Goal: Task Accomplishment & Management: Use online tool/utility

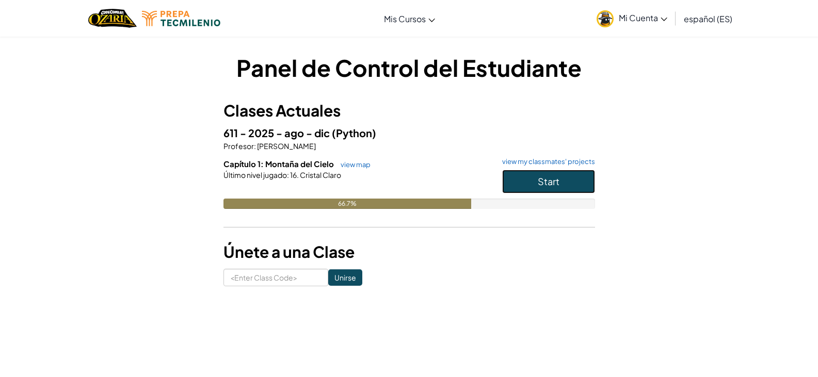
click at [544, 188] on button "Start" at bounding box center [548, 182] width 93 height 24
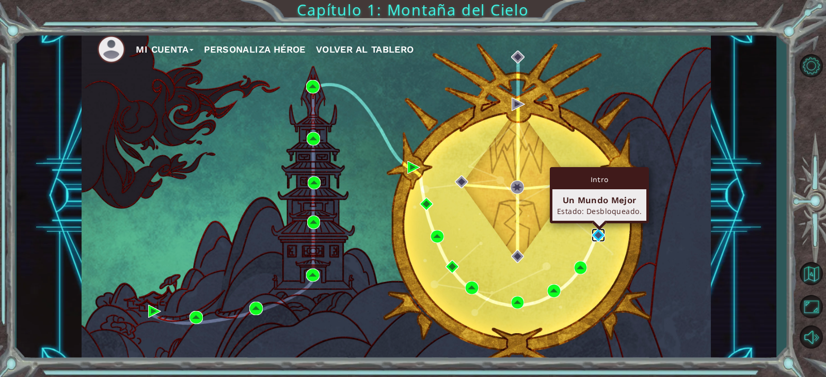
click at [599, 234] on img at bounding box center [598, 235] width 13 height 13
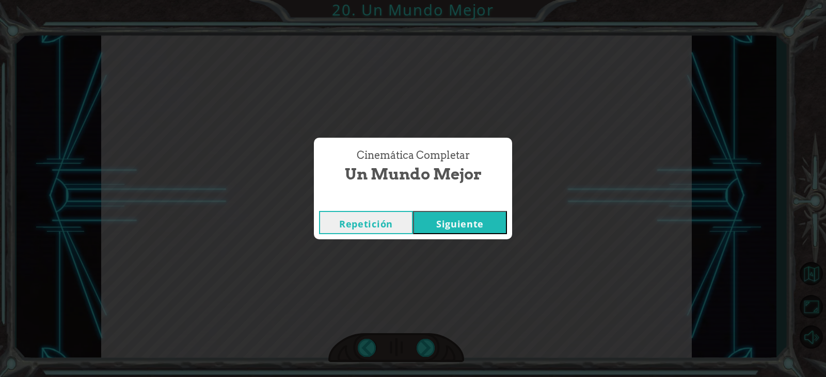
click at [444, 217] on button "Siguiente" at bounding box center [460, 222] width 94 height 23
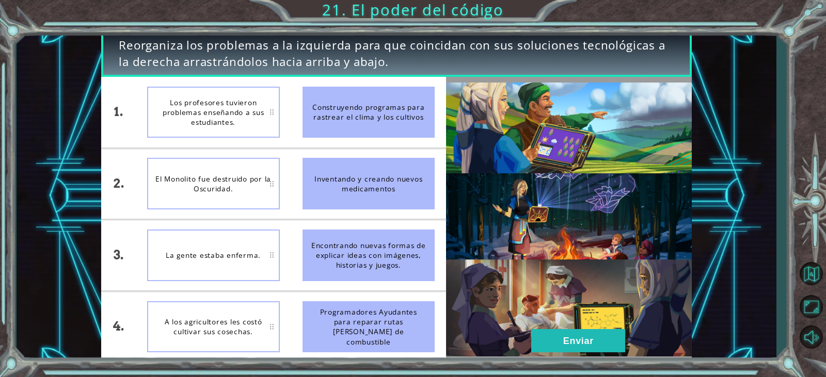
drag, startPoint x: 401, startPoint y: 268, endPoint x: 223, endPoint y: 54, distance: 278.3
click at [219, 12] on div "Reorganiza los problemas a la izquierda para que coincidan con sus soluciones t…" at bounding box center [413, 188] width 826 height 377
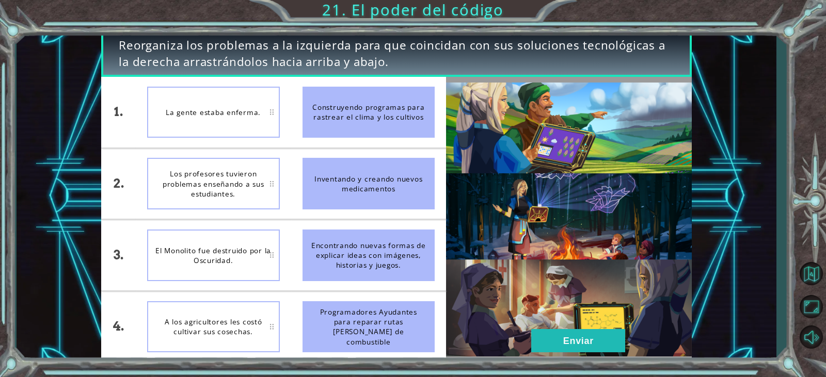
drag, startPoint x: 351, startPoint y: 253, endPoint x: 385, endPoint y: 136, distance: 121.7
click at [385, 136] on ul "Construyendo programas para rastrear el clima y los cultivos Inventando y crean…" at bounding box center [368, 220] width 155 height 286
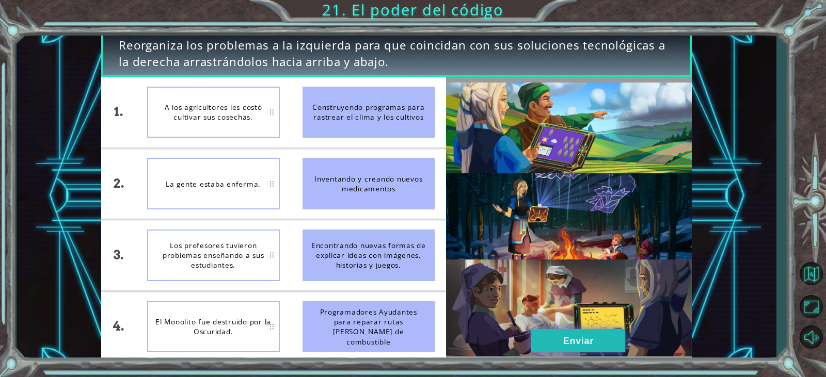
click at [615, 348] on button "Enviar" at bounding box center [578, 340] width 94 height 23
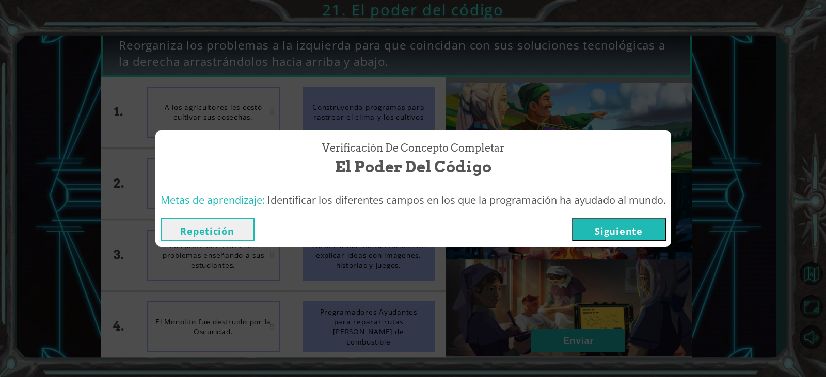
click at [643, 234] on button "Siguiente" at bounding box center [619, 229] width 94 height 23
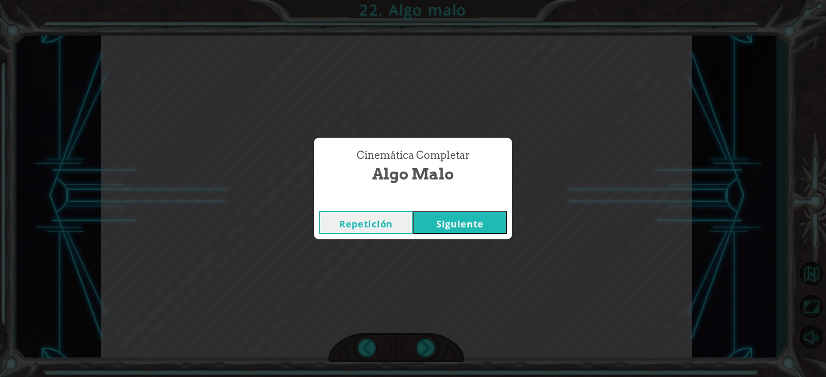
click button "Siguiente" at bounding box center [460, 222] width 94 height 23
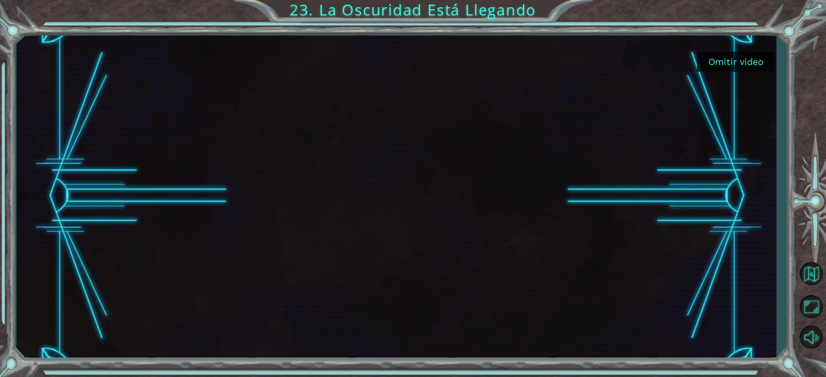
click at [736, 171] on div at bounding box center [397, 196] width 760 height 332
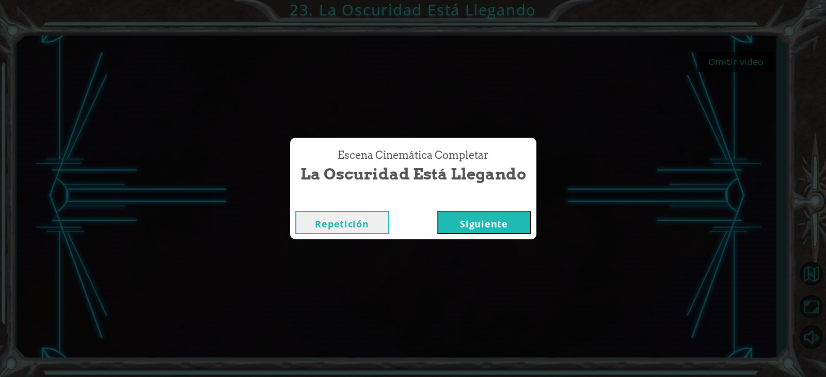
click at [472, 219] on button "Siguiente" at bounding box center [484, 222] width 94 height 23
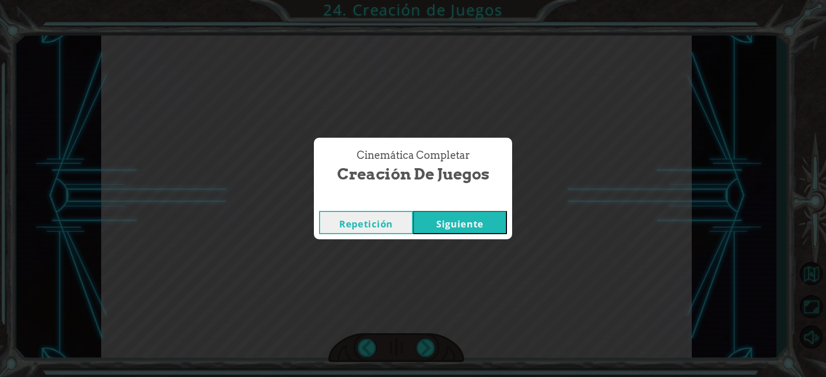
click button "Siguiente" at bounding box center [460, 222] width 94 height 23
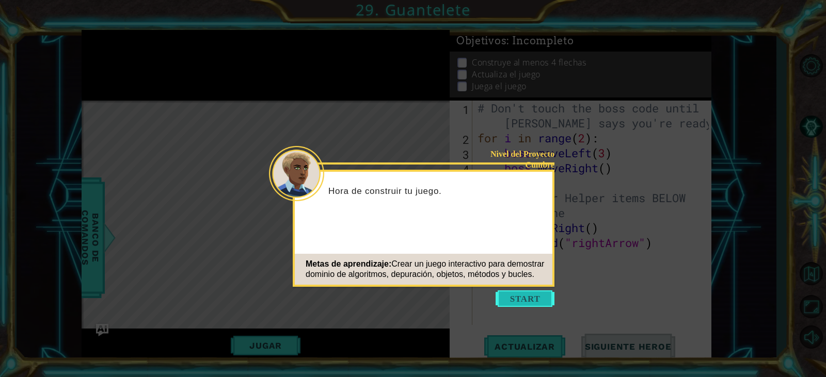
click at [535, 297] on button "Start" at bounding box center [525, 299] width 59 height 17
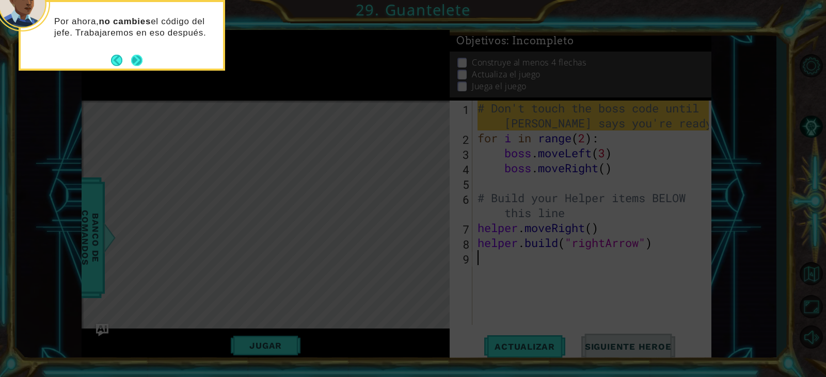
click at [139, 62] on button "Next" at bounding box center [137, 60] width 12 height 12
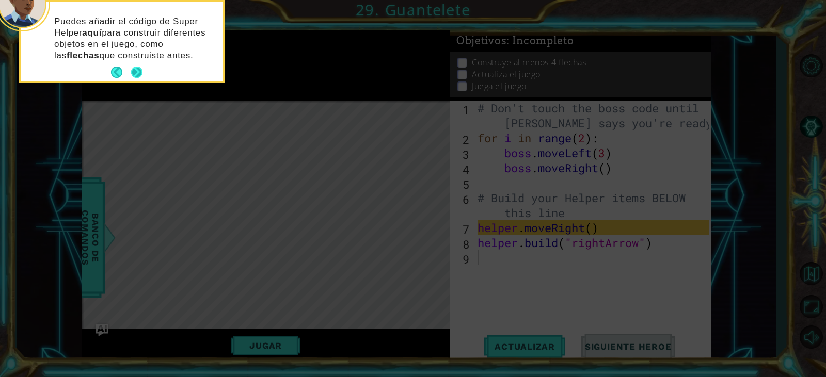
click at [137, 76] on button "Next" at bounding box center [137, 73] width 12 height 12
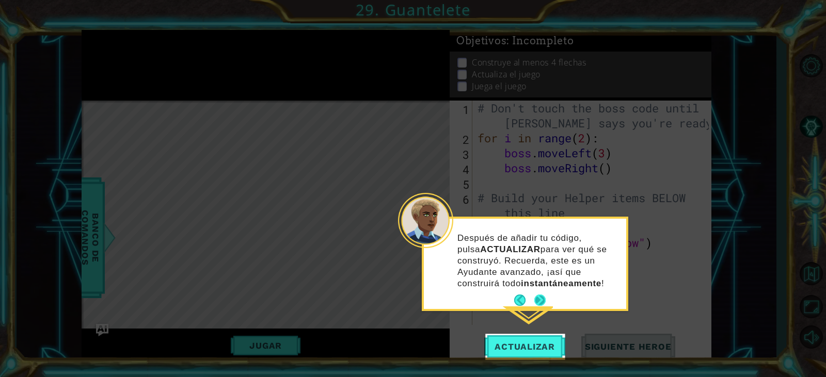
click at [534, 295] on button "Next" at bounding box center [540, 301] width 12 height 12
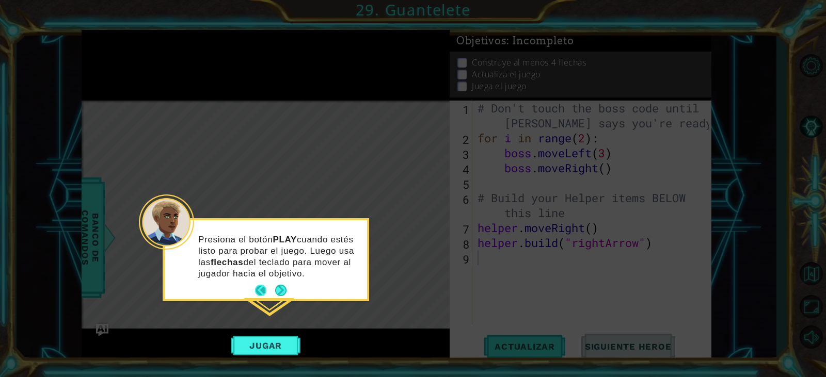
click at [273, 291] on button "Back" at bounding box center [265, 290] width 20 height 11
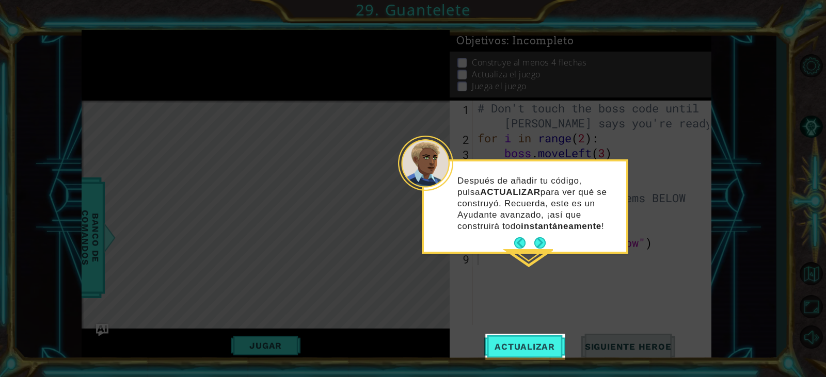
click at [538, 241] on button "Next" at bounding box center [539, 243] width 11 height 11
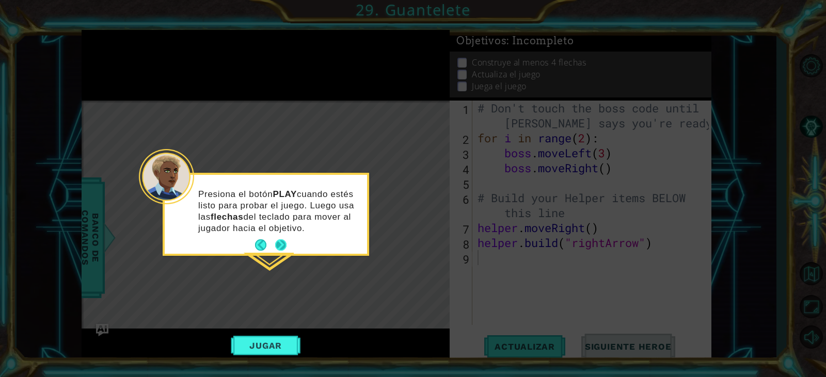
click at [286, 246] on button "Next" at bounding box center [280, 245] width 11 height 11
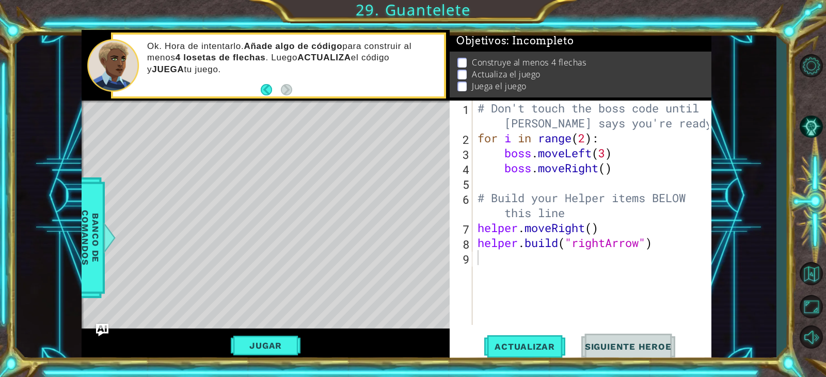
click at [173, 127] on div "Level Map" at bounding box center [320, 253] width 477 height 304
click at [549, 341] on button "Actualizar" at bounding box center [524, 347] width 81 height 26
click at [292, 337] on button "Jugar" at bounding box center [266, 346] width 70 height 20
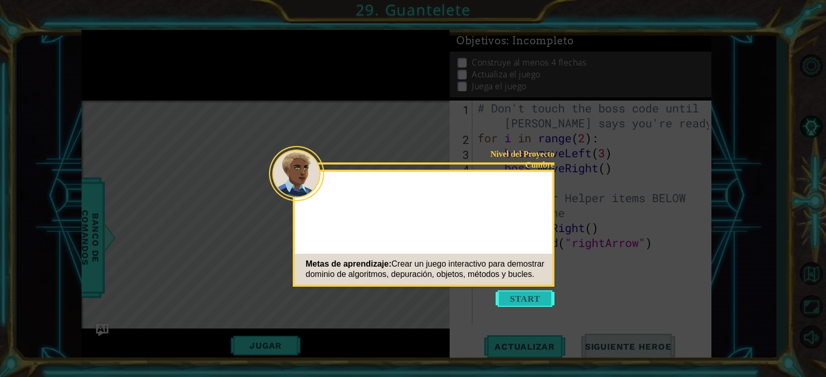
click at [526, 296] on button "Start" at bounding box center [525, 299] width 59 height 17
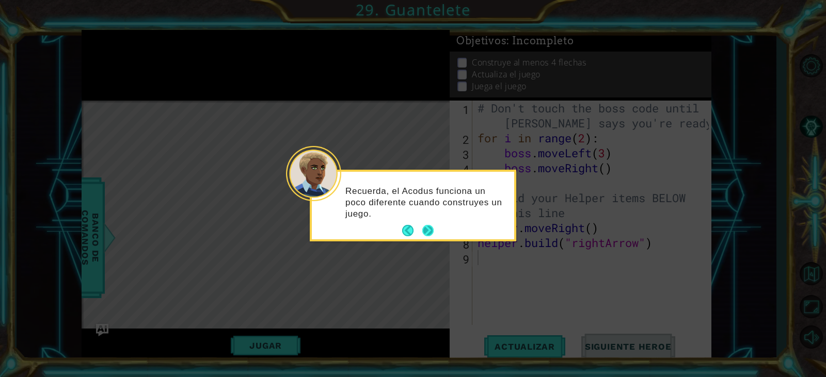
drag, startPoint x: 431, startPoint y: 232, endPoint x: 425, endPoint y: 243, distance: 11.5
click at [430, 236] on button "Next" at bounding box center [427, 230] width 11 height 11
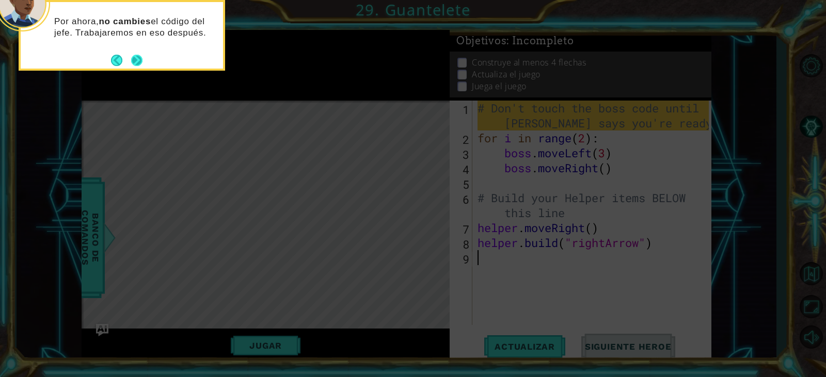
click at [133, 56] on button "Next" at bounding box center [137, 60] width 13 height 13
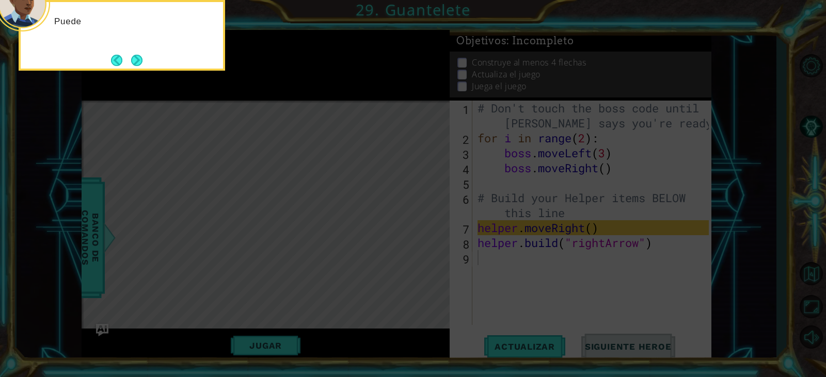
click at [135, 56] on button "Next" at bounding box center [137, 60] width 12 height 12
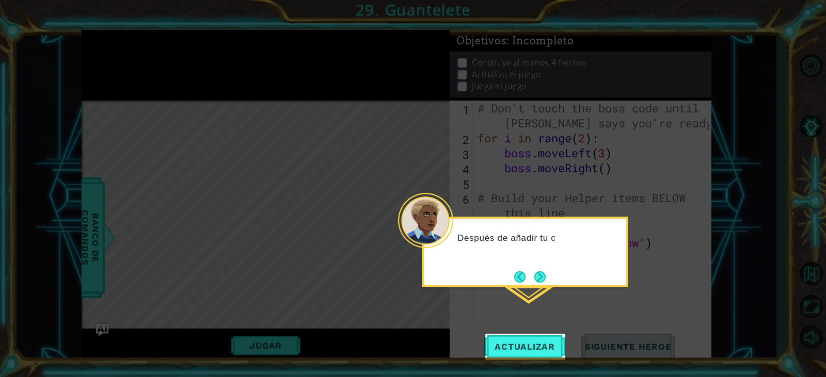
click at [478, 275] on div "Después de añadir tu c" at bounding box center [525, 252] width 207 height 71
click at [534, 275] on button "Next" at bounding box center [539, 277] width 11 height 11
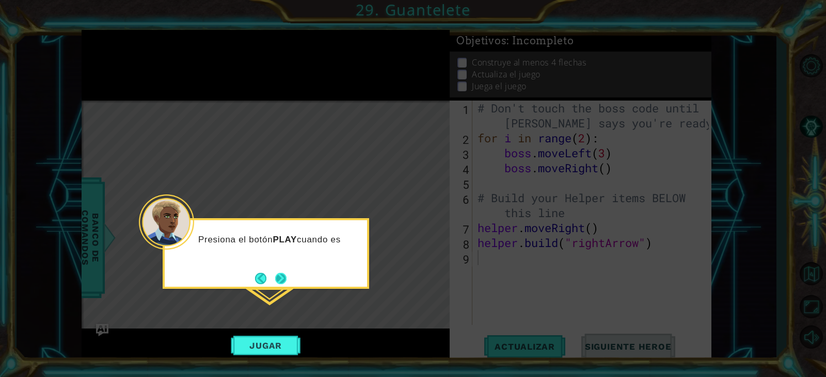
click at [287, 283] on button "Next" at bounding box center [280, 278] width 11 height 11
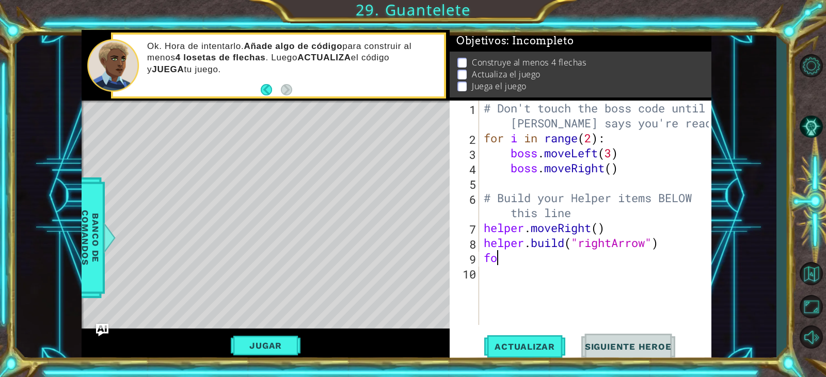
scroll to position [0, 1]
type textarea "for i"
click at [581, 274] on div "# Don't touch the boss code until [PERSON_NAME] says you're ready! for i in ran…" at bounding box center [598, 236] width 232 height 270
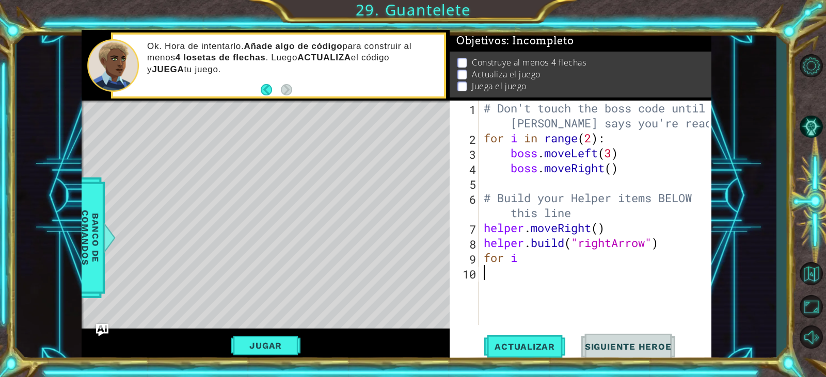
click at [581, 274] on div "# Don't touch the boss code until [PERSON_NAME] says you're ready! for i in ran…" at bounding box center [598, 236] width 232 height 270
click at [583, 260] on div "# Don't touch the boss code until [PERSON_NAME] says you're ready! for i in ran…" at bounding box center [598, 236] width 232 height 270
type textarea "f"
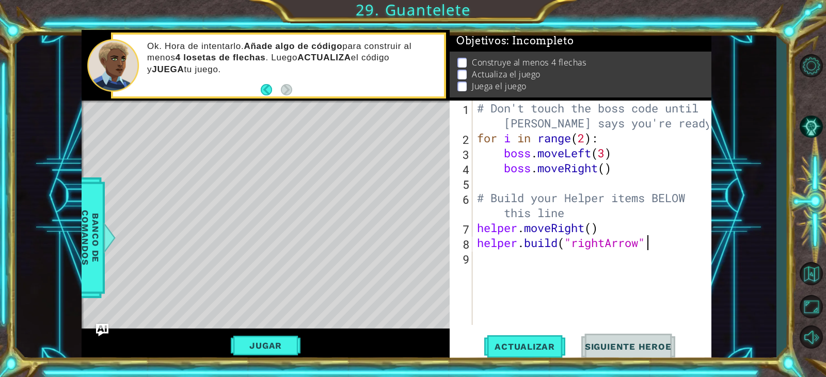
type textarea "[DOMAIN_NAME]("rightArrow")"
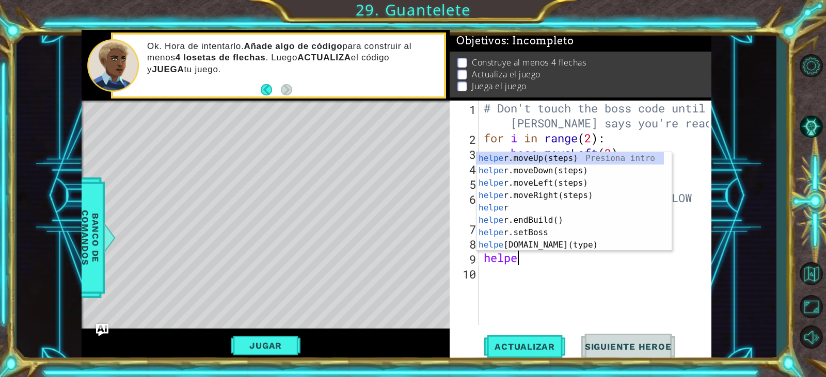
scroll to position [0, 2]
click at [582, 242] on div "helper Presiona intro helper .moveUp(steps) Presiona intro helper .moveDown(ste…" at bounding box center [570, 214] width 187 height 124
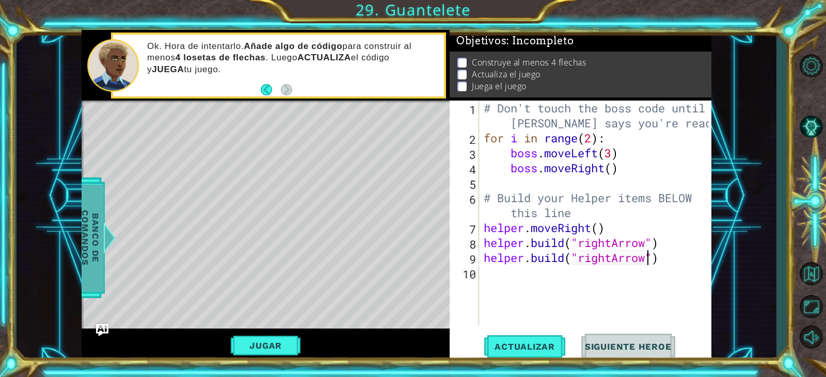
type textarea "[DOMAIN_NAME]("rightArrow")"
click at [94, 222] on span "Banco de comandos" at bounding box center [90, 238] width 27 height 107
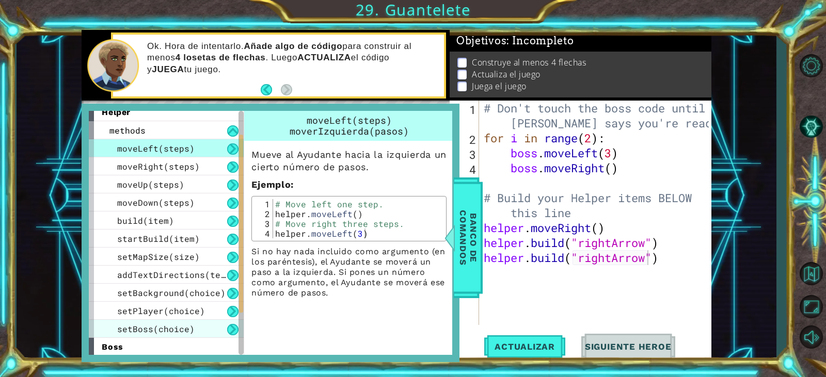
scroll to position [0, 0]
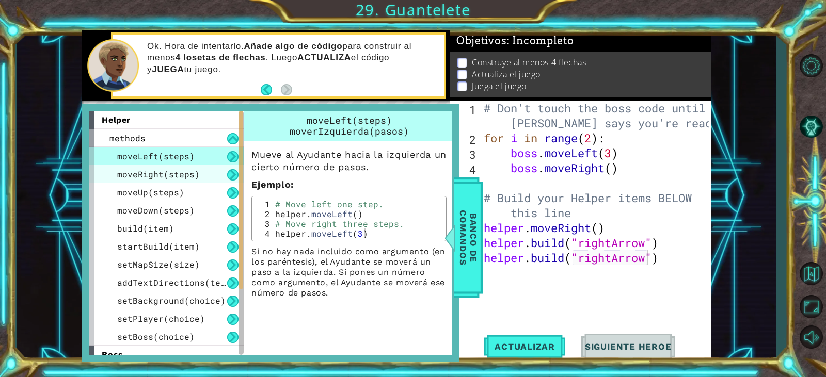
click at [136, 168] on div "moveRight(steps)" at bounding box center [166, 174] width 155 height 18
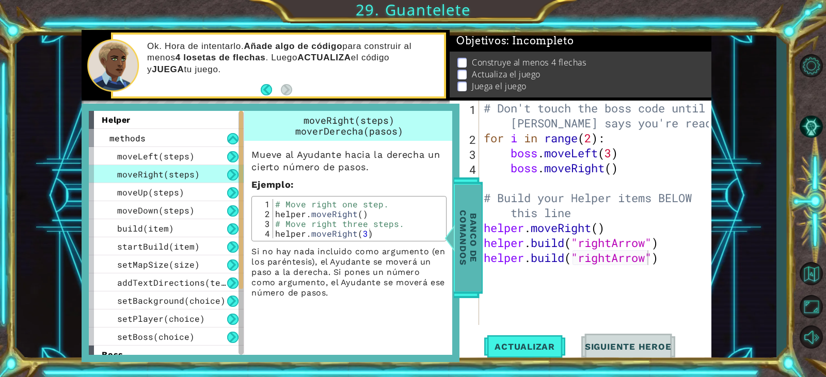
click at [476, 256] on span "Banco de comandos" at bounding box center [468, 238] width 27 height 107
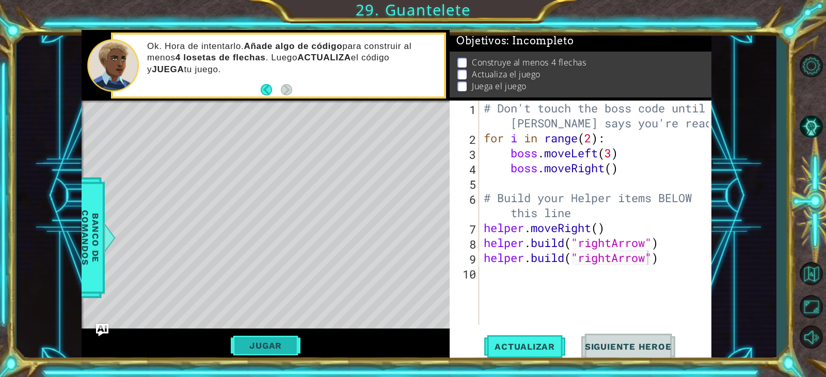
click at [260, 342] on button "Jugar" at bounding box center [266, 346] width 70 height 20
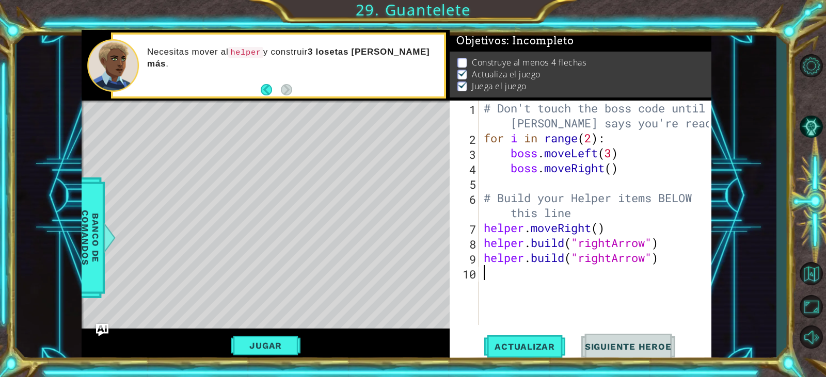
click at [548, 278] on div "# Don't touch the boss code until [PERSON_NAME] says you're ready! for i in ran…" at bounding box center [598, 236] width 232 height 270
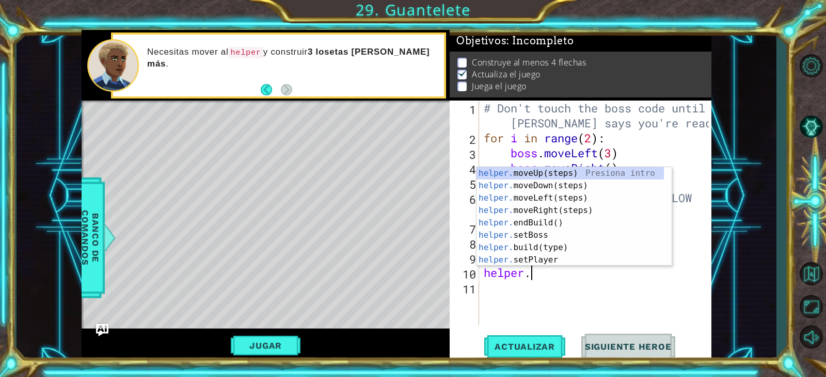
scroll to position [0, 2]
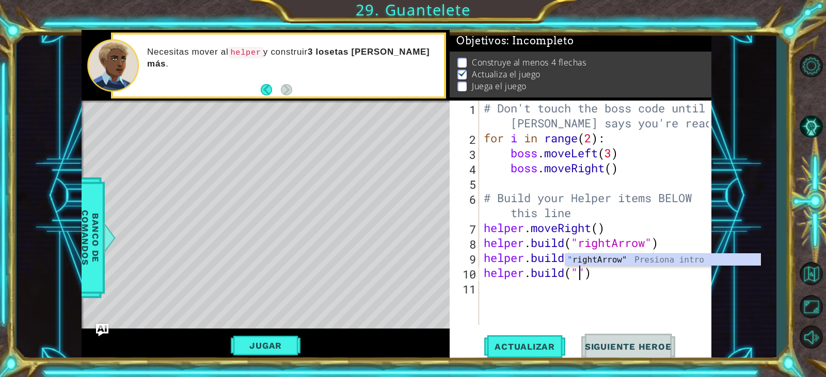
type textarea "[DOMAIN_NAME]("rightArrow")"
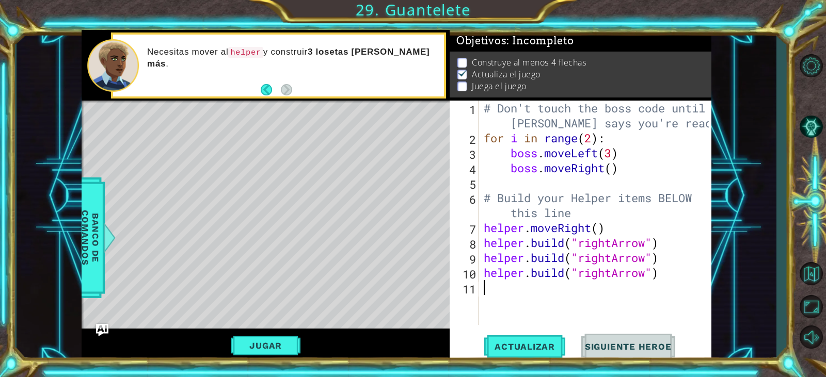
click at [518, 291] on div "# Don't touch the boss code until [PERSON_NAME] says you're ready! for i in ran…" at bounding box center [598, 236] width 232 height 270
click at [667, 264] on div "# Don't touch the boss code until [PERSON_NAME] says you're ready! for i in ran…" at bounding box center [598, 236] width 232 height 270
click at [668, 276] on div "# Don't touch the boss code until [PERSON_NAME] says you're ready! for i in ran…" at bounding box center [598, 236] width 232 height 270
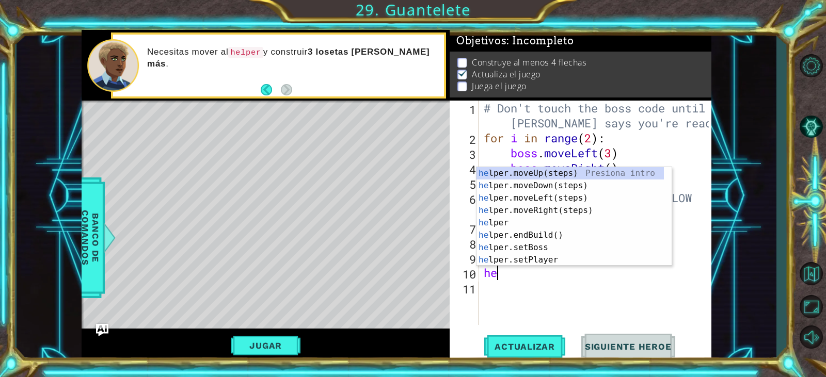
type textarea "h"
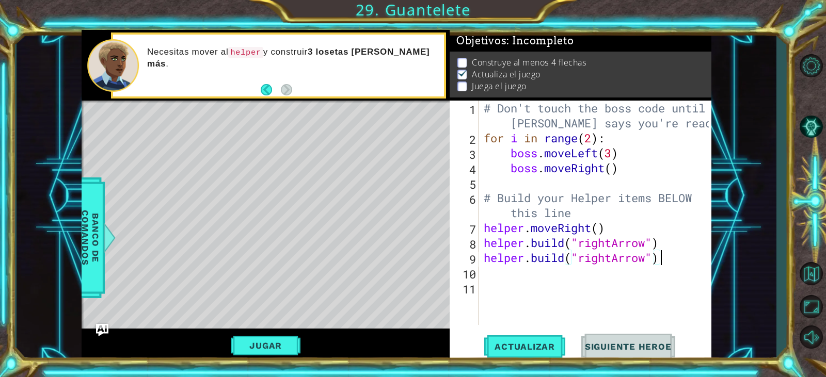
click at [673, 260] on div "# Don't touch the boss code until [PERSON_NAME] says you're ready! for i in ran…" at bounding box center [598, 236] width 232 height 270
click at [539, 337] on button "Actualizar" at bounding box center [524, 347] width 81 height 26
type textarea "[DOMAIN_NAME]("rightArrow")"
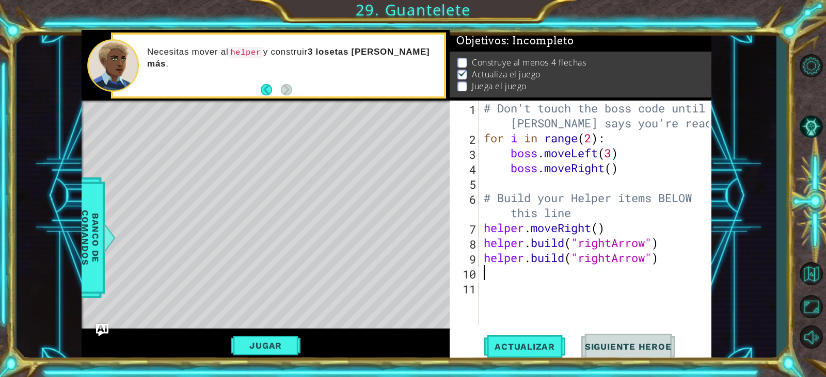
click at [484, 276] on div "# Don't touch the boss code until [PERSON_NAME] says you're ready! for i in ran…" at bounding box center [598, 236] width 232 height 270
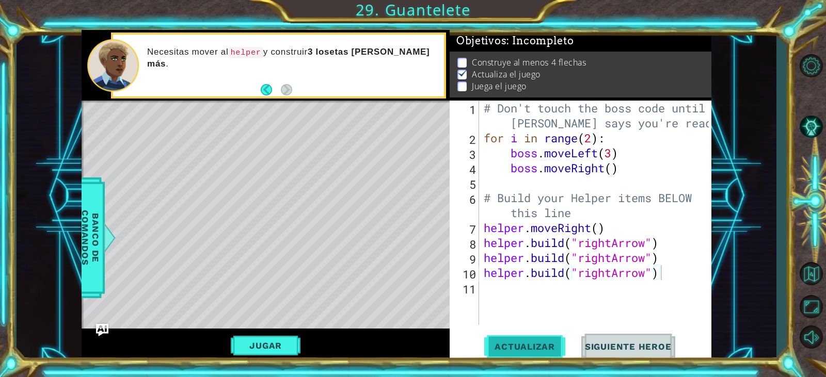
click at [501, 338] on button "Actualizar" at bounding box center [524, 347] width 81 height 26
click at [500, 344] on span "Actualizar" at bounding box center [524, 347] width 81 height 10
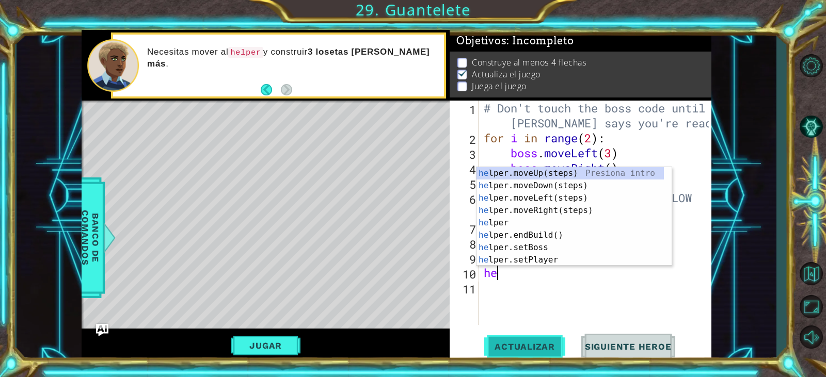
scroll to position [0, 0]
type textarea "h"
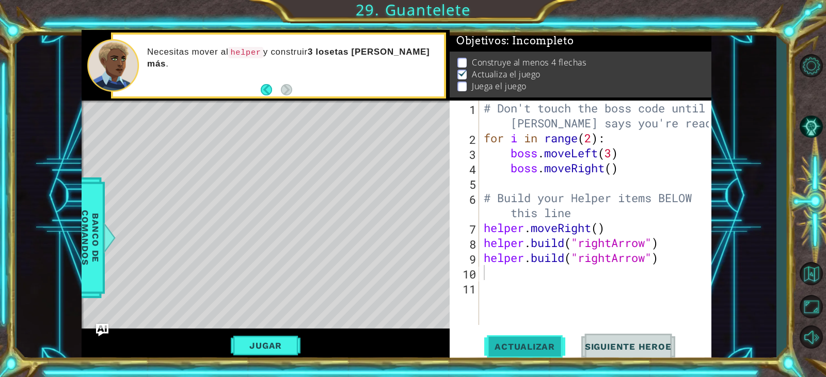
click at [507, 343] on span "Actualizar" at bounding box center [524, 347] width 81 height 10
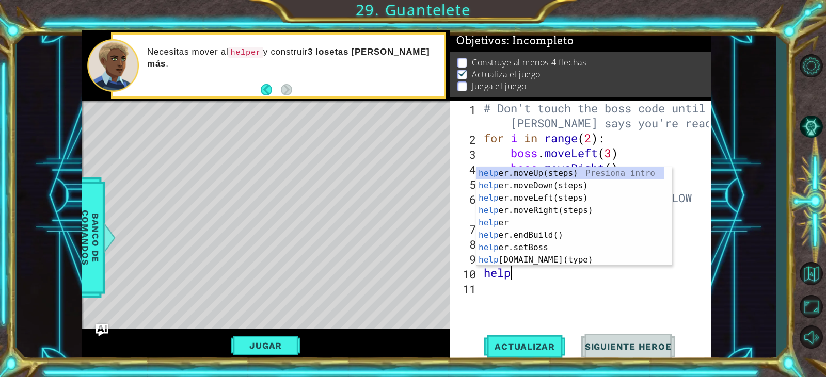
type textarea "helper"
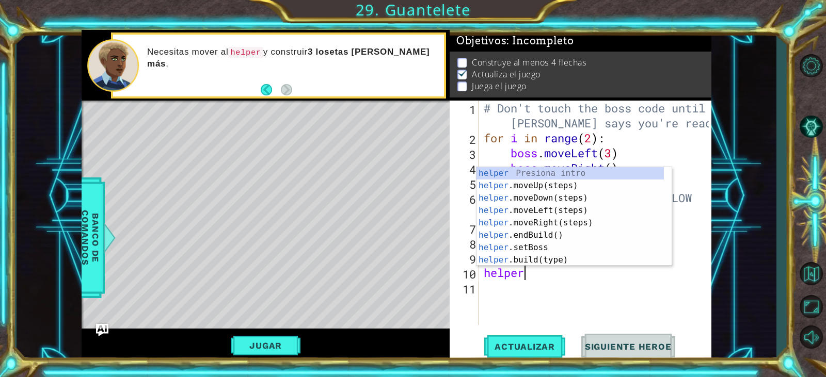
scroll to position [0, 2]
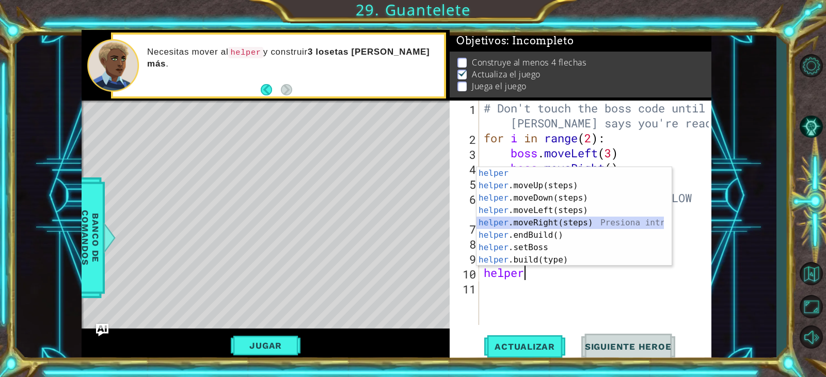
click at [615, 222] on div "helper Presiona intro helper .moveUp(steps) Presiona intro helper .moveDown(ste…" at bounding box center [570, 229] width 187 height 124
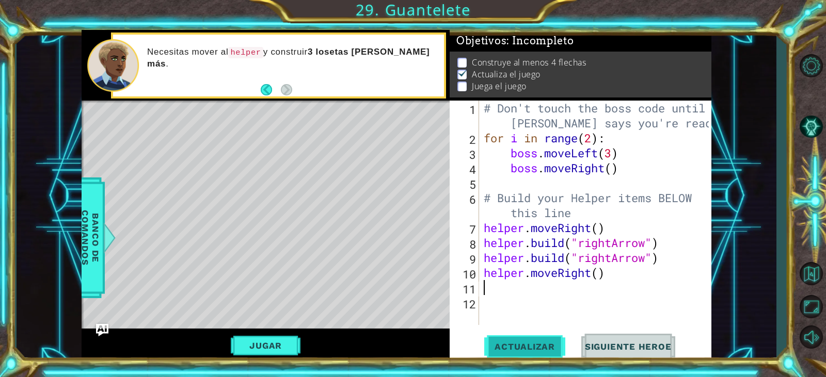
click at [523, 349] on span "Actualizar" at bounding box center [524, 347] width 81 height 10
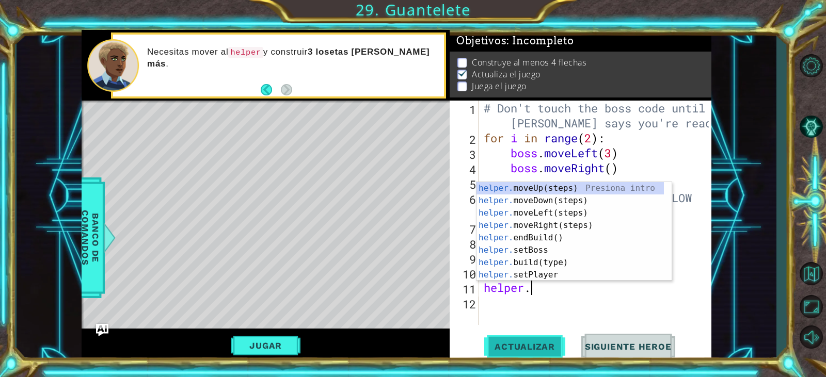
scroll to position [0, 2]
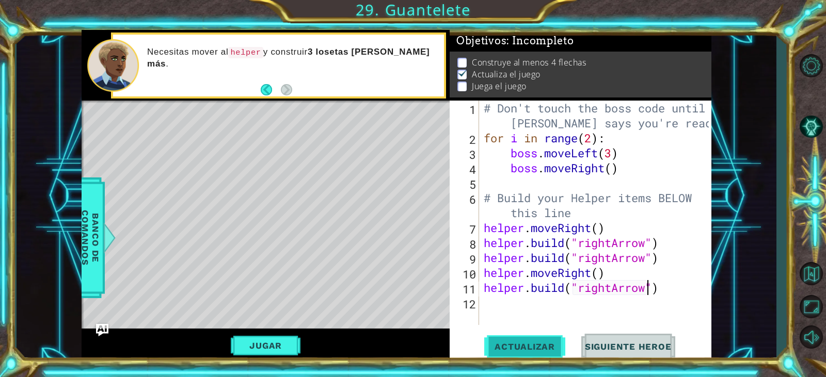
type textarea "[DOMAIN_NAME]("rightArrow")"
click at [519, 339] on button "Actualizar" at bounding box center [524, 347] width 81 height 26
click at [528, 321] on div "# Don't touch the boss code until [PERSON_NAME] says you're ready! for i in ran…" at bounding box center [598, 236] width 232 height 270
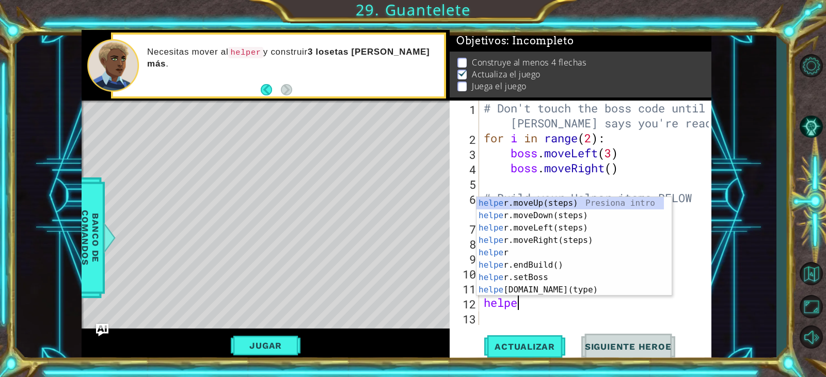
type textarea "helper"
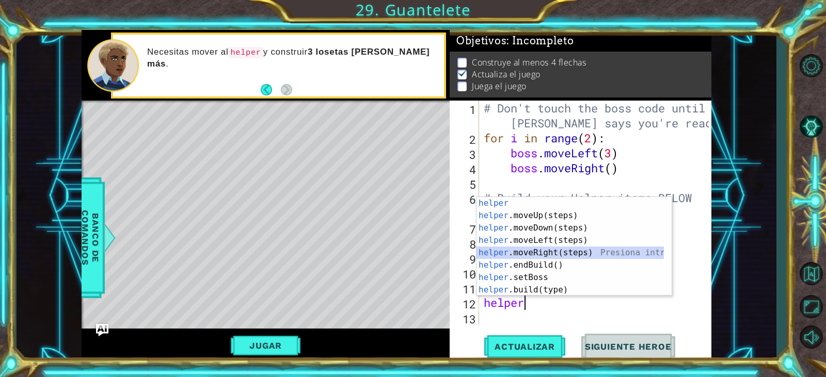
click at [561, 259] on div "helper Presiona intro helper .moveUp(steps) Presiona intro helper .moveDown(ste…" at bounding box center [570, 259] width 187 height 124
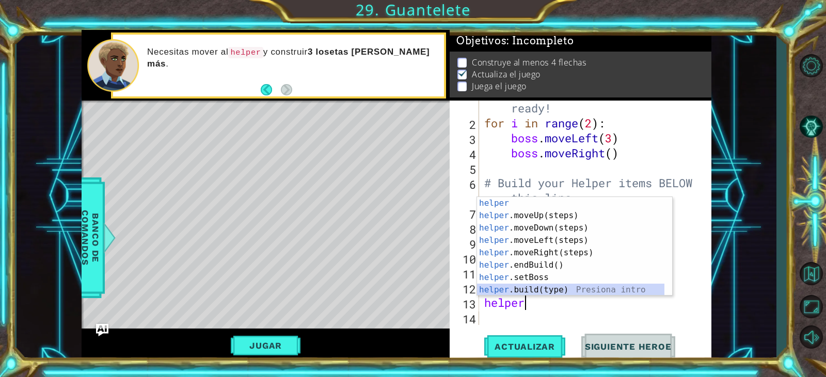
click at [519, 290] on div "helper Presiona intro helper .moveUp(steps) Presiona intro helper .moveDown(ste…" at bounding box center [570, 259] width 187 height 124
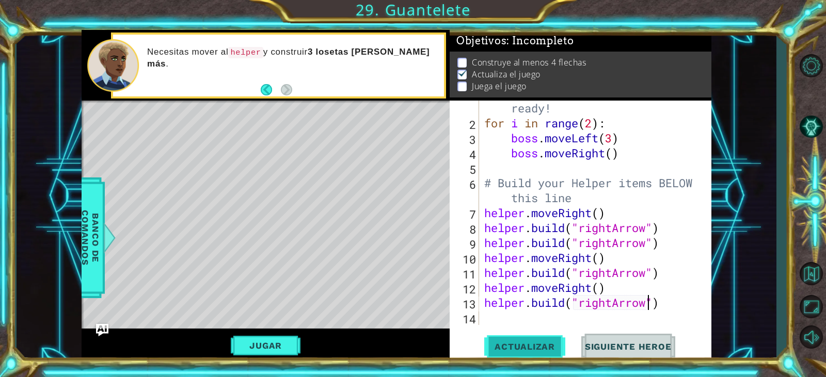
type textarea "[DOMAIN_NAME]("rightArrow")"
click at [548, 343] on span "Actualizar" at bounding box center [524, 347] width 81 height 10
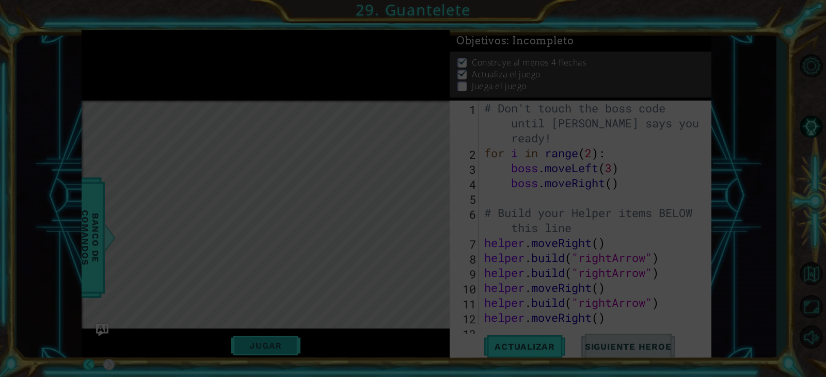
scroll to position [0, 0]
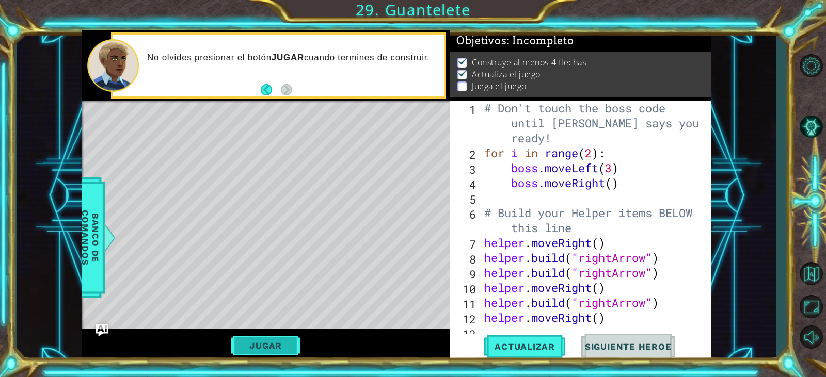
click at [285, 346] on button "Jugar" at bounding box center [266, 346] width 70 height 20
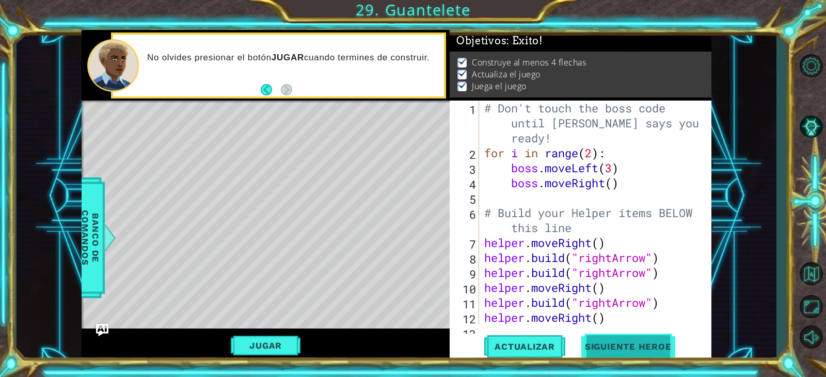
click at [648, 341] on button "Siguiente Heroe" at bounding box center [628, 348] width 107 height 26
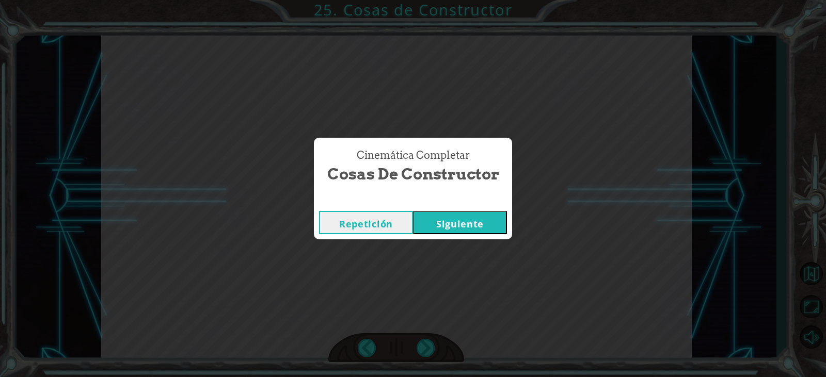
click at [413, 211] on button "Siguiente" at bounding box center [460, 222] width 94 height 23
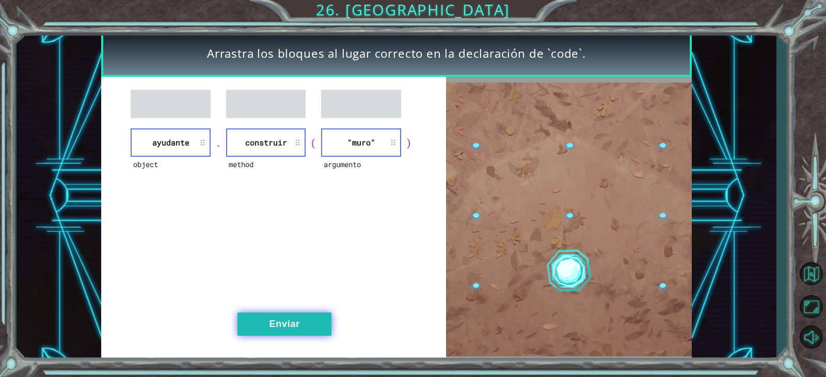
click at [287, 329] on button "Enviar" at bounding box center [285, 324] width 94 height 23
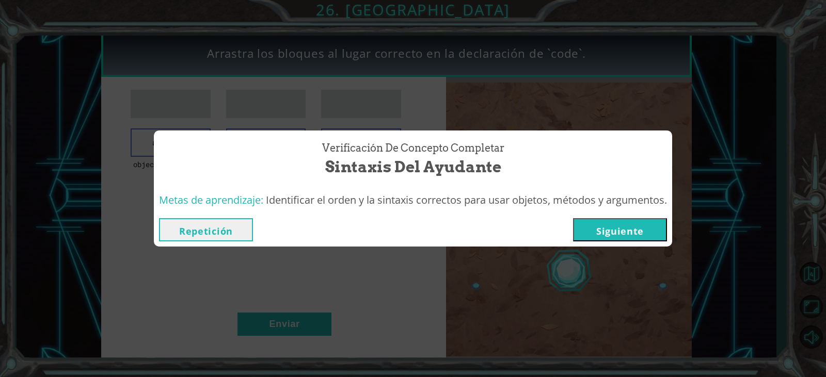
click at [612, 234] on button "Siguiente" at bounding box center [620, 229] width 94 height 23
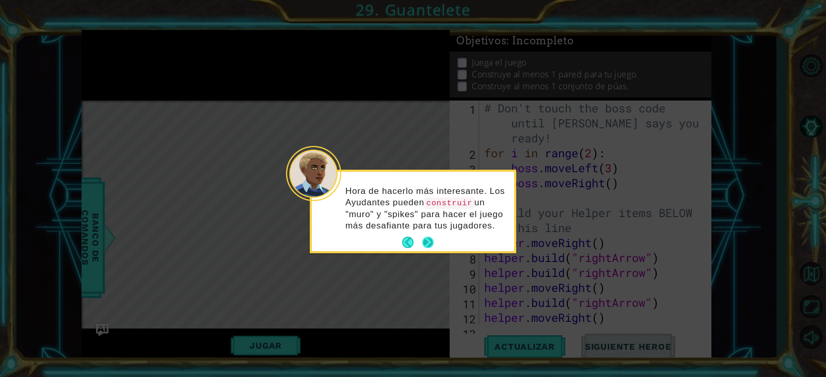
click at [433, 242] on button "Next" at bounding box center [427, 242] width 11 height 11
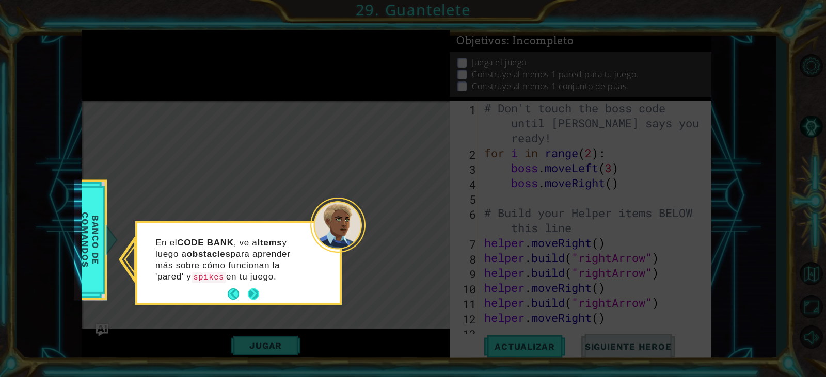
click at [248, 295] on button "Next" at bounding box center [253, 294] width 12 height 12
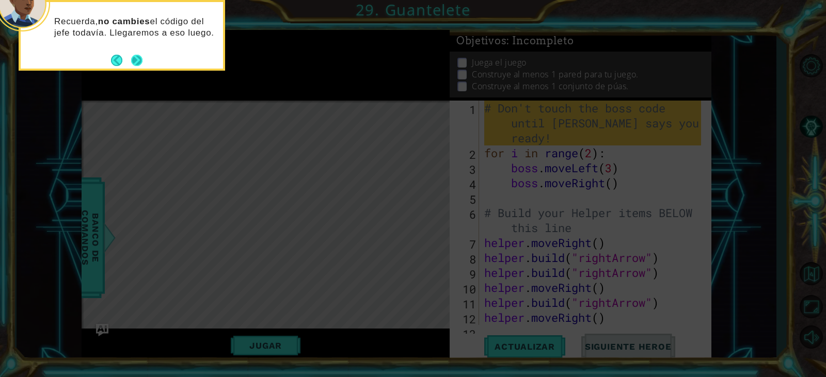
click at [137, 60] on button "Next" at bounding box center [136, 60] width 11 height 11
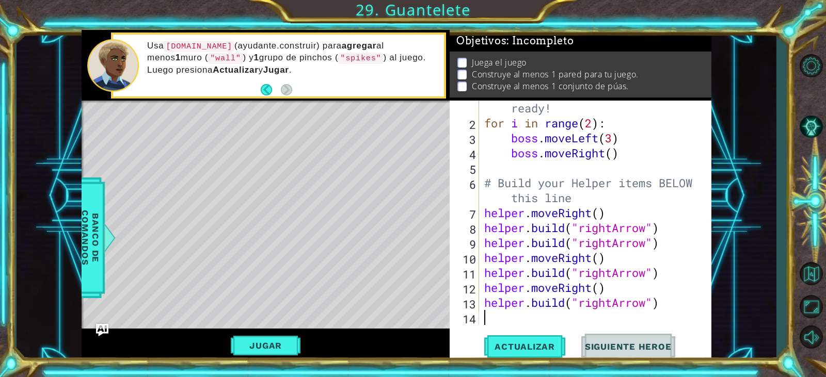
scroll to position [30, 0]
click at [303, 340] on div "Jugar" at bounding box center [266, 345] width 368 height 33
drag, startPoint x: 291, startPoint y: 341, endPoint x: 371, endPoint y: 296, distance: 91.5
click at [346, 297] on div "helper methods moveLeft(steps) moveRight(steps) moveUp(steps) moveDown(steps) b…" at bounding box center [396, 196] width 629 height 332
click at [514, 348] on span "Actualizar" at bounding box center [524, 347] width 81 height 10
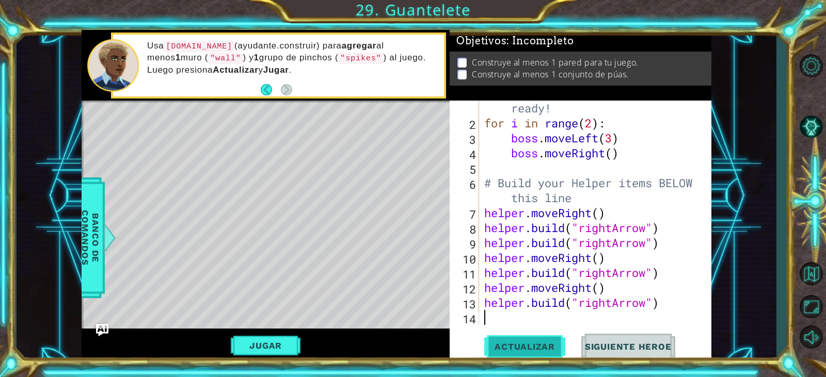
click at [531, 351] on span "Actualizar" at bounding box center [524, 347] width 81 height 10
click at [532, 350] on span "Actualizar" at bounding box center [524, 347] width 81 height 10
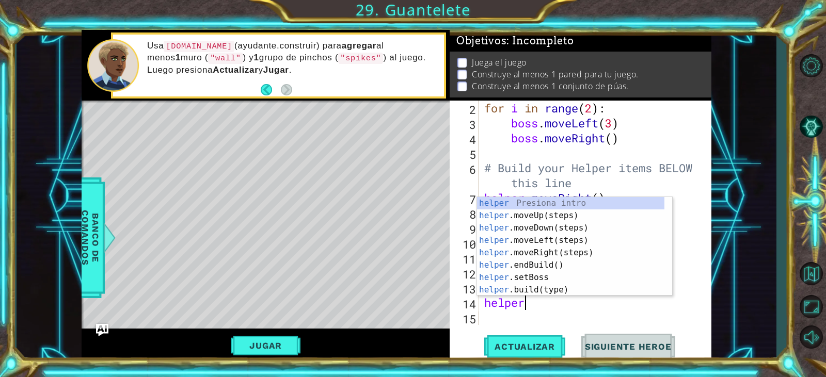
scroll to position [0, 2]
type textarea "helper."
click at [529, 239] on div "helper. moveUp(steps) Presiona intro helper. moveDown(steps) Presiona intro hel…" at bounding box center [570, 259] width 187 height 124
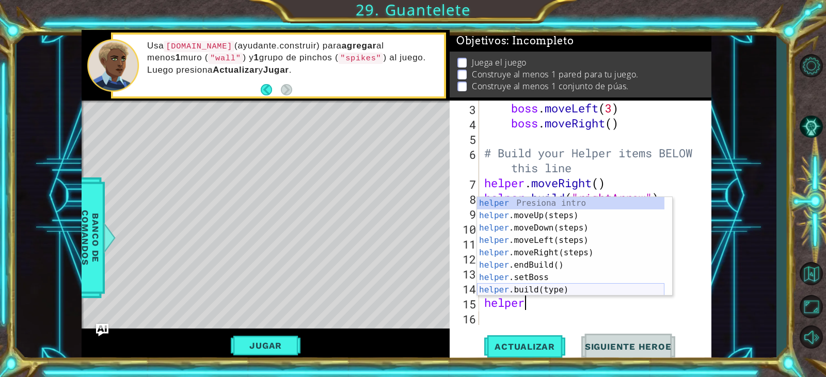
click at [568, 288] on div "helper Presiona intro helper .moveUp(steps) Presiona intro helper .moveDown(ste…" at bounding box center [570, 259] width 187 height 124
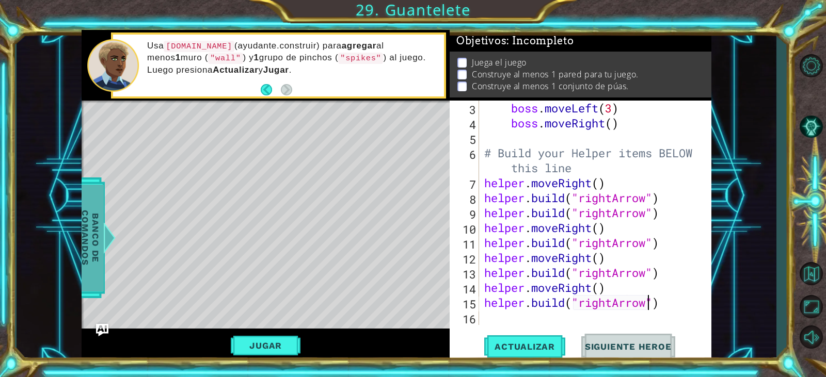
type textarea "[DOMAIN_NAME]("rightArrow")"
click at [82, 243] on span "Banco de comandos" at bounding box center [90, 238] width 27 height 107
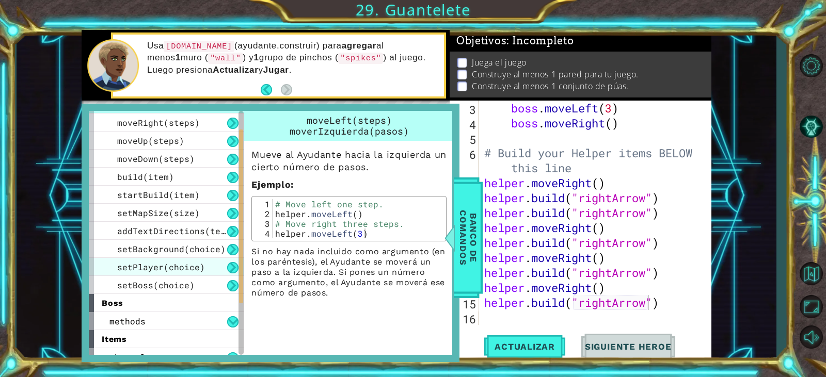
scroll to position [0, 0]
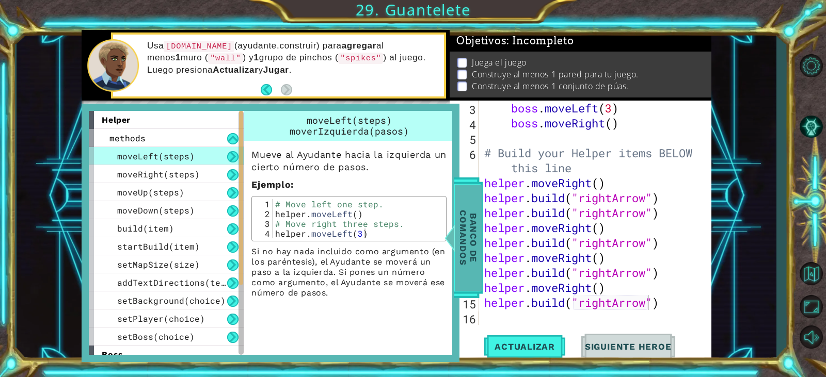
click at [456, 263] on span "Banco de comandos" at bounding box center [468, 238] width 27 height 107
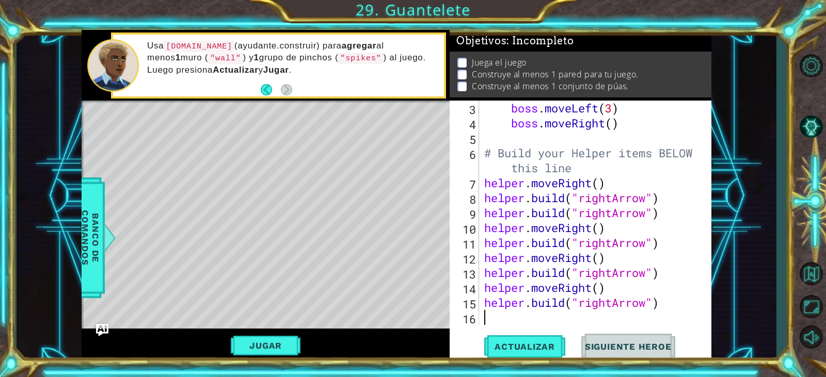
click at [535, 324] on div "boss . moveLeft ( 3 ) boss . moveRight ( ) # Build your Helper items BELOW this…" at bounding box center [594, 228] width 224 height 255
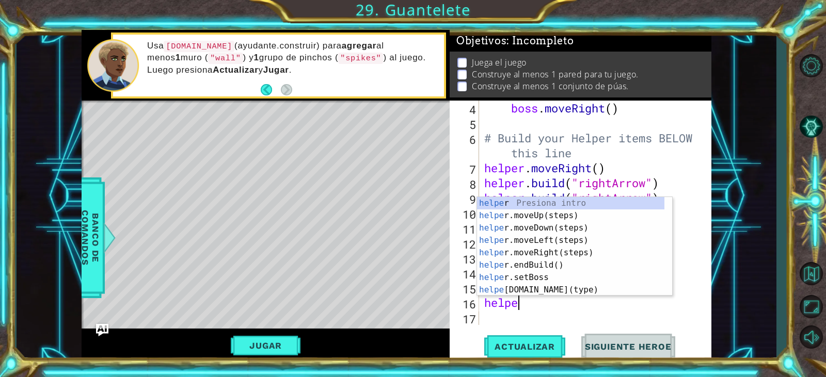
scroll to position [0, 2]
type textarea "helper."
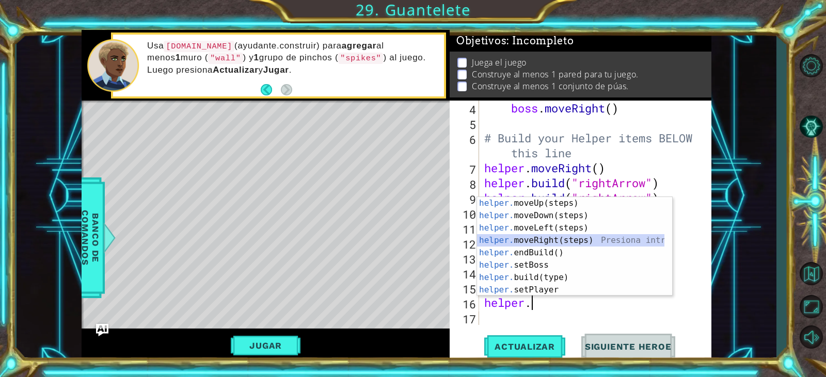
click at [521, 242] on div "helper. moveUp(steps) Presiona intro helper. moveDown(steps) Presiona intro hel…" at bounding box center [570, 259] width 187 height 124
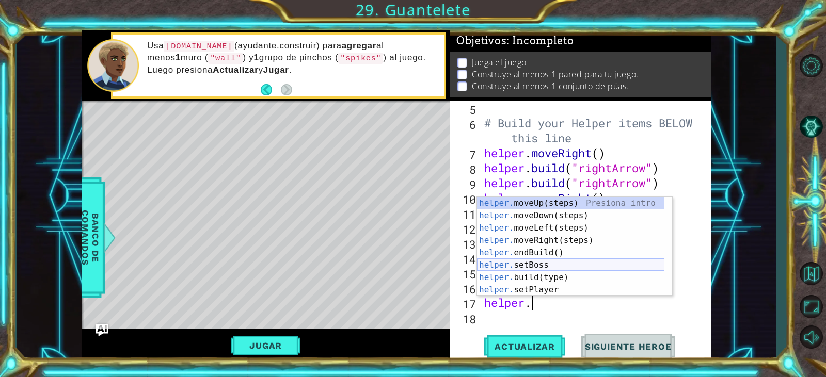
click at [558, 270] on div "helper. moveUp(steps) Presiona intro helper. moveDown(steps) Presiona intro hel…" at bounding box center [570, 259] width 187 height 124
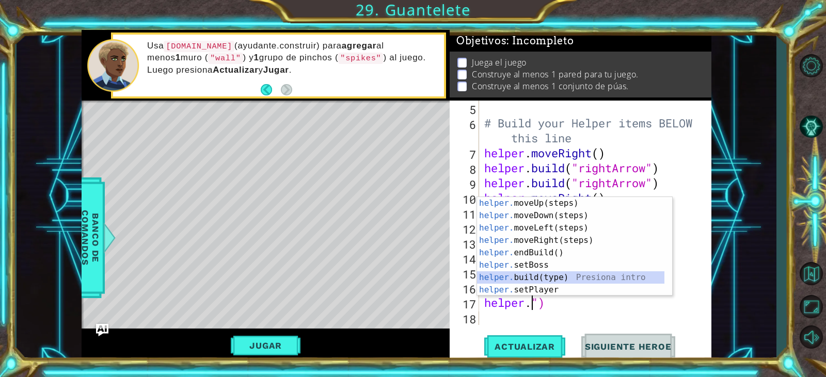
click at [582, 278] on div "helper. moveUp(steps) Presiona intro helper. moveDown(steps) Presiona intro hel…" at bounding box center [570, 259] width 187 height 124
type textarea "[DOMAIN_NAME]("wall")"
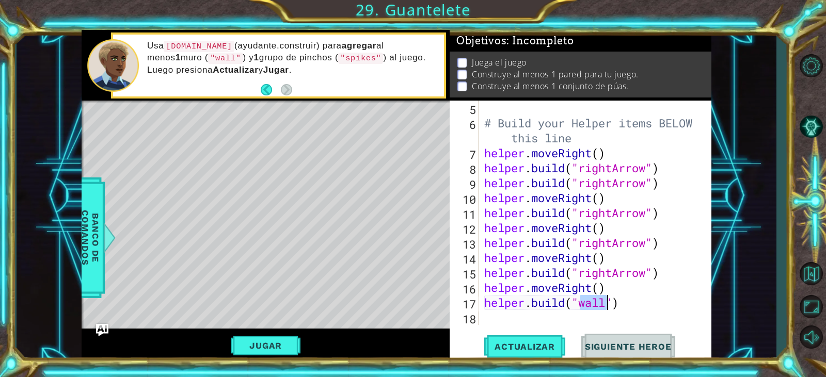
click at [537, 322] on div "# Build your Helper items BELOW this line helper . moveRight ( ) helper . build…" at bounding box center [594, 228] width 224 height 255
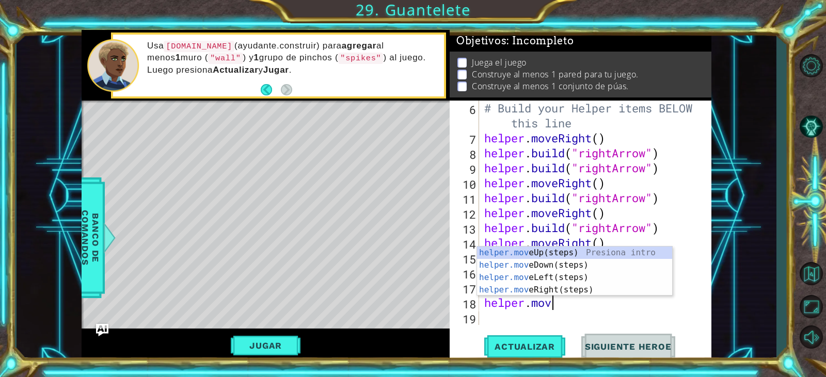
scroll to position [0, 3]
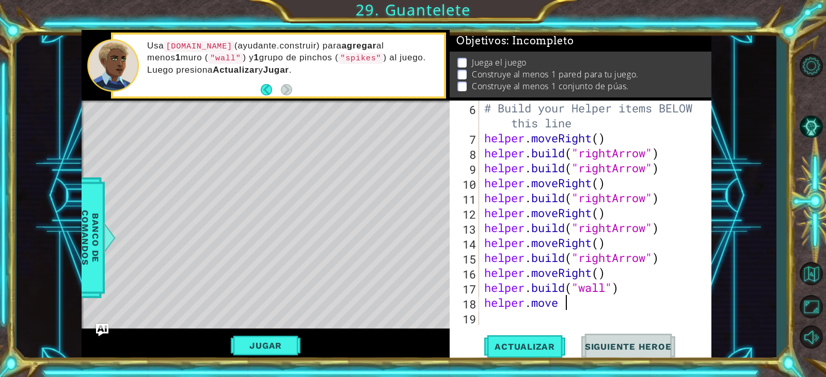
type textarea "helper.move"
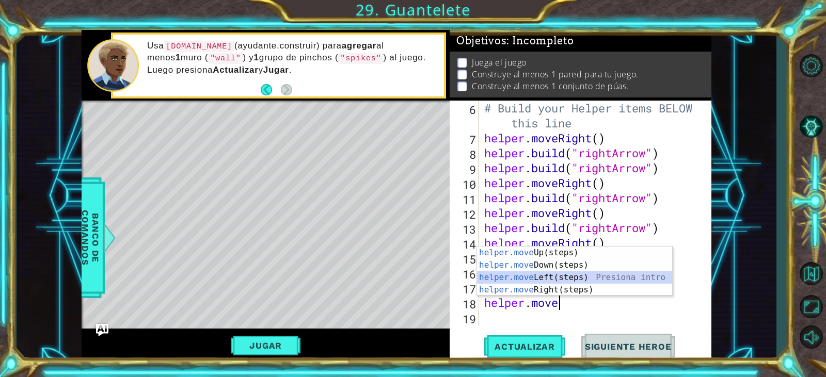
click at [540, 273] on div "helper.move Up(steps) Presiona intro helper.move Down(steps) Presiona intro hel…" at bounding box center [574, 284] width 195 height 74
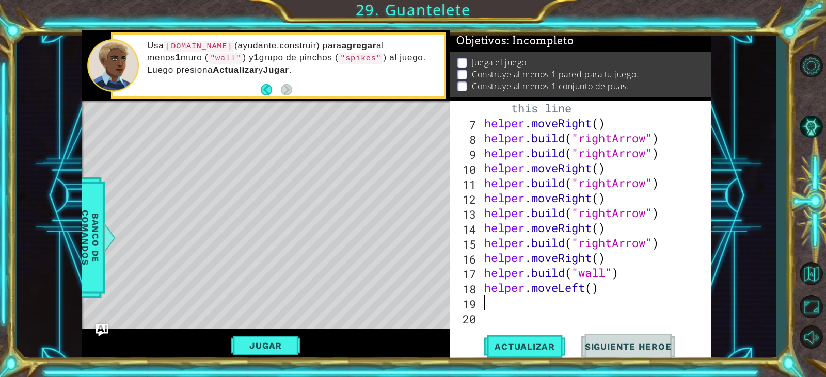
scroll to position [120, 0]
click at [588, 295] on div "# Build your Helper items BELOW this line helper . moveRight ( ) helper . build…" at bounding box center [594, 221] width 224 height 270
type textarea "helper.movedown()"
click at [530, 307] on div "# Build your Helper items BELOW this line helper . moveRight ( ) helper . build…" at bounding box center [594, 221] width 224 height 270
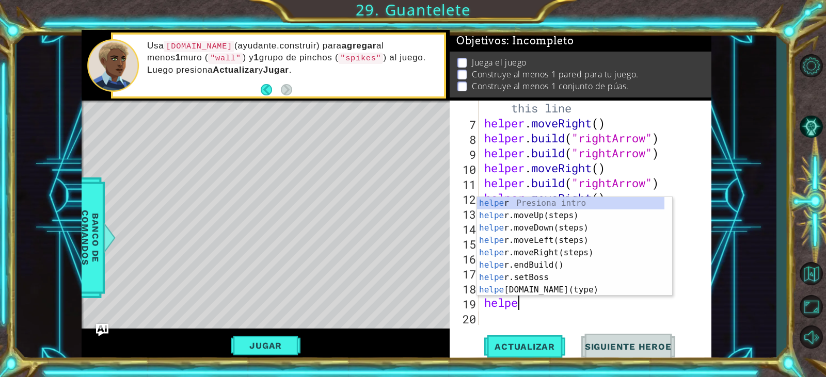
scroll to position [0, 2]
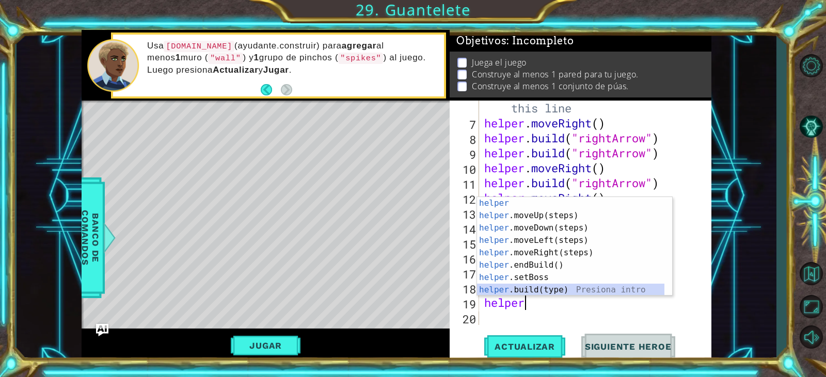
click at [515, 289] on div "helper Presiona intro helper .moveUp(steps) Presiona intro helper .moveDown(ste…" at bounding box center [570, 259] width 187 height 124
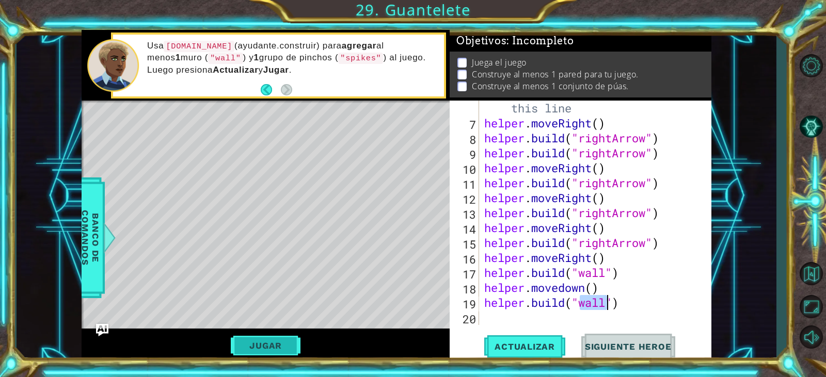
click at [263, 345] on button "Jugar" at bounding box center [266, 346] width 70 height 20
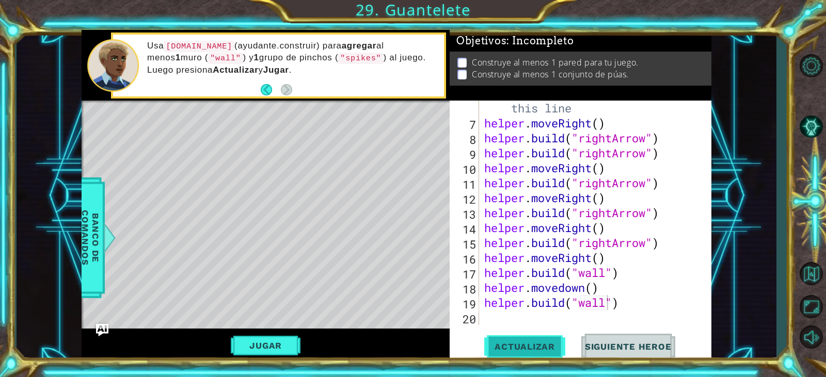
click at [516, 350] on span "Actualizar" at bounding box center [524, 347] width 81 height 10
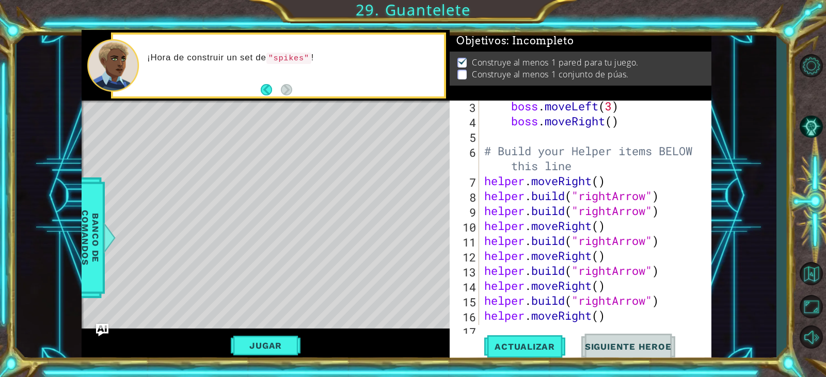
scroll to position [120, 0]
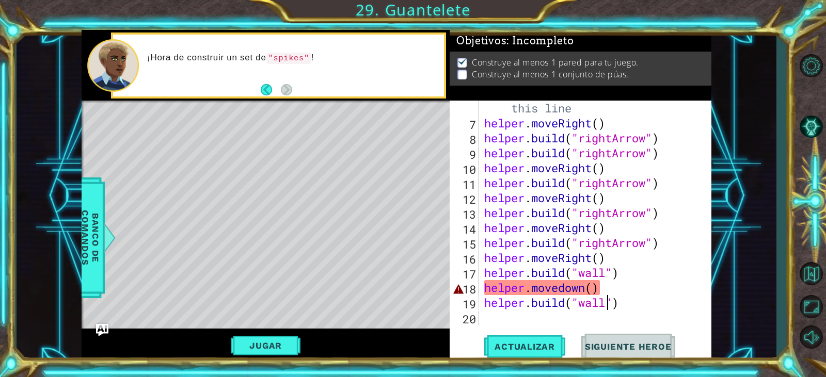
click at [621, 284] on div "# Build your Helper items BELOW this line helper . moveRight ( ) helper . build…" at bounding box center [594, 221] width 224 height 270
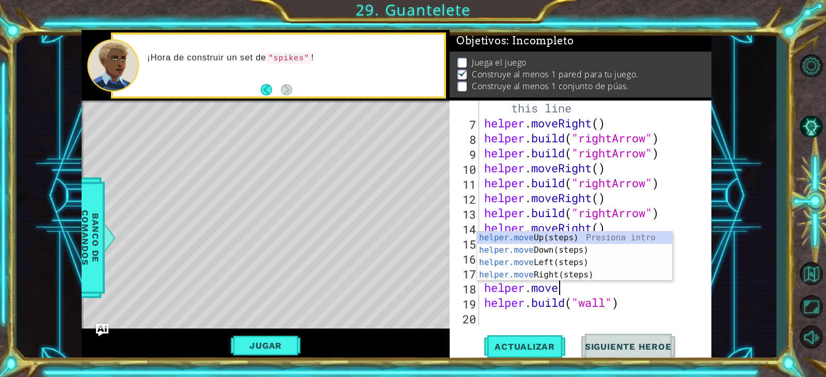
type textarea "helper.mover"
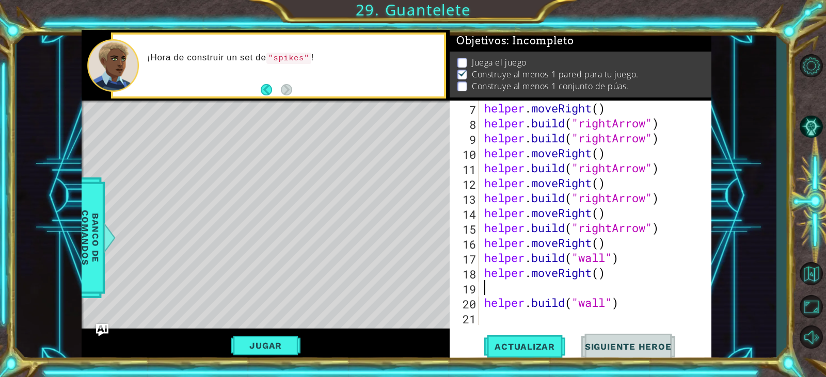
scroll to position [135, 0]
click at [522, 342] on span "Actualizar" at bounding box center [524, 347] width 81 height 10
click at [484, 300] on div "helper . moveRight ( ) helper . build ( "rightArrow" ) helper . build ( "rightA…" at bounding box center [594, 228] width 224 height 255
type textarea "[DOMAIN_NAME]("wall")"
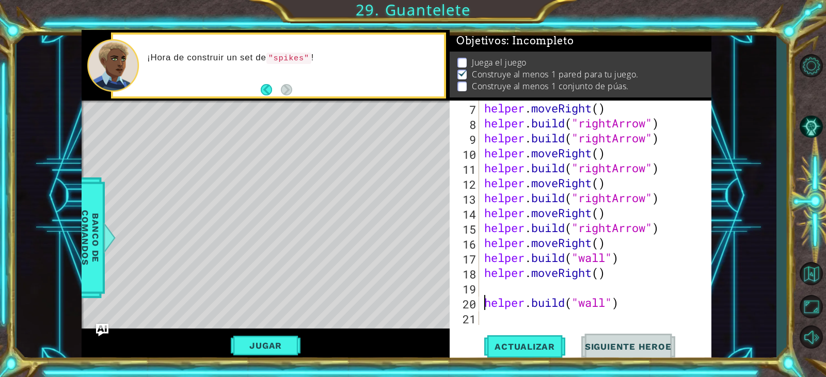
scroll to position [120, 0]
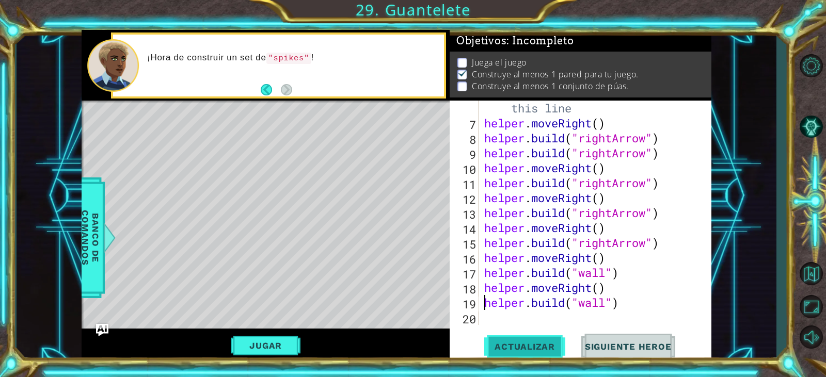
click at [546, 350] on span "Actualizar" at bounding box center [524, 347] width 81 height 10
click at [496, 313] on div "# Build your Helper items BELOW this line helper . moveRight ( ) helper . build…" at bounding box center [594, 221] width 224 height 270
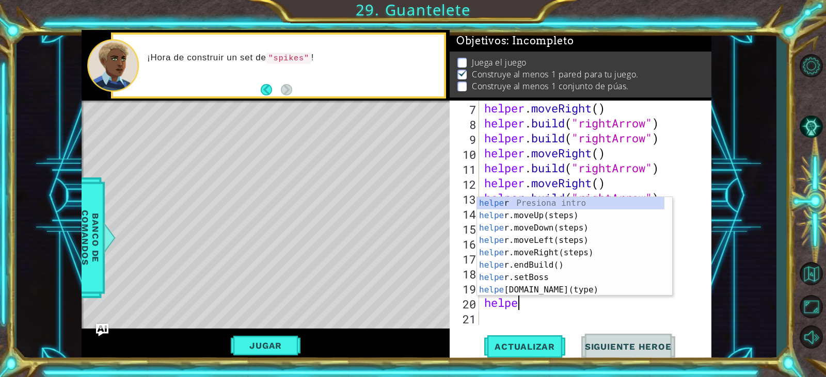
scroll to position [0, 2]
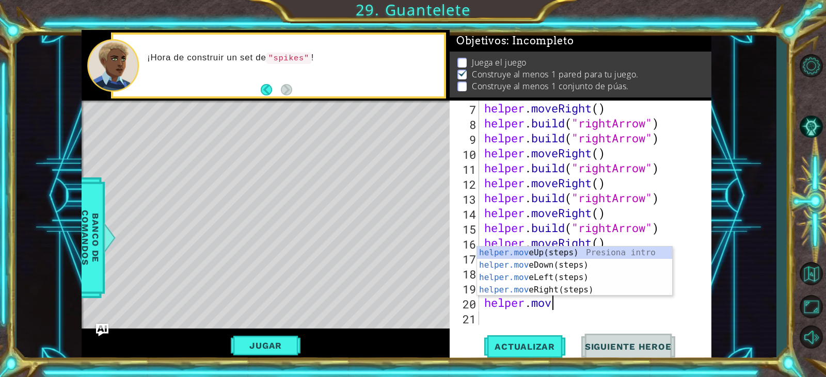
type textarea "helper.move"
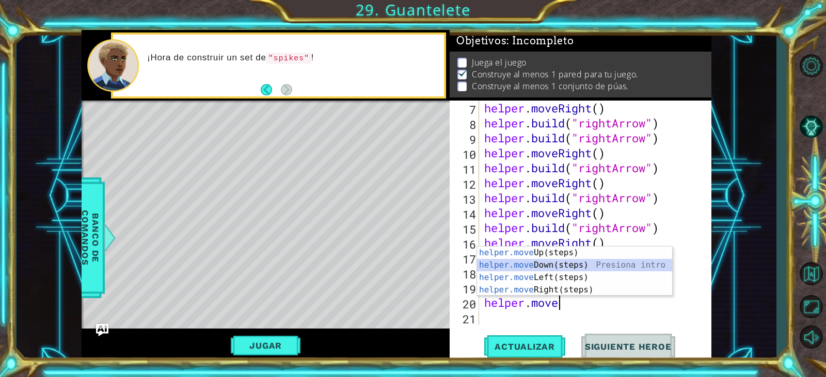
click at [555, 263] on div "helper.move Up(steps) Presiona intro helper.move Down(steps) Presiona intro hel…" at bounding box center [574, 284] width 195 height 74
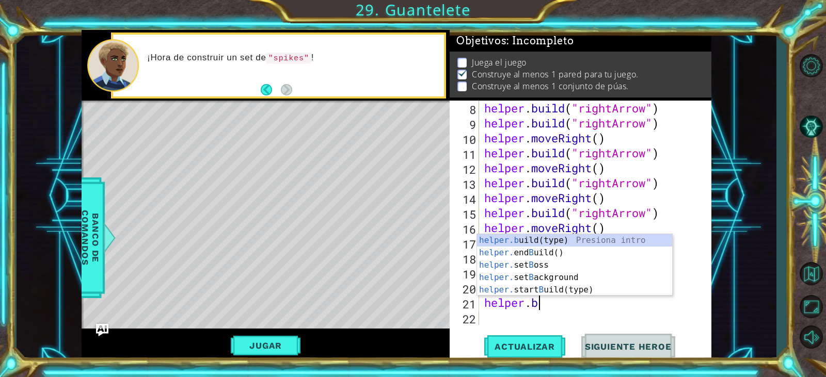
scroll to position [0, 2]
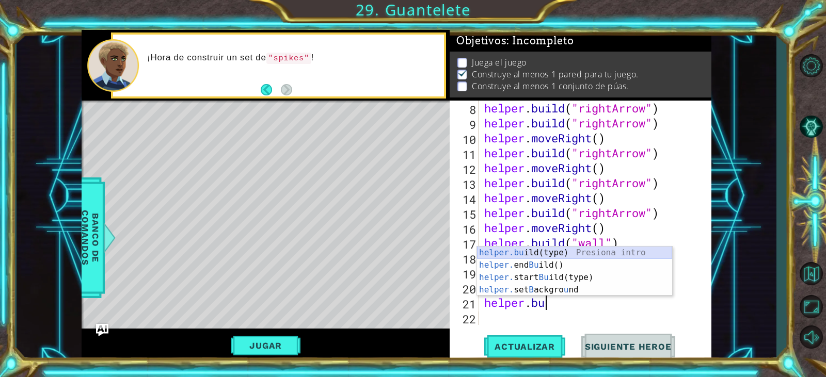
click at [556, 247] on div "helper.bu ild(type) Presiona intro helper. end Bu ild() Presiona intro helper. …" at bounding box center [574, 284] width 195 height 74
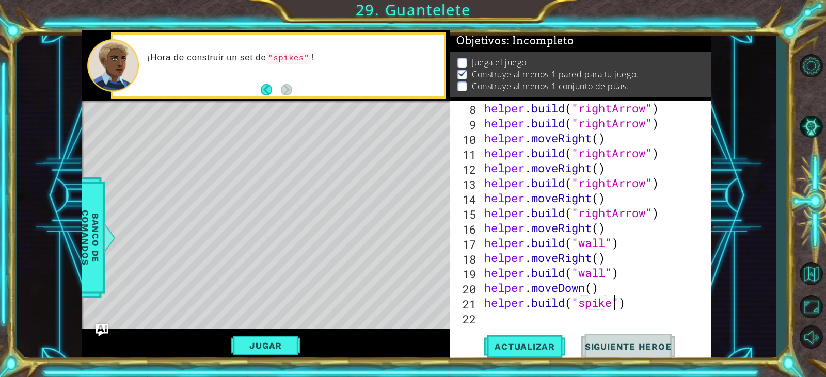
scroll to position [0, 6]
type textarea "[DOMAIN_NAME]("spikes")"
click at [549, 348] on span "Actualizar" at bounding box center [524, 347] width 81 height 10
click at [492, 315] on div "helper . build ( "rightArrow" ) helper . build ( "rightArrow" ) helper . moveRi…" at bounding box center [594, 228] width 224 height 255
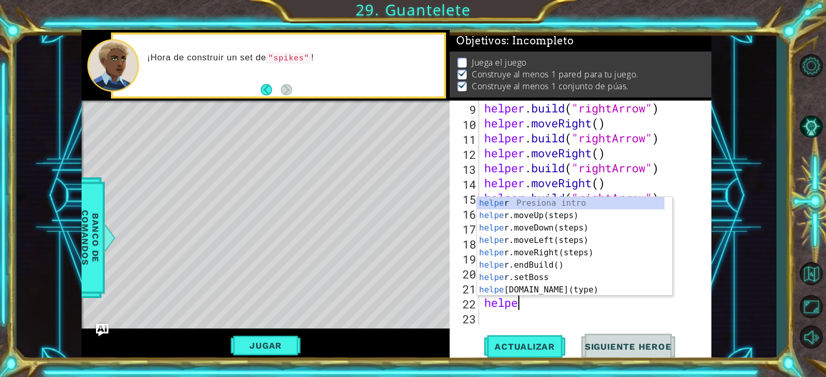
scroll to position [0, 2]
type textarea "helper."
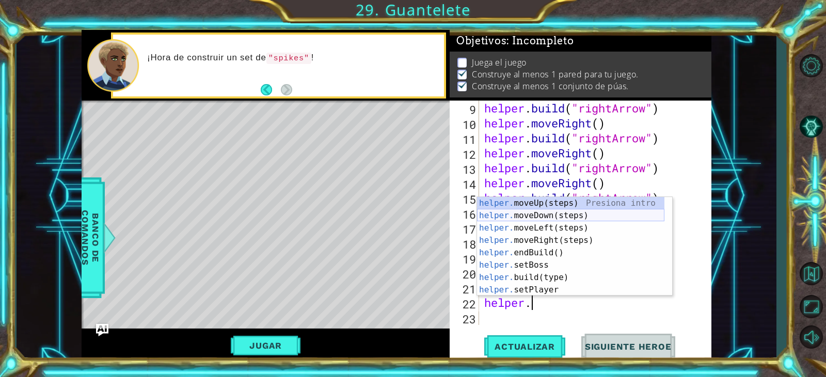
click at [540, 214] on div "helper. moveUp(steps) Presiona intro helper. moveDown(steps) Presiona intro hel…" at bounding box center [570, 259] width 187 height 124
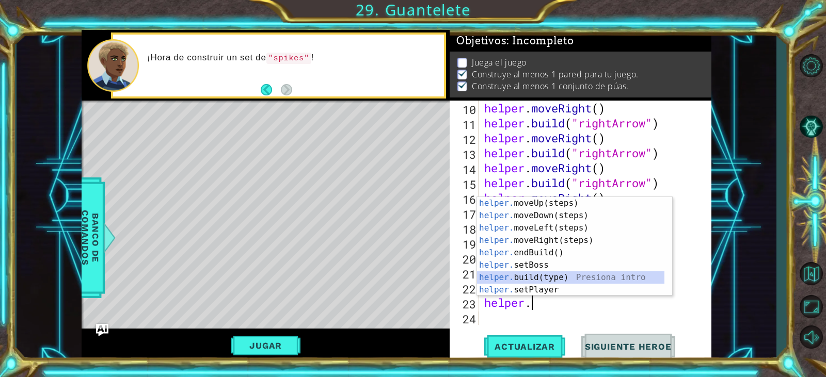
click at [562, 273] on div "helper. moveUp(steps) Presiona intro helper. moveDown(steps) Presiona intro hel…" at bounding box center [570, 259] width 187 height 124
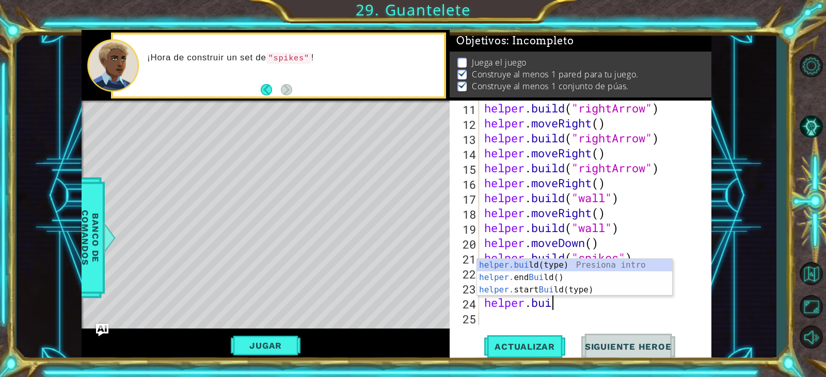
scroll to position [0, 9]
click at [566, 265] on div "[DOMAIN_NAME] (type) Presiona intro helper. end Build () Presiona intro helper.…" at bounding box center [574, 290] width 195 height 62
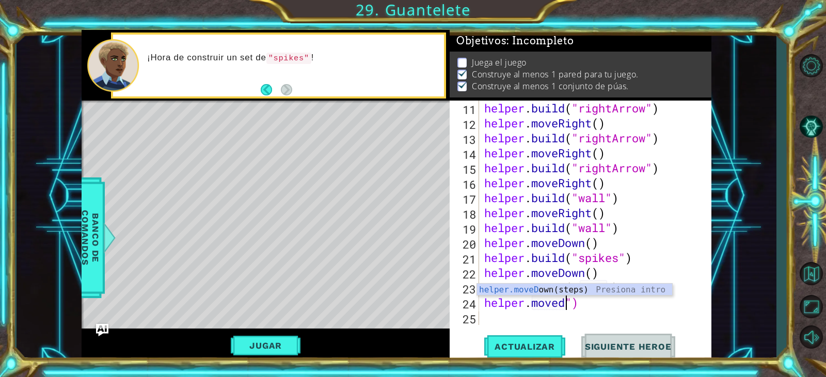
scroll to position [0, 4]
click at [608, 306] on div "helper . build ( "rightArrow" ) helper . moveRight ( ) helper . build ( "rightA…" at bounding box center [594, 228] width 224 height 255
type textarea "helper.moveDown"
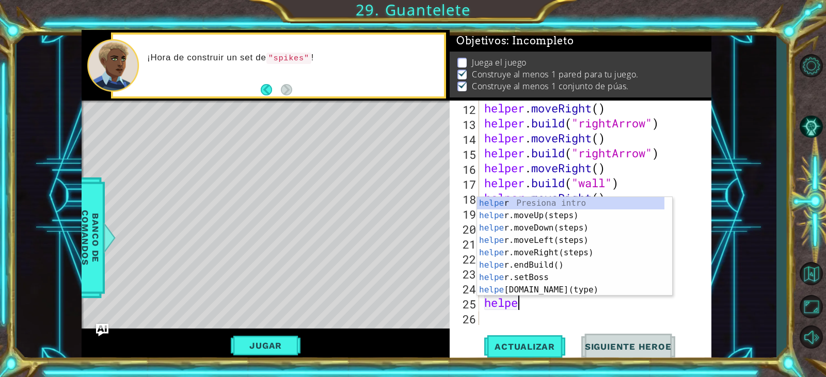
scroll to position [0, 2]
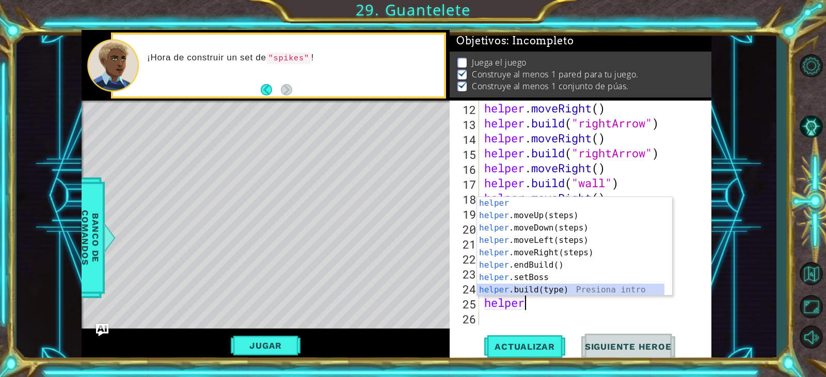
click at [628, 286] on div "helper Presiona intro helper .moveUp(steps) Presiona intro helper .moveDown(ste…" at bounding box center [570, 259] width 187 height 124
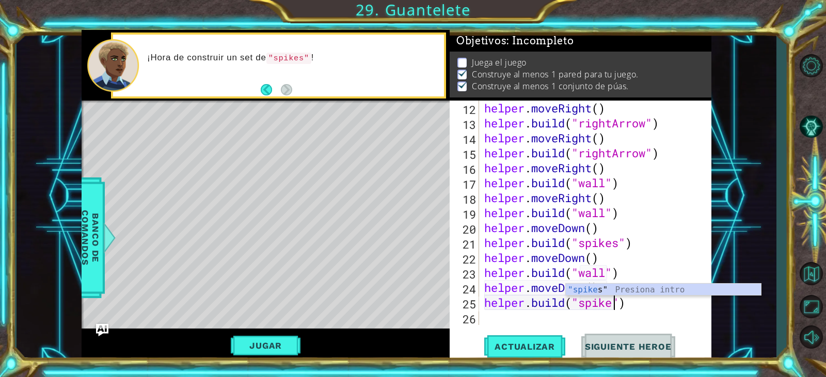
scroll to position [0, 6]
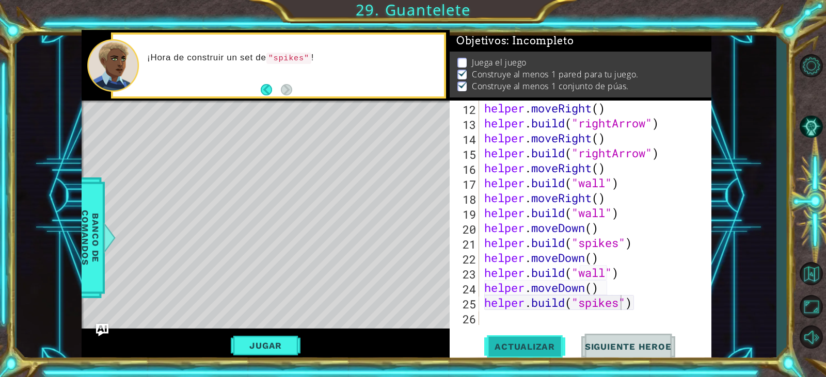
click at [553, 339] on button "Actualizar" at bounding box center [524, 347] width 81 height 26
click at [269, 337] on button "Jugar" at bounding box center [266, 346] width 70 height 20
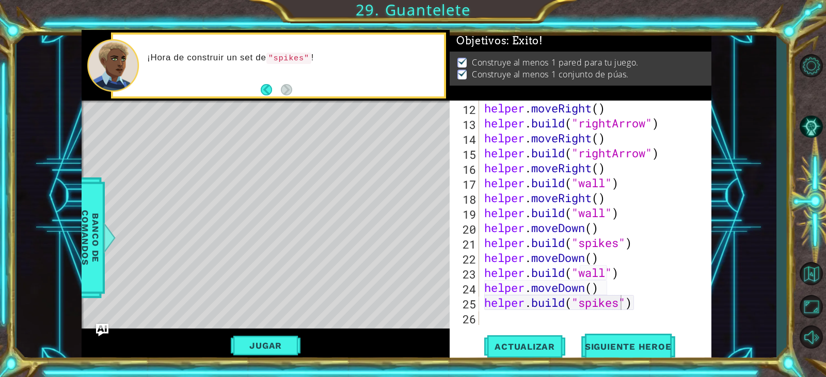
scroll to position [0, 0]
click at [646, 330] on div "[DOMAIN_NAME]("spikes") 12 13 14 15 16 17 18 19 20 21 22 23 24 25 26 helper . m…" at bounding box center [581, 231] width 262 height 261
click at [638, 343] on span "Siguiente Heroe" at bounding box center [628, 348] width 107 height 10
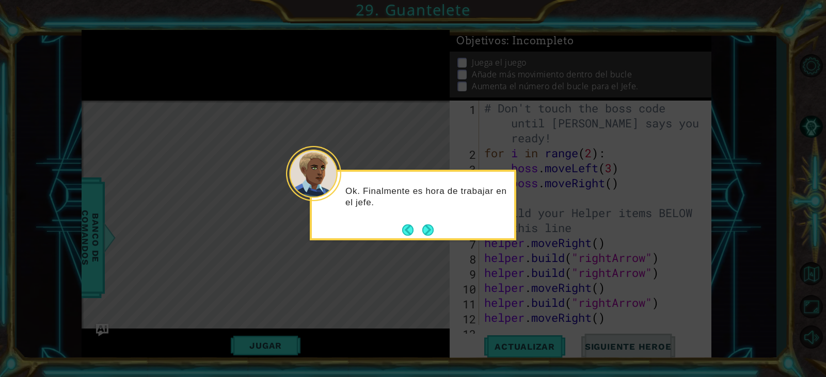
click at [435, 233] on div "Ok. Finalmente es hora de trabajar en el jefe." at bounding box center [413, 205] width 207 height 71
click at [429, 233] on button "Next" at bounding box center [428, 230] width 18 height 18
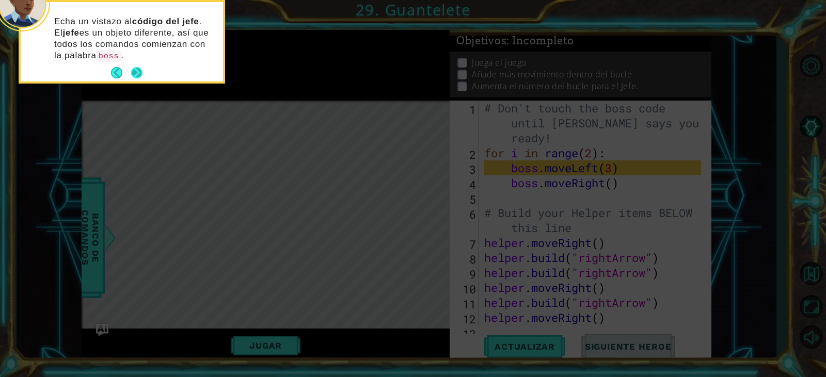
click at [138, 75] on button "Next" at bounding box center [137, 73] width 12 height 12
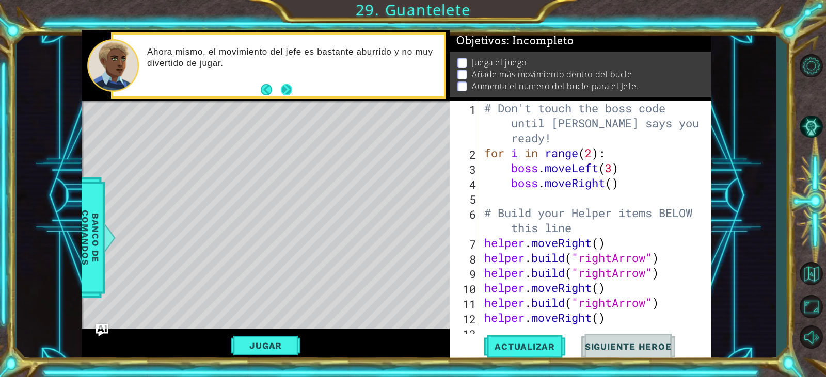
click at [284, 84] on button "Next" at bounding box center [286, 90] width 12 height 12
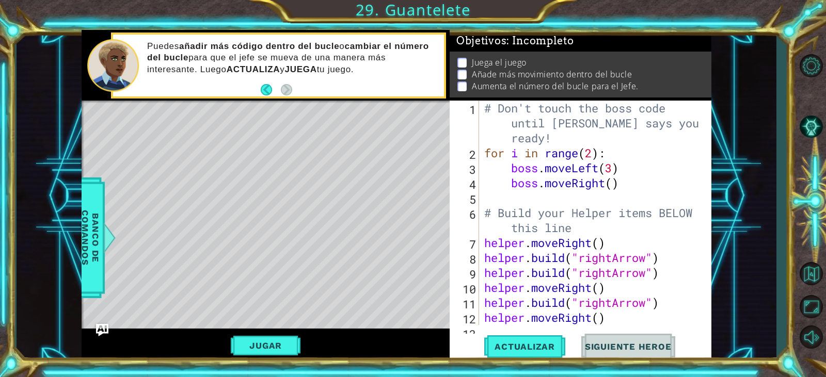
click at [72, 230] on div "1 ההההההההההההההההההההההההההההההההההההההההההההההההההההההההההההההההההההההההההההה…" at bounding box center [397, 196] width 760 height 332
click at [87, 237] on span "Banco de comandos" at bounding box center [90, 238] width 27 height 107
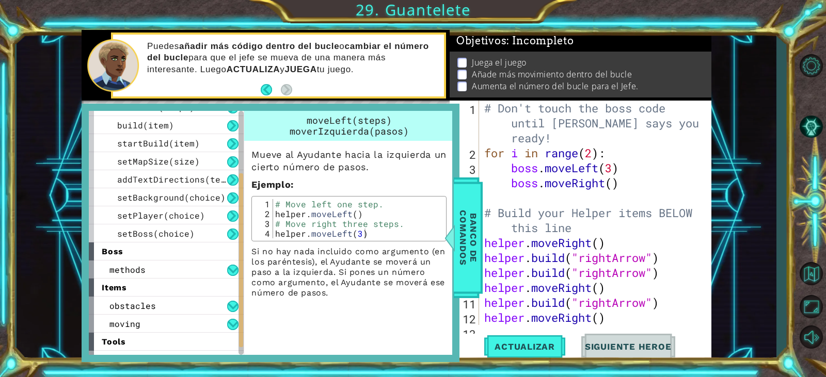
scroll to position [117, 0]
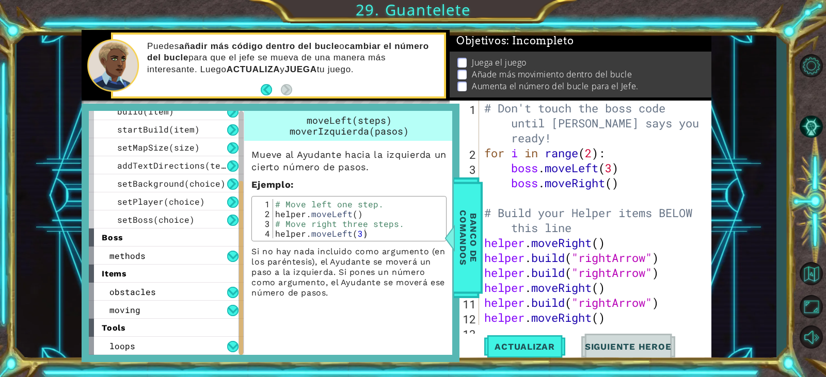
click at [200, 242] on div "boss" at bounding box center [166, 238] width 155 height 18
click at [203, 255] on div "methods" at bounding box center [166, 256] width 155 height 18
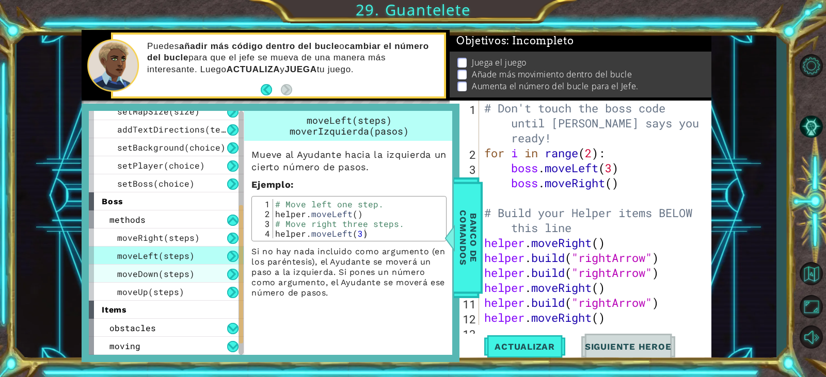
scroll to position [169, 0]
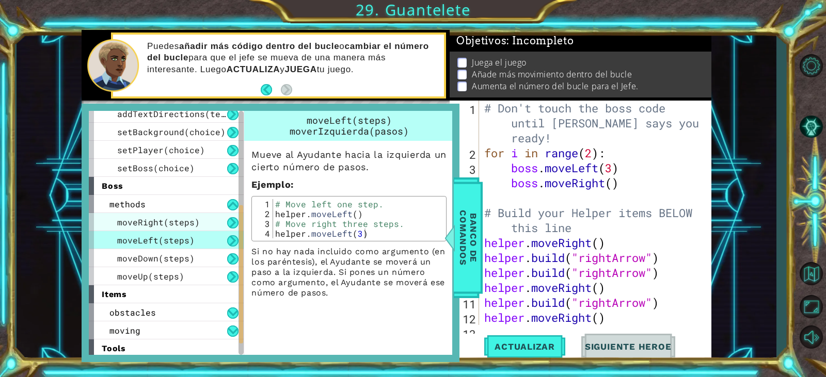
click at [198, 216] on div "moveRight(steps)" at bounding box center [166, 222] width 155 height 18
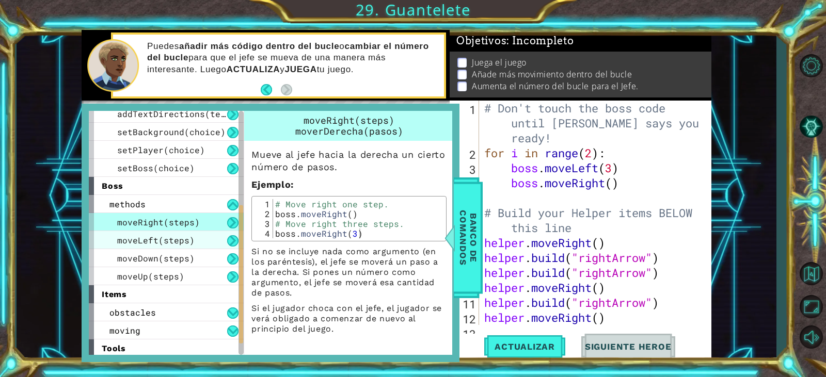
click at [200, 234] on div "moveLeft(steps)" at bounding box center [166, 240] width 155 height 18
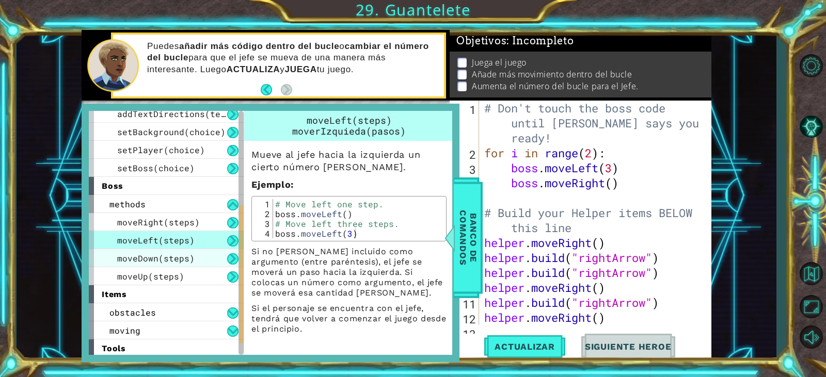
click at [220, 254] on div "moveDown(steps)" at bounding box center [166, 258] width 155 height 18
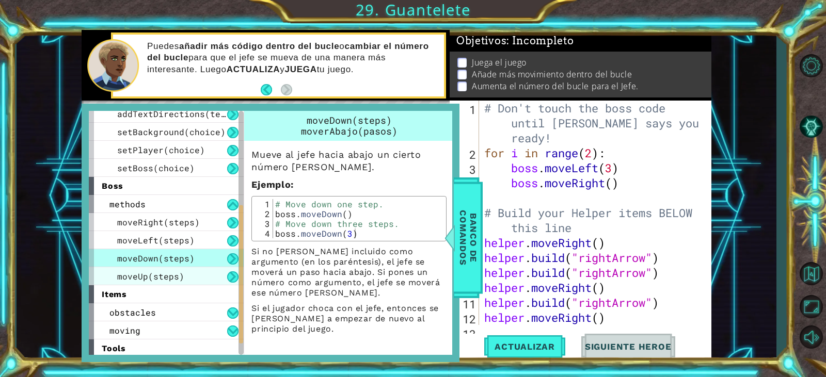
click at [209, 276] on div "moveUp(steps)" at bounding box center [166, 276] width 155 height 18
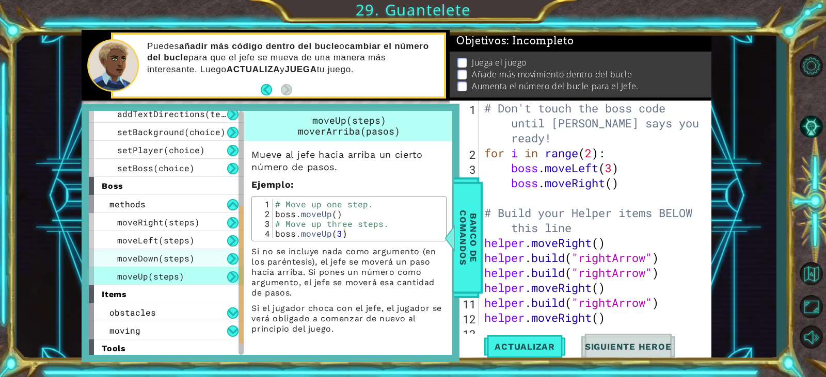
scroll to position [189, 0]
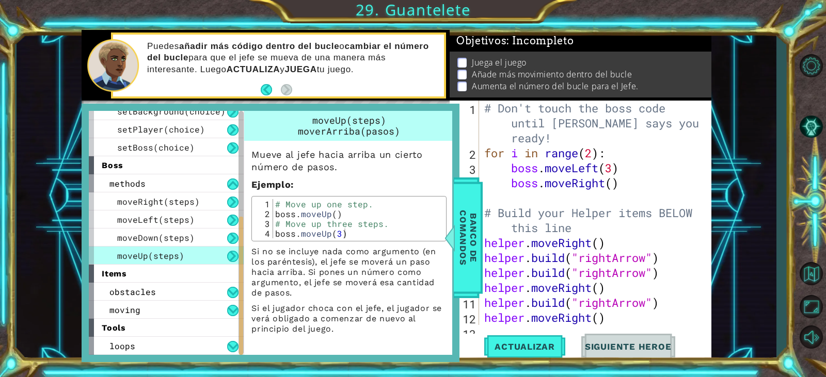
click at [174, 163] on div "boss" at bounding box center [166, 165] width 155 height 18
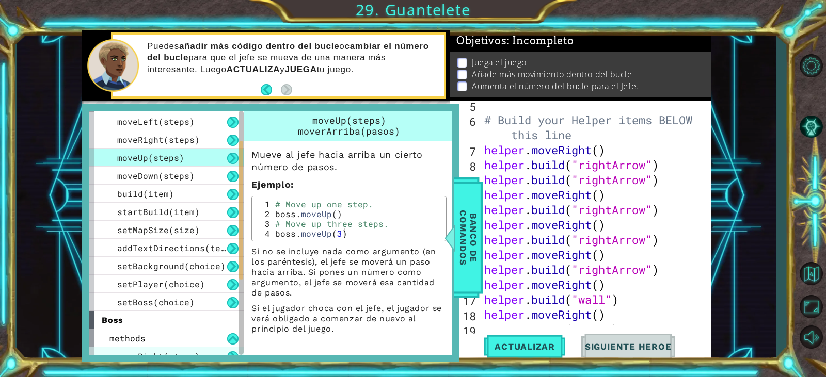
scroll to position [103, 0]
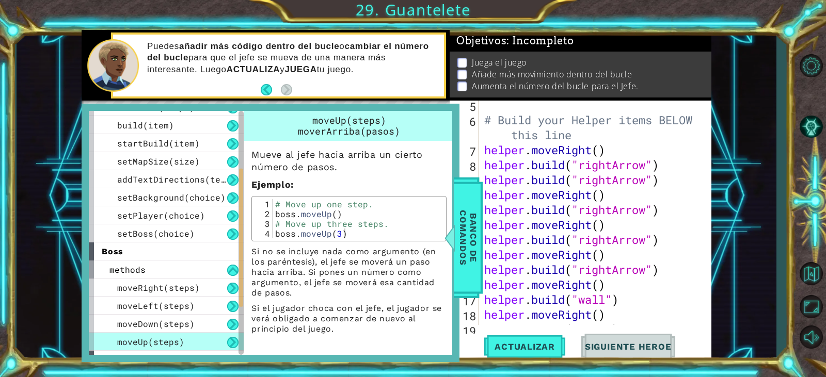
click at [179, 337] on span "moveUp(steps)" at bounding box center [150, 342] width 67 height 11
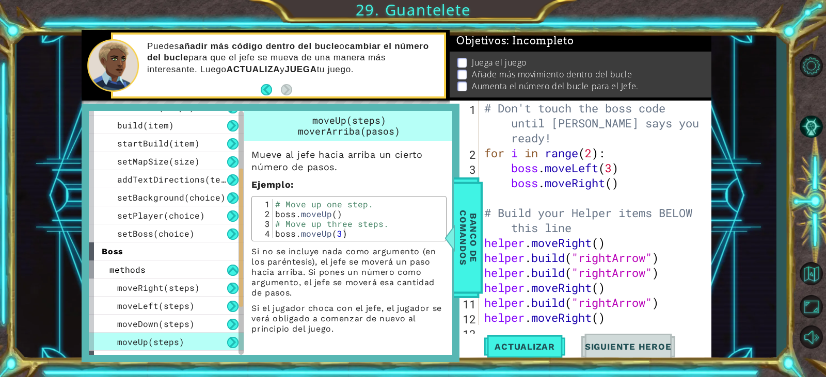
scroll to position [0, 0]
type textarea "boss.moveLeft(3)"
click at [510, 171] on div "# Don't touch the boss code until [PERSON_NAME] says you're ready! for i in ran…" at bounding box center [594, 243] width 224 height 284
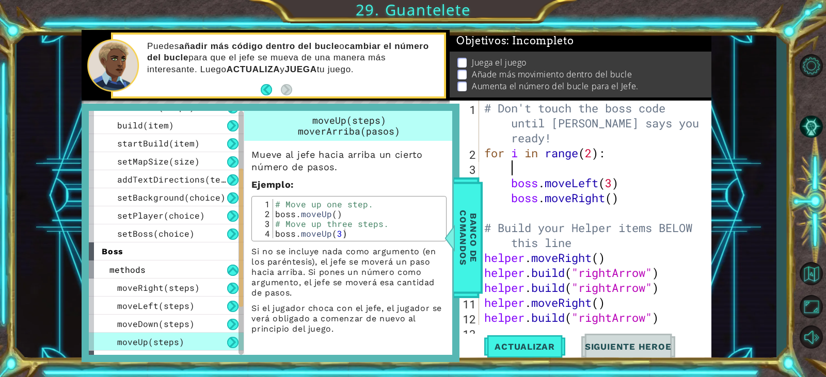
click at [517, 162] on div "# Don't touch the boss code until [PERSON_NAME] says you're ready! for i in ran…" at bounding box center [594, 243] width 224 height 284
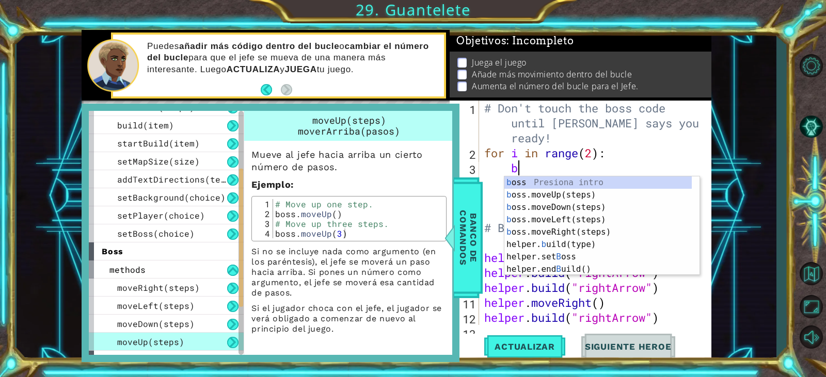
scroll to position [0, 2]
type textarea "boss"
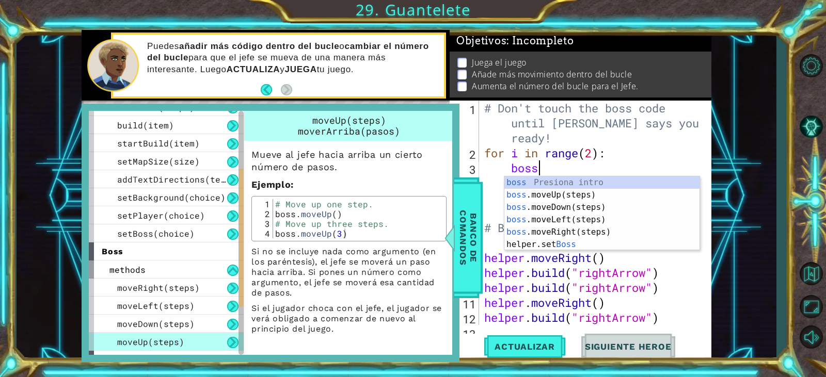
scroll to position [0, 2]
click at [554, 189] on div "boss Presiona intro boss .moveUp(steps) Presiona intro boss .moveDown(steps) Pr…" at bounding box center [601, 226] width 195 height 99
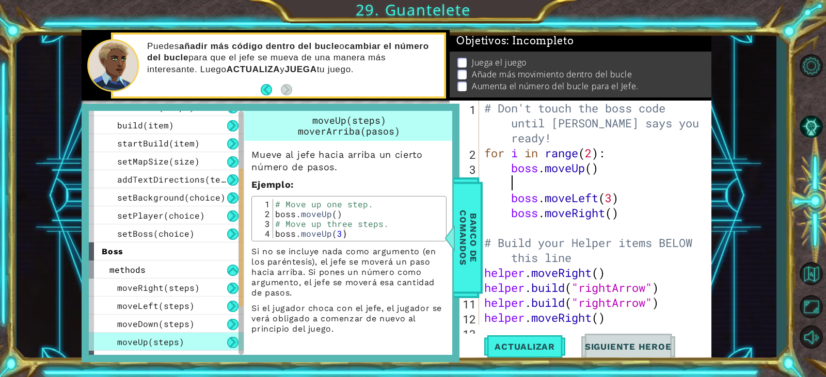
scroll to position [0, 1]
click at [590, 169] on div "# Don't touch the boss code until [PERSON_NAME] says you're ready! for i in ran…" at bounding box center [594, 243] width 224 height 284
type textarea "boss.moveUp(3)"
click at [529, 186] on div "# Don't touch the boss code until [PERSON_NAME] says you're ready! for i in ran…" at bounding box center [594, 243] width 224 height 284
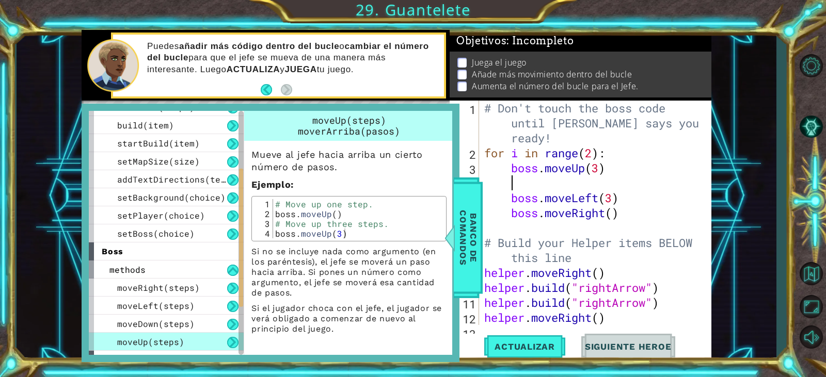
scroll to position [0, 1]
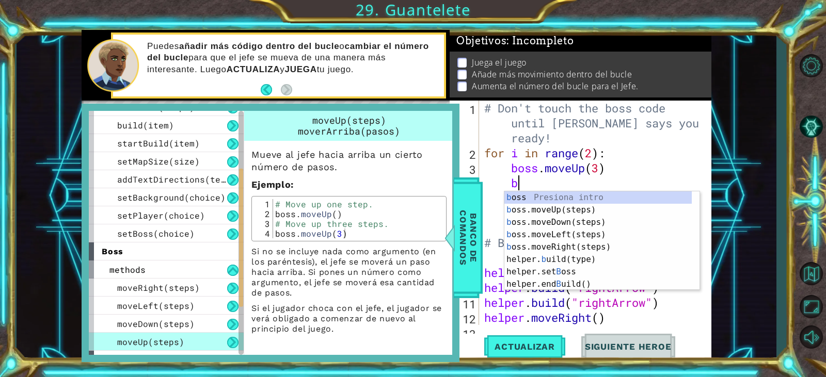
type textarea "bo"
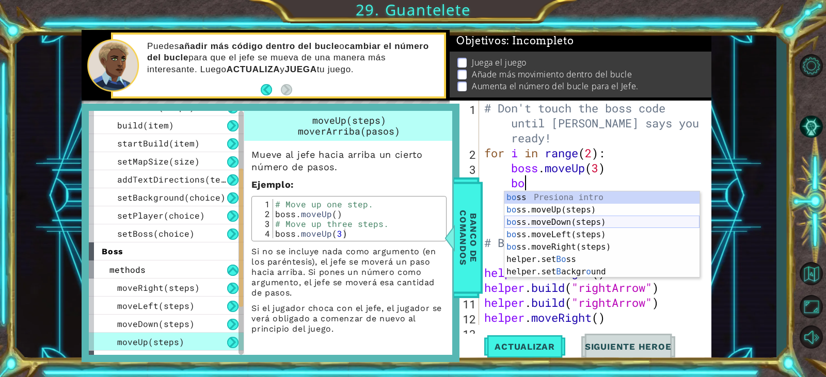
click at [550, 226] on div "bo ss Presiona intro bo ss.moveUp(steps) Presiona intro bo ss.moveDown(steps) P…" at bounding box center [601, 248] width 195 height 112
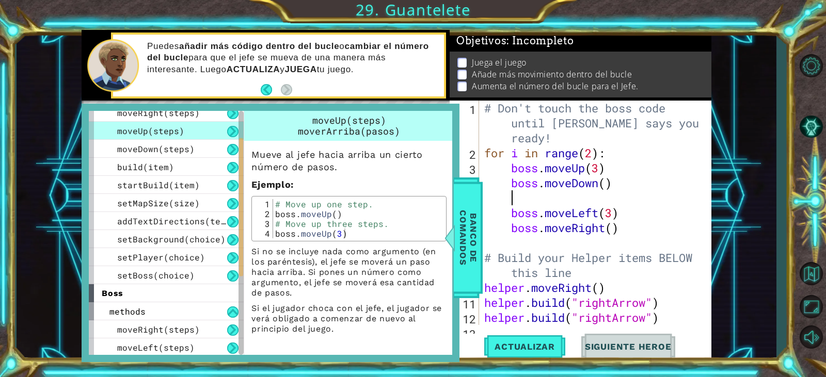
scroll to position [0, 0]
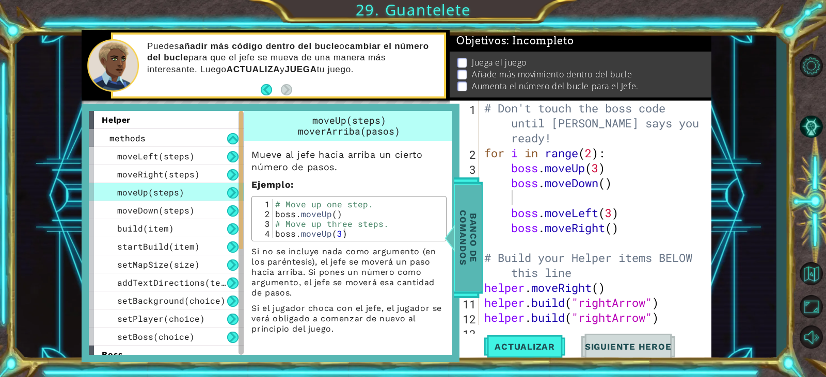
click at [477, 235] on span "Banco de comandos" at bounding box center [468, 238] width 27 height 107
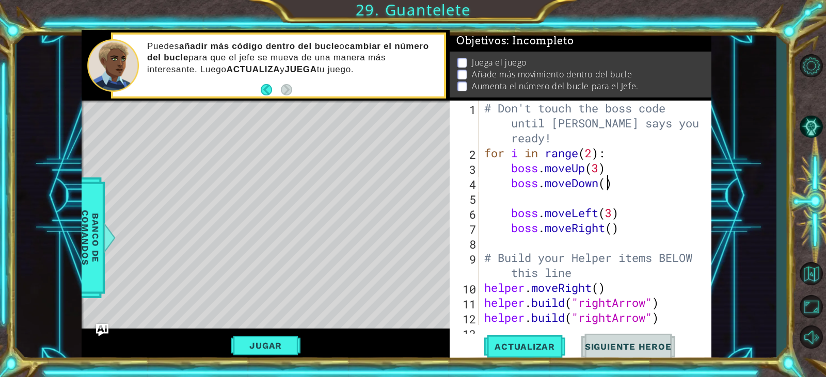
click at [610, 188] on div "# Don't touch the boss code until [PERSON_NAME] says you're ready! for i in ran…" at bounding box center [594, 243] width 224 height 284
type textarea "boss.moveDown(2)"
click at [492, 340] on button "Actualizar" at bounding box center [524, 347] width 81 height 26
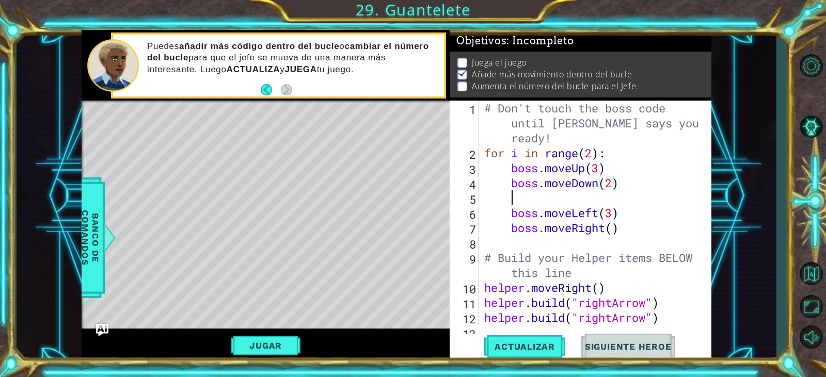
click at [530, 201] on div "# Don't touch the boss code until [PERSON_NAME] says you're ready! for i in ran…" at bounding box center [594, 243] width 224 height 284
click at [609, 230] on div "# Don't touch the boss code until [PERSON_NAME] says you're ready! for i in ran…" at bounding box center [594, 243] width 224 height 284
click at [614, 230] on div "# Don't touch the boss code until [PERSON_NAME] says you're ready! for i in ran…" at bounding box center [594, 243] width 224 height 284
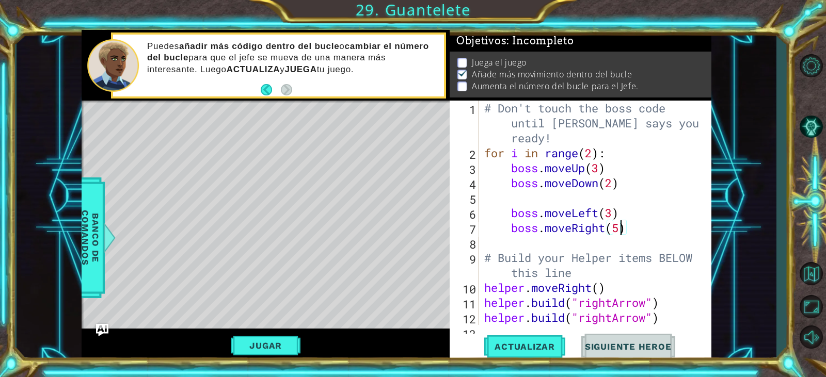
click at [593, 151] on div "# Don't touch the boss code until [PERSON_NAME] says you're ready! for i in ran…" at bounding box center [594, 243] width 224 height 284
type textarea "for i in range(10):"
click at [290, 338] on button "Jugar" at bounding box center [266, 346] width 70 height 20
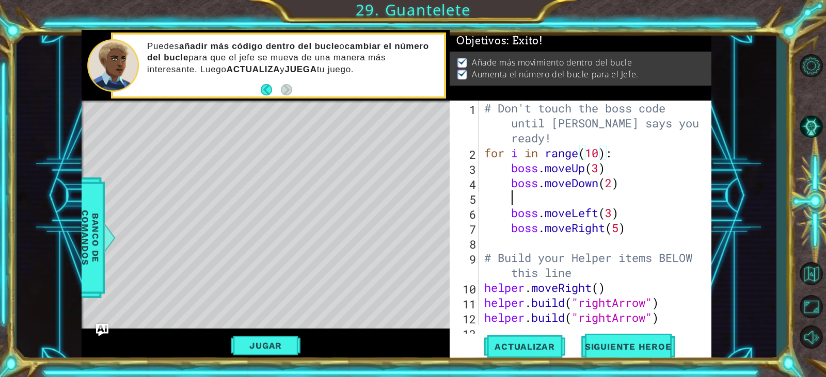
scroll to position [0, 1]
click at [547, 199] on div "# Don't touch the boss code until [PERSON_NAME] says you're ready! for i in ran…" at bounding box center [594, 243] width 224 height 284
click at [512, 236] on div "# Don't touch the boss code until [PERSON_NAME] says you're ready! for i in ran…" at bounding box center [594, 243] width 224 height 284
click at [519, 224] on div "# Don't touch the boss code until [PERSON_NAME] says you're ready! for i in ran…" at bounding box center [594, 243] width 224 height 284
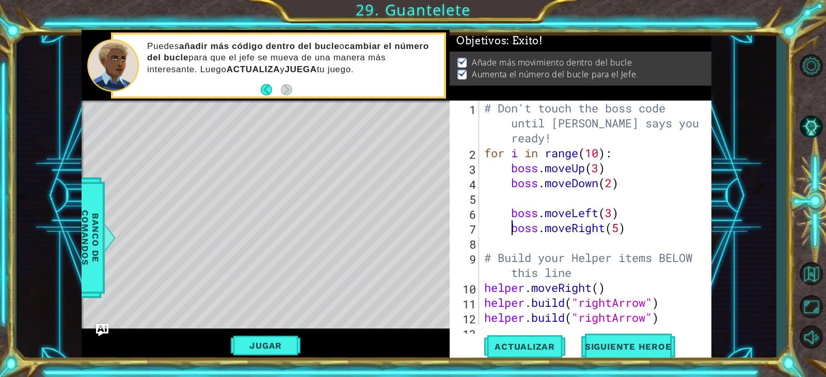
click at [509, 227] on div "# Don't touch the boss code until [PERSON_NAME] says you're ready! for i in ran…" at bounding box center [594, 243] width 224 height 284
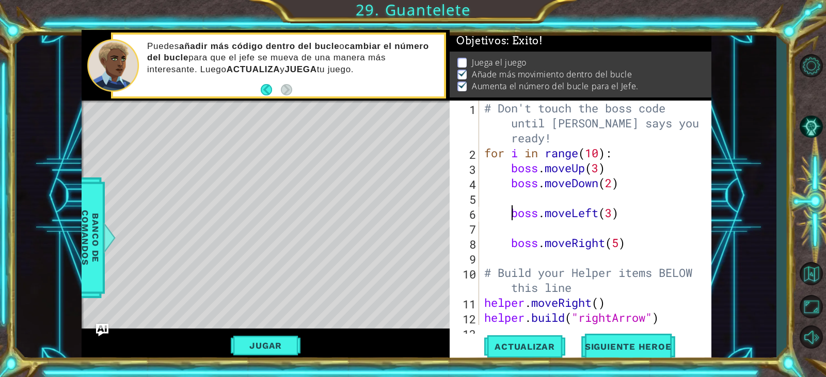
click at [509, 212] on div "# Don't touch the boss code until [PERSON_NAME] says you're ready! for i in ran…" at bounding box center [594, 243] width 224 height 284
type textarea "boss.moveLeft(3)"
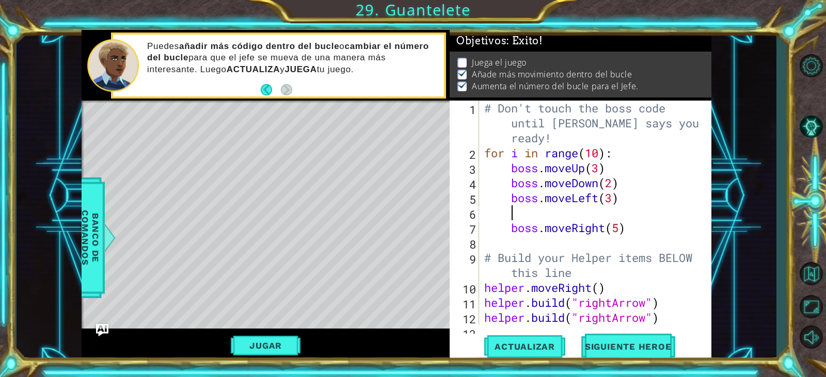
click at [570, 208] on div "# Don't touch the boss code until [PERSON_NAME] says you're ready! for i in ran…" at bounding box center [594, 243] width 224 height 284
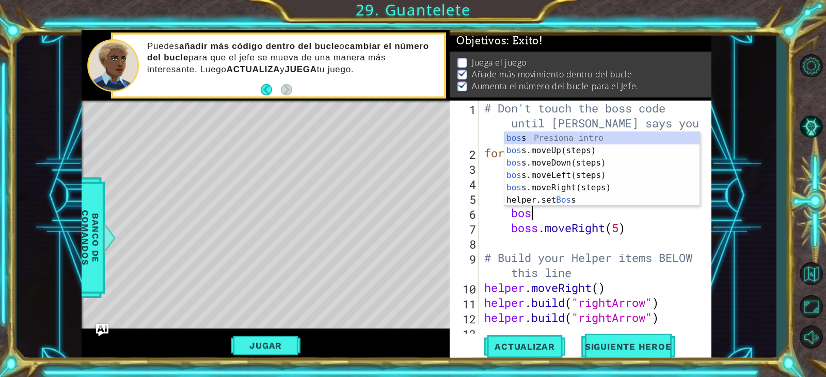
scroll to position [0, 2]
type textarea "boss."
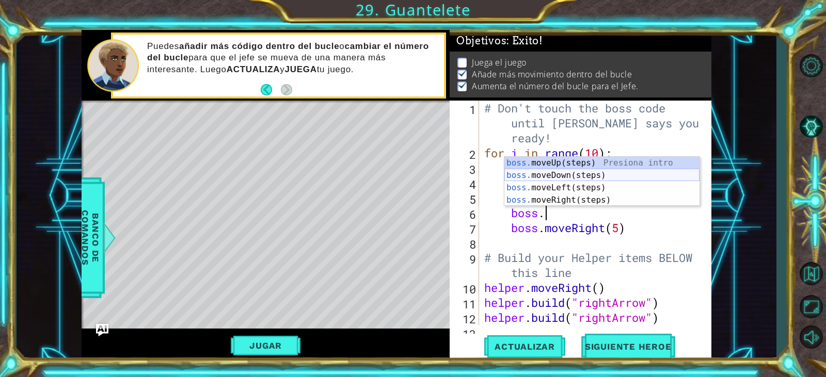
click at [570, 176] on div "boss. moveUp(steps) Presiona intro boss. moveDown(steps) Presiona intro boss. m…" at bounding box center [601, 194] width 195 height 74
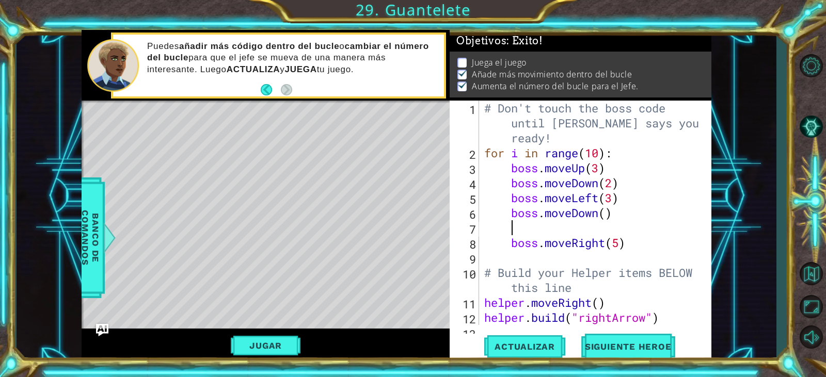
scroll to position [0, 1]
click at [608, 213] on div "# Don't touch the boss code until [PERSON_NAME] says you're ready! for i in ran…" at bounding box center [594, 243] width 224 height 284
click at [558, 236] on div "# Don't touch the boss code until [PERSON_NAME] says you're ready! for i in ran…" at bounding box center [594, 243] width 224 height 284
type textarea "boss.moveRight(5)"
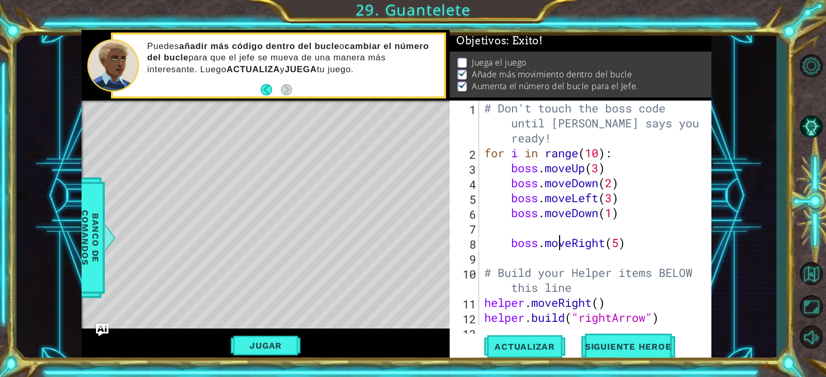
click at [546, 229] on div "# Don't touch the boss code until [PERSON_NAME] says you're ready! for i in ran…" at bounding box center [594, 243] width 224 height 284
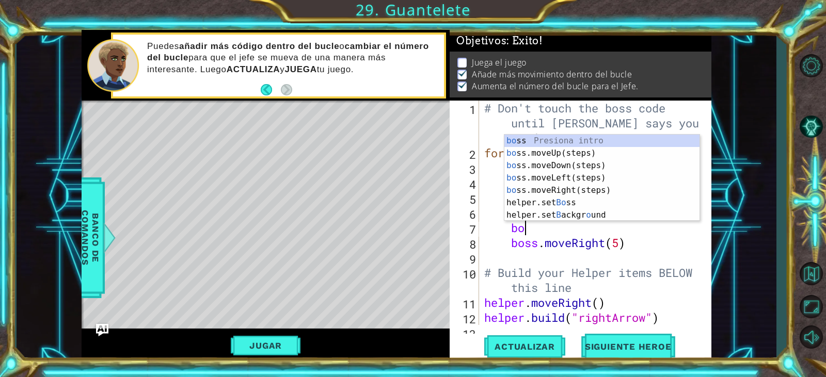
scroll to position [0, 2]
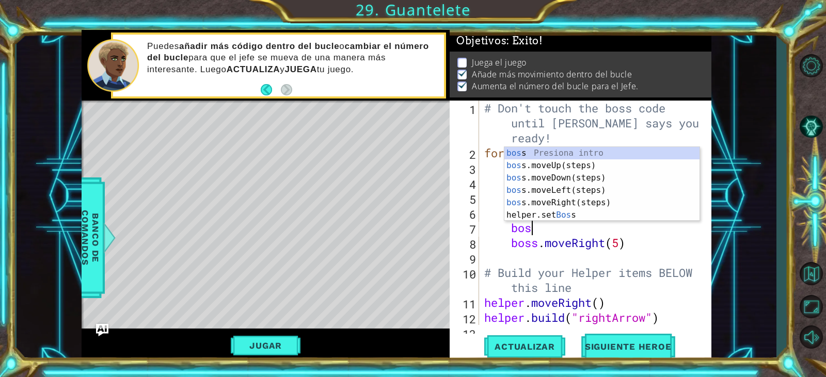
type textarea "boss"
click at [553, 171] on div "boss Presiona intro boss .moveUp(steps) Presiona intro boss .moveDown(steps) Pr…" at bounding box center [601, 196] width 195 height 99
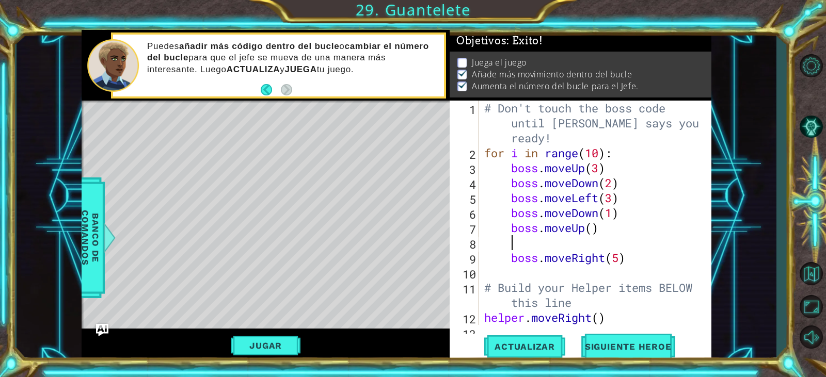
scroll to position [0, 1]
click at [593, 231] on div "# Don't touch the boss code until [PERSON_NAME] says you're ready! for i in ran…" at bounding box center [594, 243] width 224 height 284
type textarea "boss.moveUp(3)"
click at [530, 241] on div "# Don't touch the boss code until [PERSON_NAME] says you're ready! for i in ran…" at bounding box center [594, 243] width 224 height 284
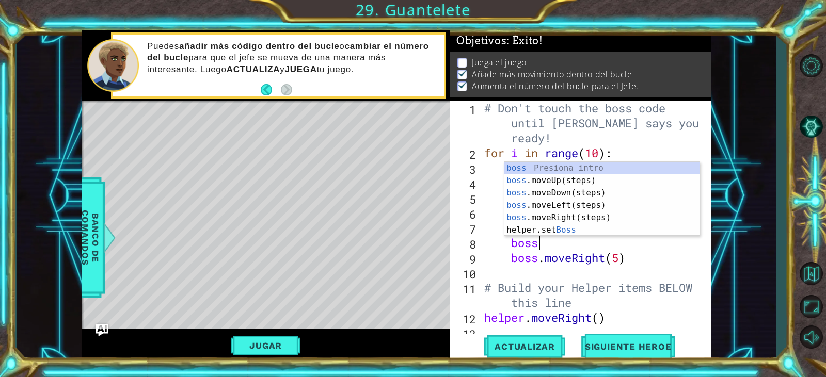
scroll to position [0, 2]
click at [543, 226] on div "boss Presiona intro boss .moveUp(steps) Presiona intro boss .moveDown(steps) Pr…" at bounding box center [601, 211] width 195 height 99
type textarea "helper.setBoss("bats")"
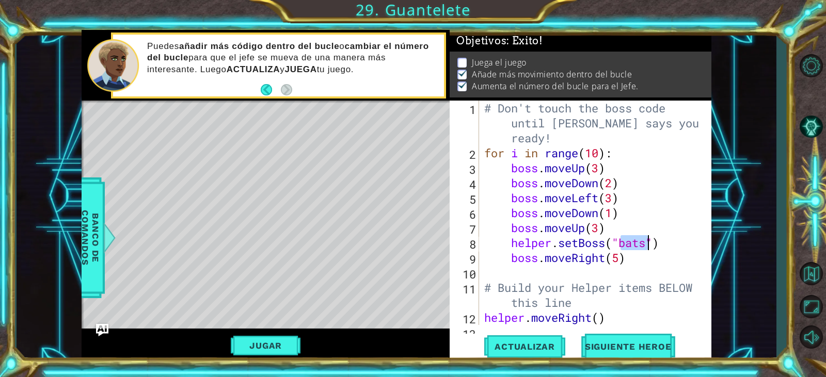
click at [646, 266] on div "# Don't touch the boss code until [PERSON_NAME] says you're ready! for i in ran…" at bounding box center [594, 243] width 224 height 284
click at [501, 342] on span "Actualizar" at bounding box center [524, 347] width 81 height 10
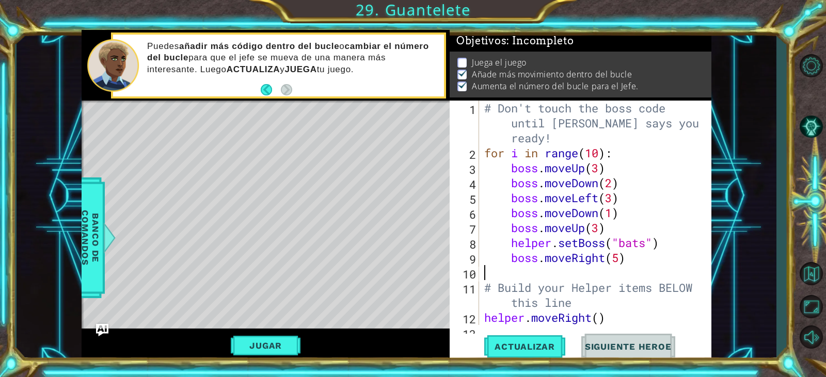
scroll to position [5, 0]
click at [277, 345] on button "Jugar" at bounding box center [266, 346] width 70 height 20
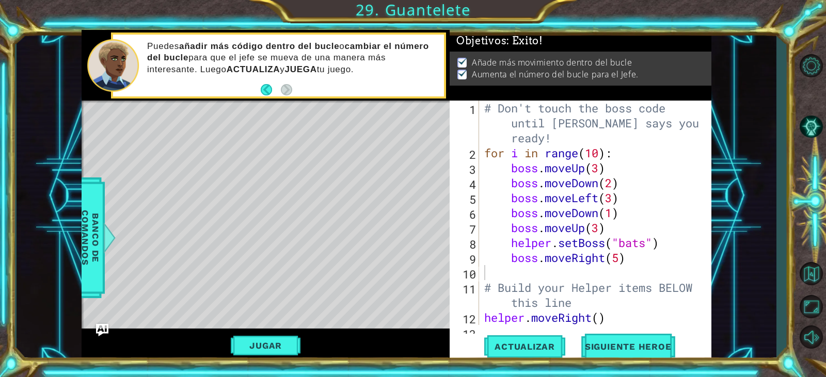
scroll to position [0, 0]
click at [611, 339] on button "Siguiente Heroe" at bounding box center [628, 350] width 107 height 26
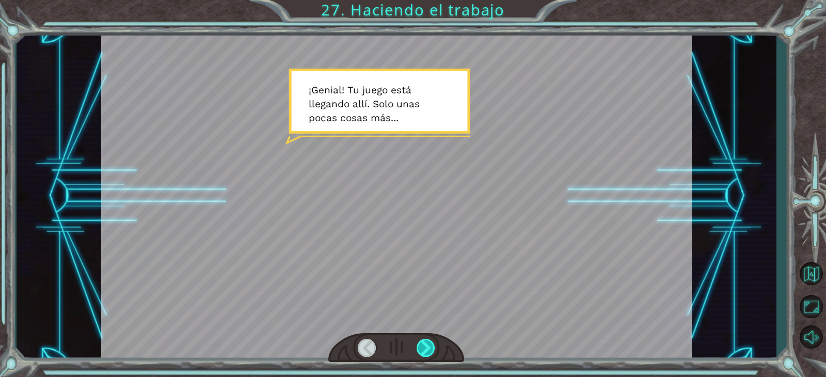
click at [425, 349] on div at bounding box center [426, 348] width 19 height 18
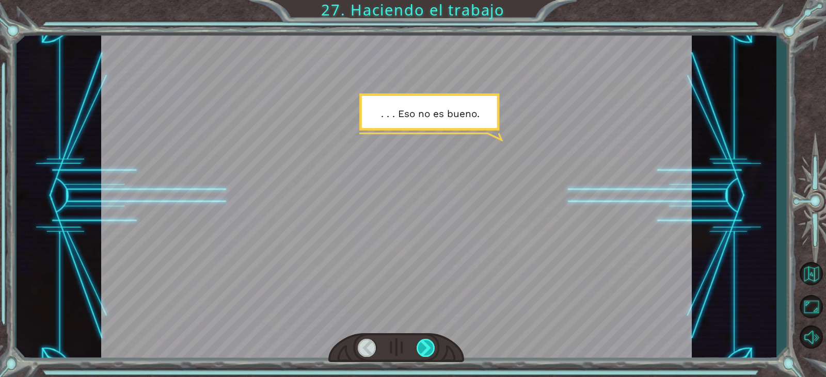
click at [425, 349] on div at bounding box center [426, 348] width 19 height 18
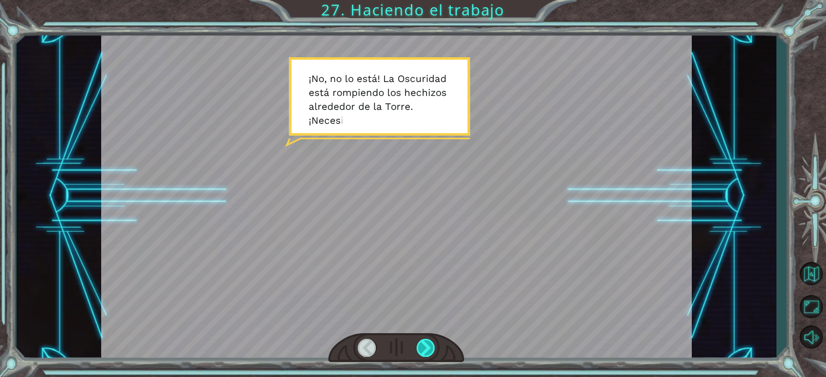
click at [425, 349] on div at bounding box center [426, 348] width 19 height 18
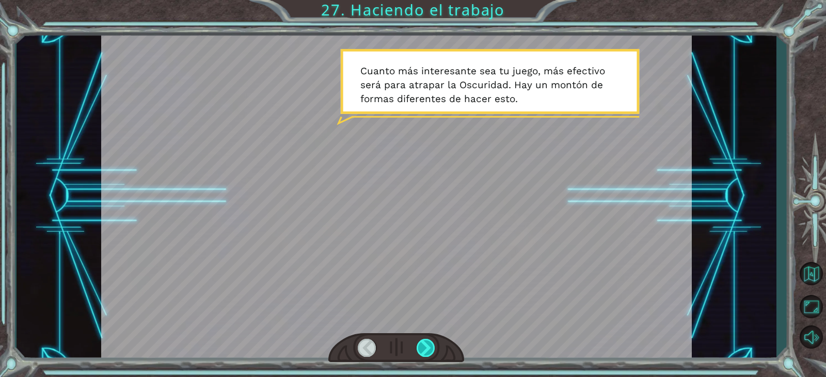
click at [425, 349] on div at bounding box center [426, 348] width 19 height 18
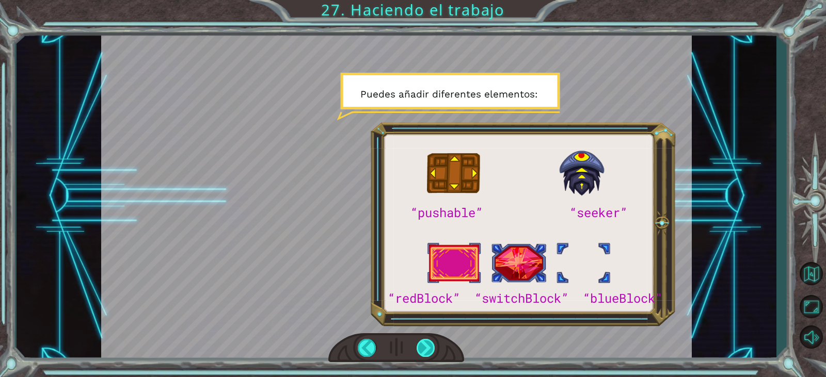
click at [422, 349] on div at bounding box center [426, 348] width 19 height 18
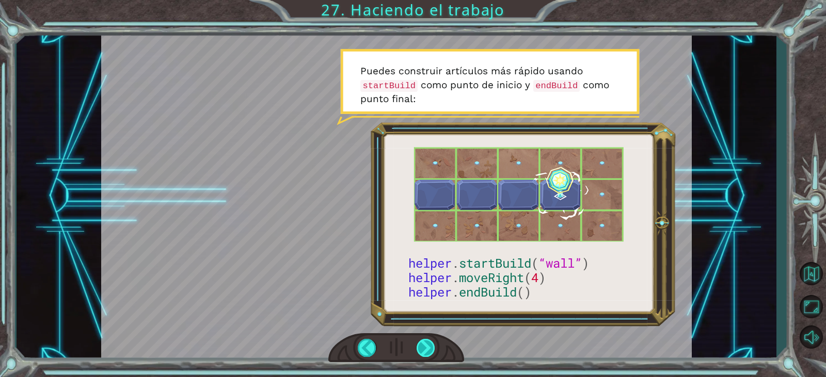
click at [422, 349] on div at bounding box center [426, 348] width 19 height 18
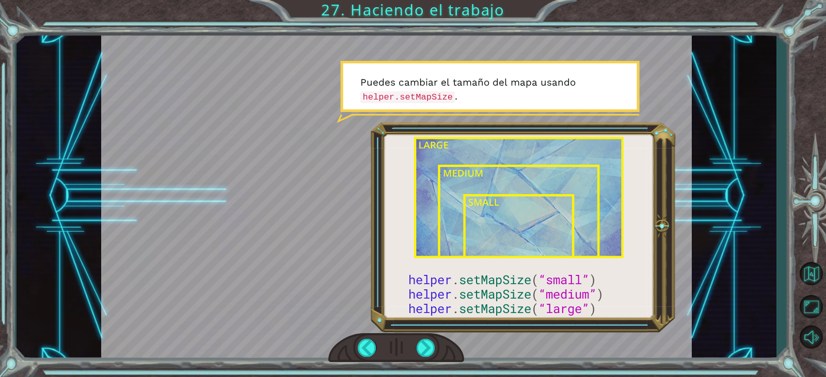
click at [645, 294] on div at bounding box center [396, 196] width 591 height 332
drag, startPoint x: 352, startPoint y: 126, endPoint x: 380, endPoint y: 144, distance: 33.7
click at [353, 130] on div at bounding box center [396, 196] width 591 height 332
drag, startPoint x: 403, startPoint y: 155, endPoint x: 400, endPoint y: 322, distance: 166.8
click at [400, 322] on div at bounding box center [396, 196] width 591 height 332
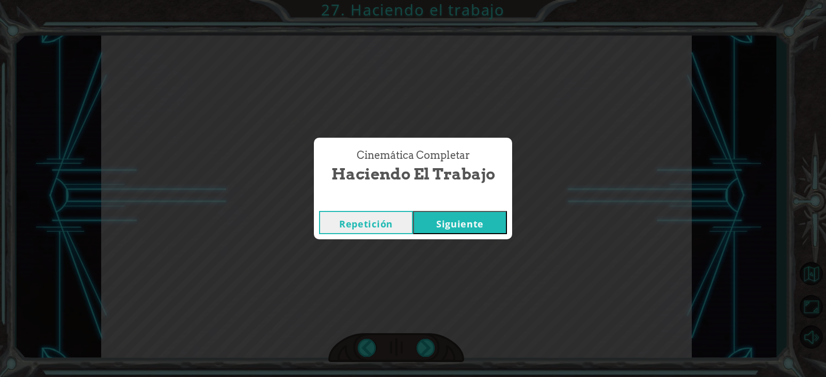
click at [413, 211] on button "Siguiente" at bounding box center [460, 222] width 94 height 23
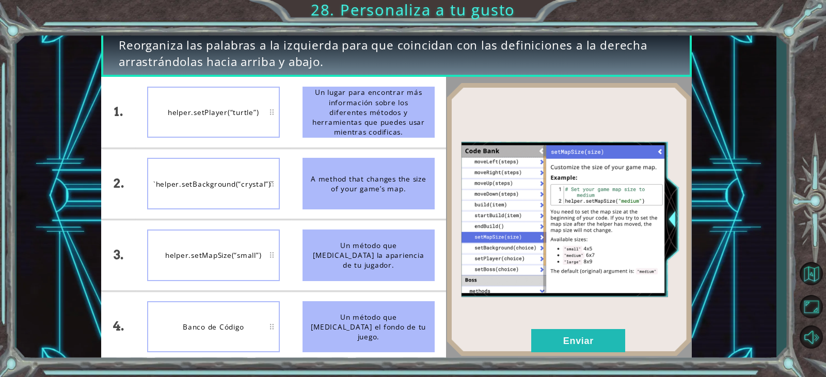
drag, startPoint x: 369, startPoint y: 250, endPoint x: 419, endPoint y: 140, distance: 121.1
click at [419, 140] on ul "Un lugar para encontrar más información sobre los diferentes métodos y herramie…" at bounding box center [368, 220] width 155 height 286
click at [571, 339] on button "Enviar" at bounding box center [578, 340] width 94 height 23
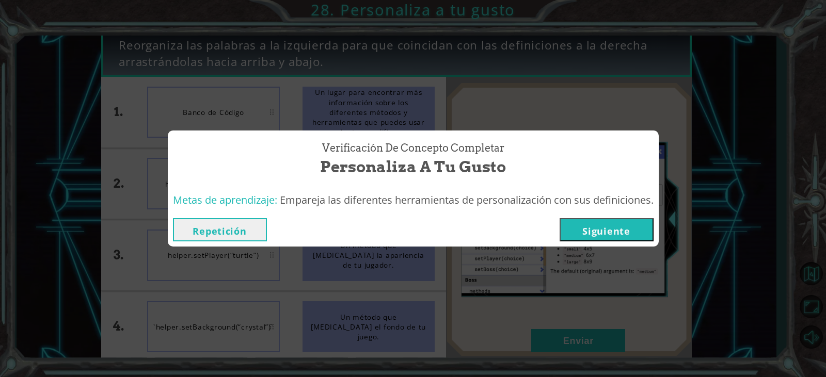
click at [608, 229] on button "Siguiente" at bounding box center [607, 229] width 94 height 23
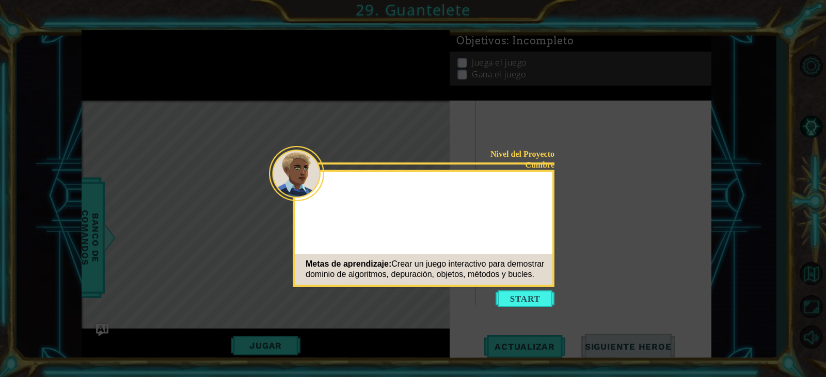
click at [548, 305] on button "Start" at bounding box center [525, 299] width 59 height 17
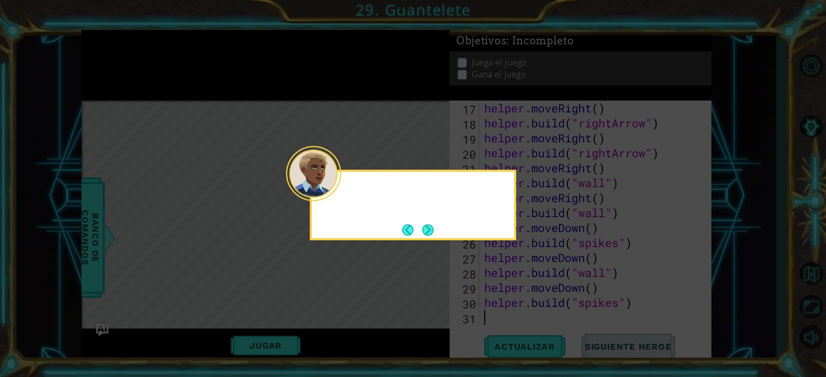
scroll to position [284, 0]
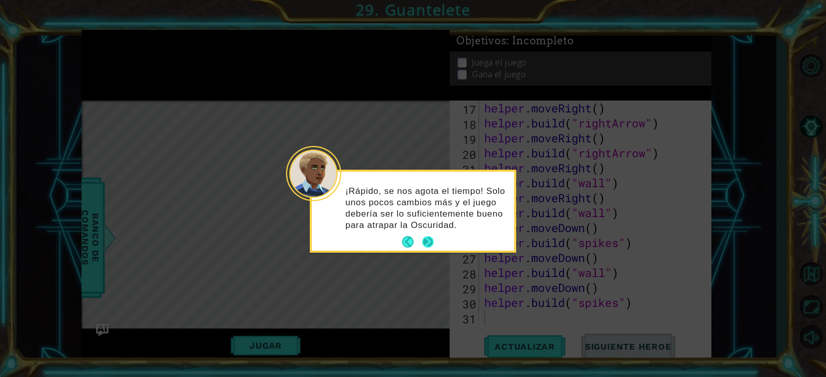
click at [434, 242] on button "Next" at bounding box center [428, 242] width 12 height 12
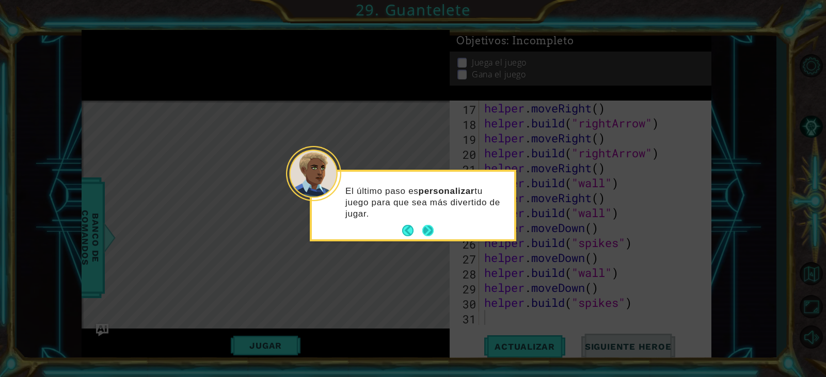
click at [434, 232] on button "Next" at bounding box center [428, 231] width 13 height 13
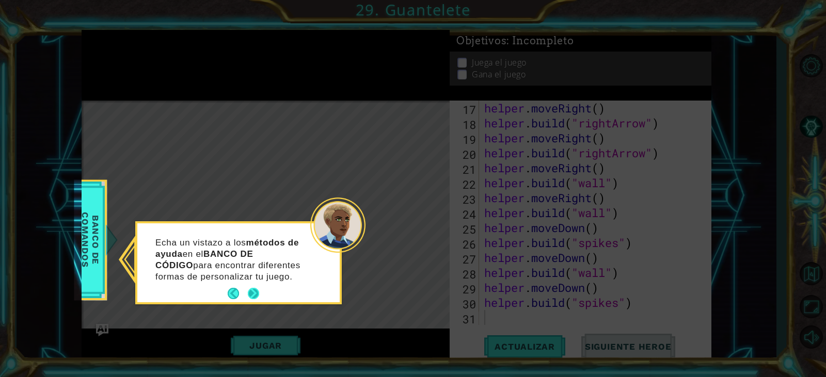
click at [256, 292] on button "Next" at bounding box center [254, 294] width 14 height 14
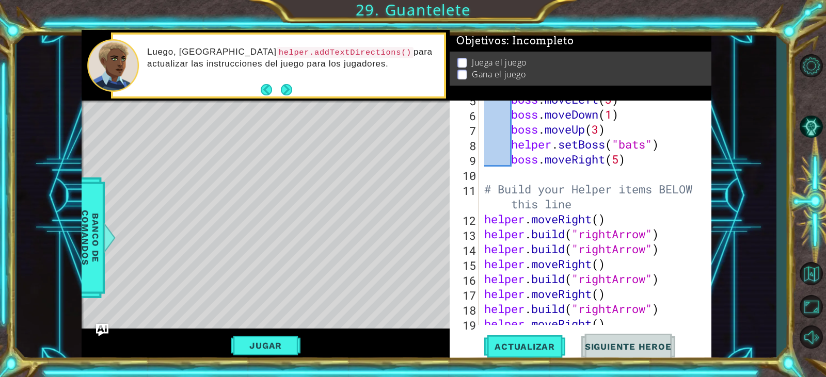
scroll to position [0, 0]
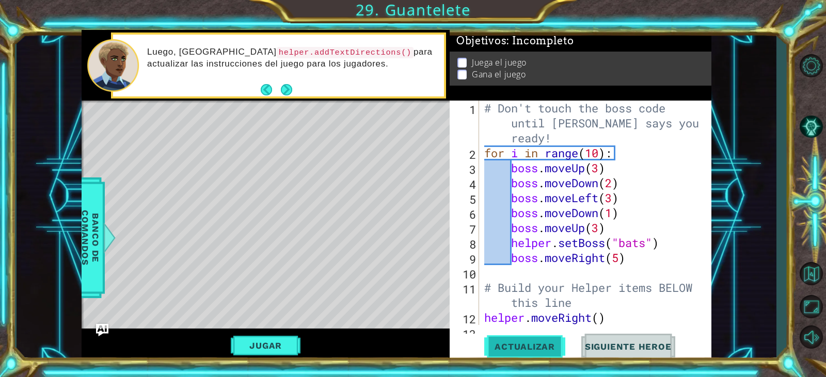
click at [527, 350] on span "Actualizar" at bounding box center [524, 347] width 81 height 10
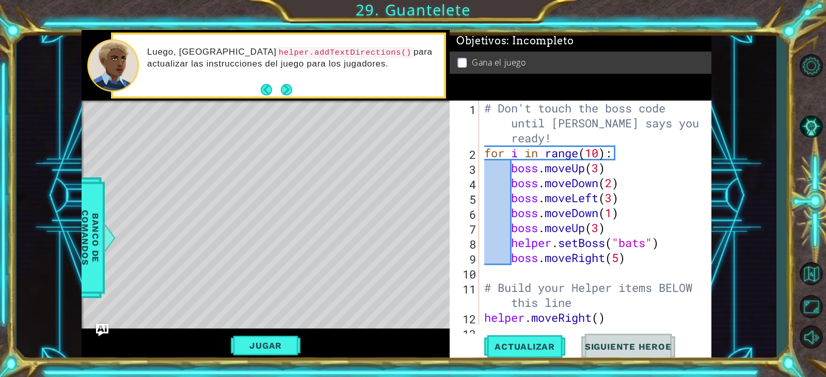
click at [645, 244] on div "# Don't touch the boss code until [PERSON_NAME] says you're ready! for i in ran…" at bounding box center [594, 243] width 224 height 284
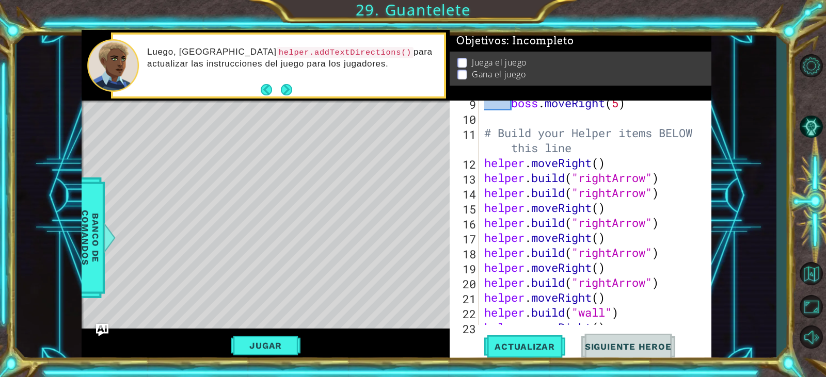
scroll to position [155, 0]
click at [481, 162] on div "helper.setBoss("dragon") 9 10 11 12 13 14 15 16 17 18 19 20 21 22 23 24 boss . …" at bounding box center [579, 213] width 259 height 225
click at [483, 164] on div "boss . moveRight ( 5 ) # Build your Helper items BELOW this line helper . moveR…" at bounding box center [594, 223] width 224 height 255
type textarea "helper.moveRight()"
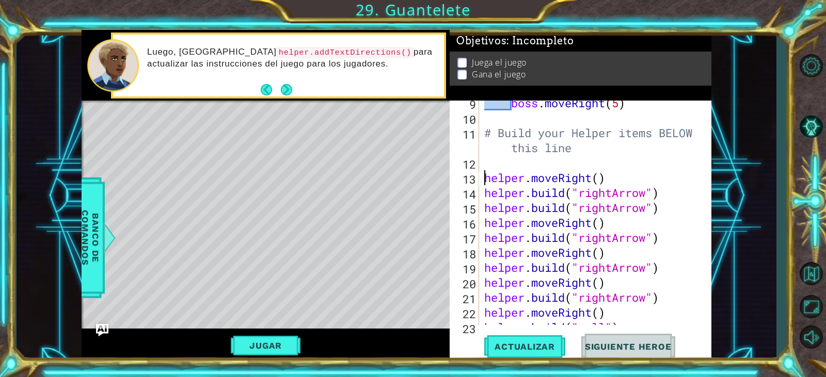
click at [489, 162] on div "boss . moveRight ( 5 ) # Build your Helper items BELOW this line helper . moveR…" at bounding box center [594, 223] width 224 height 255
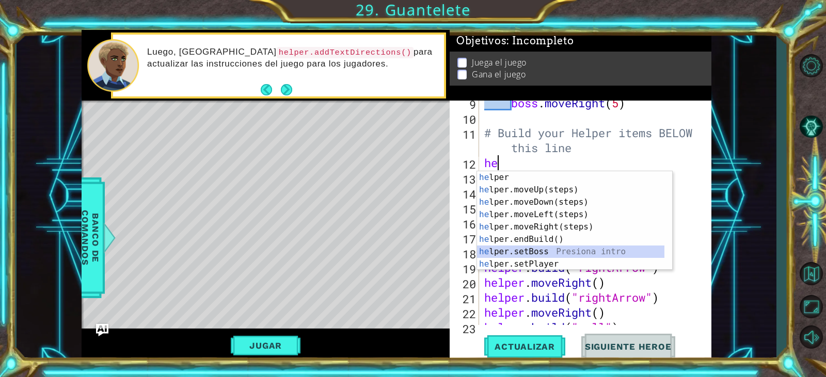
click at [537, 256] on div "he lper Presiona intro he lper.moveUp(steps) Presiona intro he lper.moveDown(st…" at bounding box center [570, 233] width 187 height 124
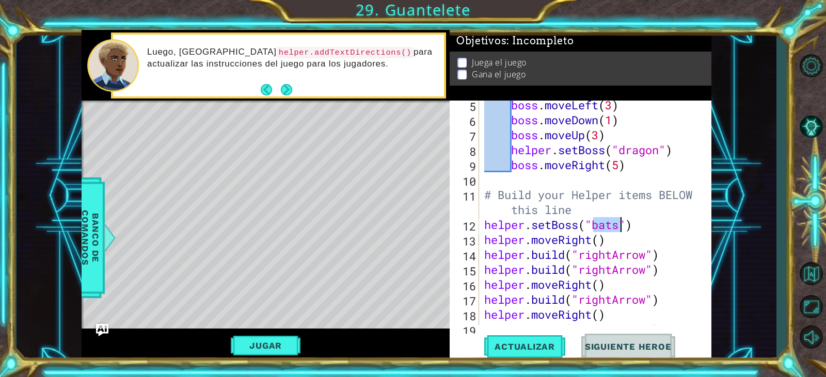
scroll to position [93, 0]
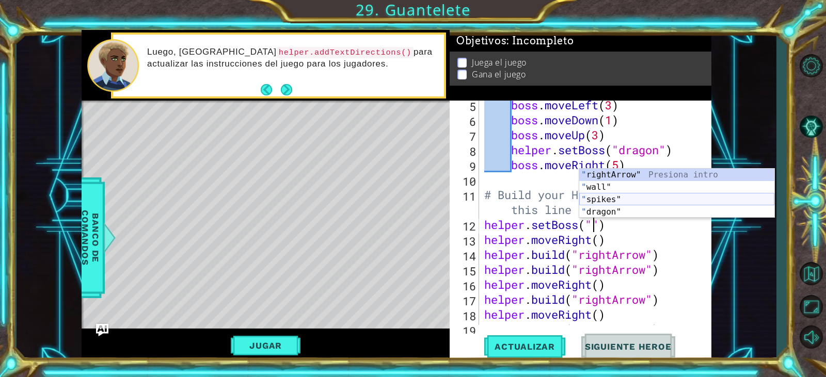
click at [628, 201] on div "" rightArrow" Presiona intro " wall" Presiona intro " spikes" Presiona intro " …" at bounding box center [676, 206] width 195 height 74
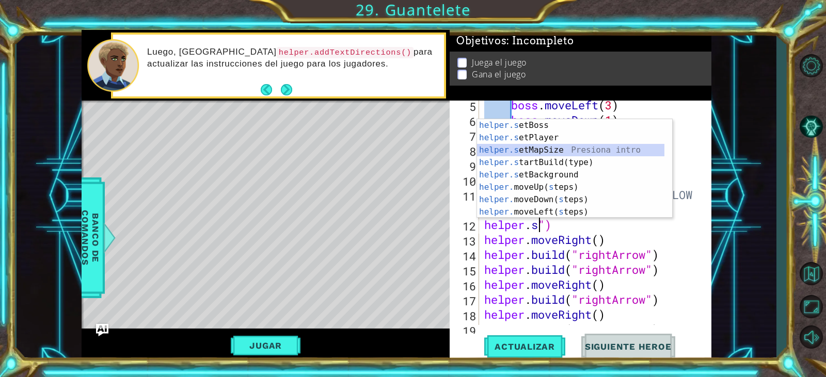
click at [554, 151] on div "helper.s etBoss Presiona intro helper.s etPlayer Presiona intro helper.s etMapS…" at bounding box center [570, 181] width 187 height 124
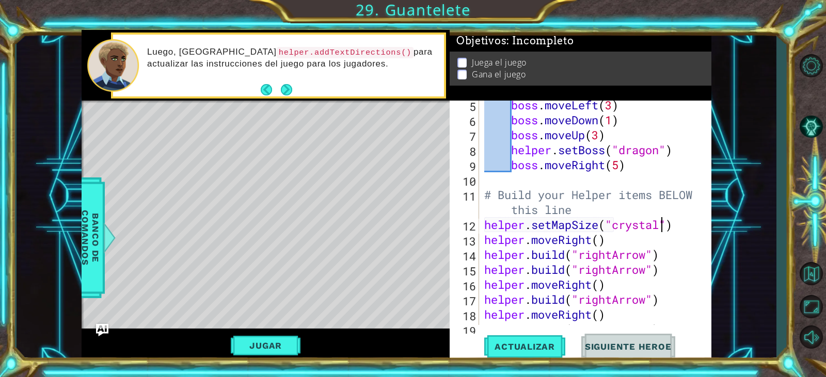
scroll to position [0, 8]
click at [559, 346] on span "Actualizar" at bounding box center [524, 347] width 81 height 10
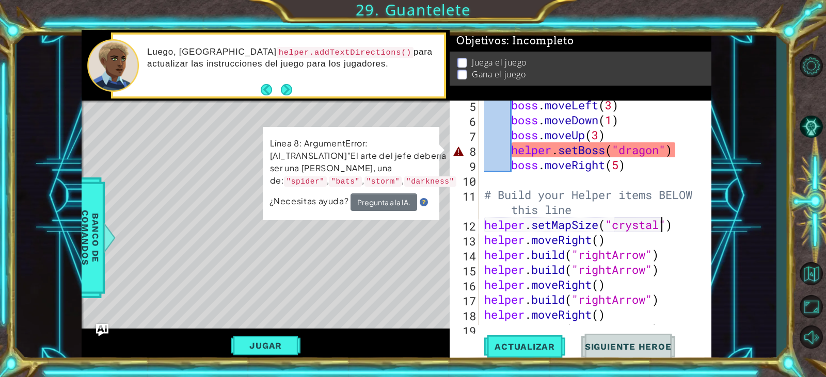
click at [665, 149] on div "boss . moveLeft ( 3 ) boss . moveDown ( 1 ) boss . moveUp ( 3 ) helper . setBos…" at bounding box center [594, 225] width 224 height 255
click at [660, 151] on div "boss . moveLeft ( 3 ) boss . moveDown ( 1 ) boss . moveUp ( 3 ) helper . setBos…" at bounding box center [594, 225] width 224 height 255
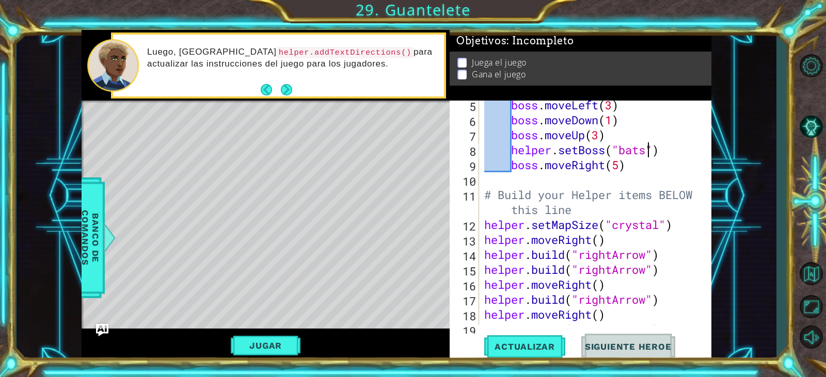
scroll to position [155, 0]
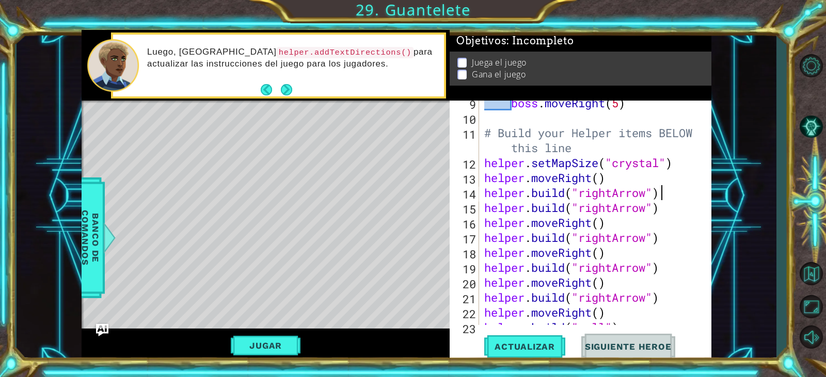
click at [687, 195] on div "boss . moveRight ( 5 ) # Build your Helper items BELOW this line helper . setMa…" at bounding box center [594, 223] width 224 height 255
click at [525, 352] on span "Actualizar" at bounding box center [524, 347] width 81 height 10
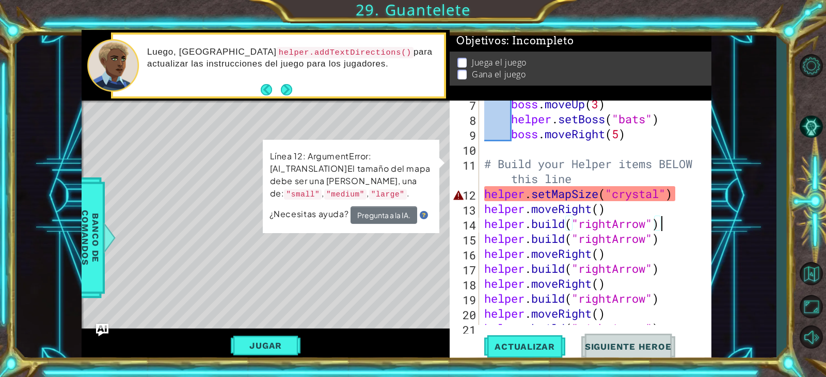
scroll to position [93, 0]
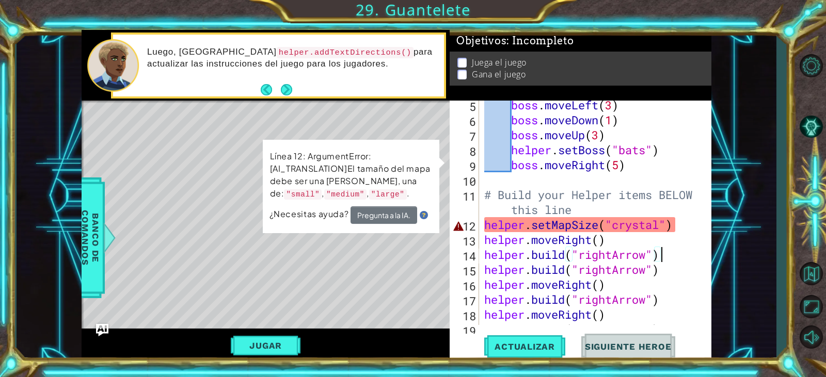
click at [661, 223] on div "boss . moveLeft ( 3 ) boss . moveDown ( 1 ) boss . moveUp ( 3 ) helper . setBos…" at bounding box center [594, 225] width 224 height 255
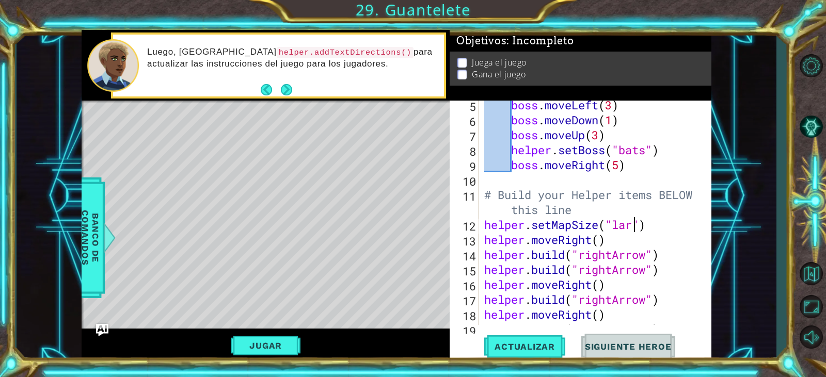
scroll to position [0, 8]
click at [661, 223] on div "boss . moveLeft ( 3 ) boss . moveDown ( 1 ) boss . moveUp ( 3 ) helper . setBos…" at bounding box center [594, 225] width 224 height 255
click at [534, 334] on button "Actualizar" at bounding box center [524, 347] width 81 height 26
click at [110, 227] on div at bounding box center [109, 238] width 13 height 31
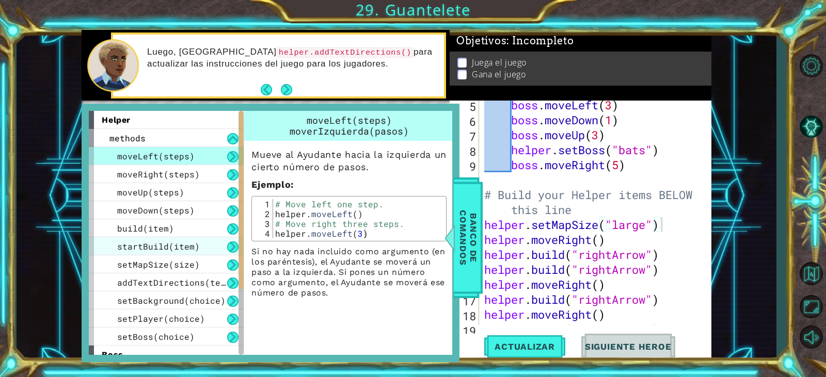
click at [167, 242] on span "startBuild(item)" at bounding box center [158, 246] width 83 height 11
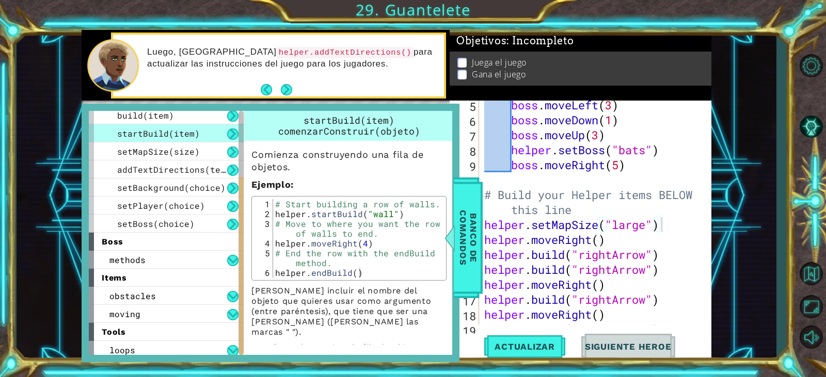
scroll to position [117, 0]
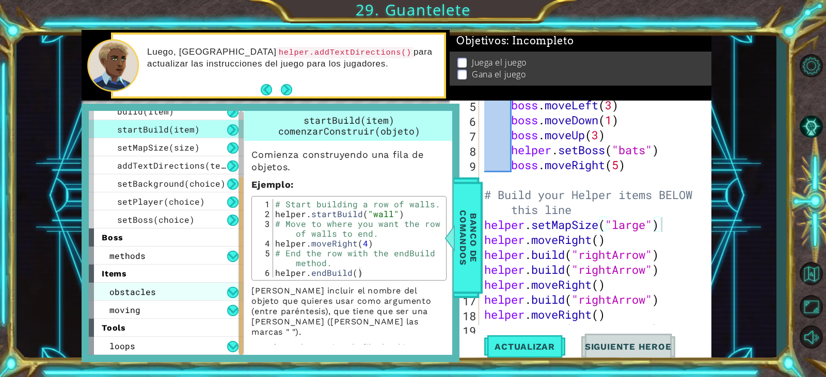
click at [168, 295] on div "obstacles" at bounding box center [166, 292] width 155 height 18
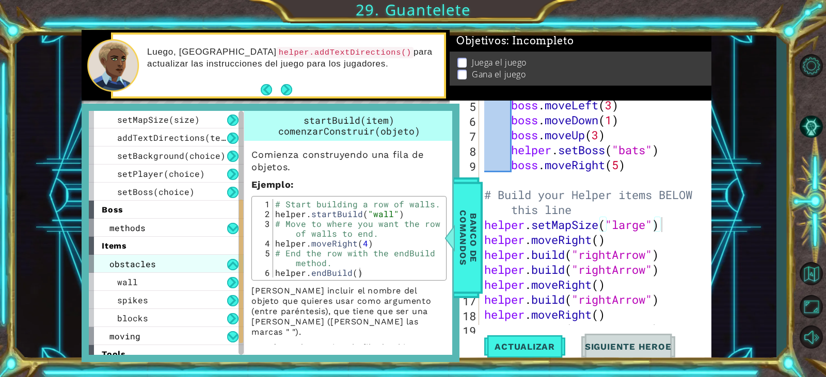
scroll to position [171, 0]
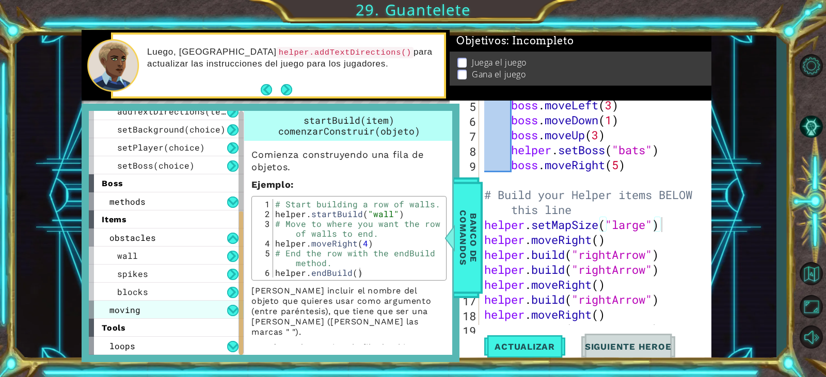
click at [202, 310] on div "moving" at bounding box center [166, 310] width 155 height 18
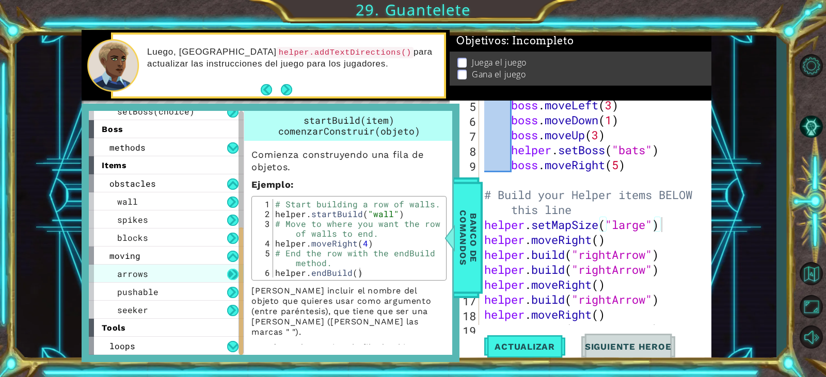
click at [235, 274] on button at bounding box center [232, 274] width 11 height 11
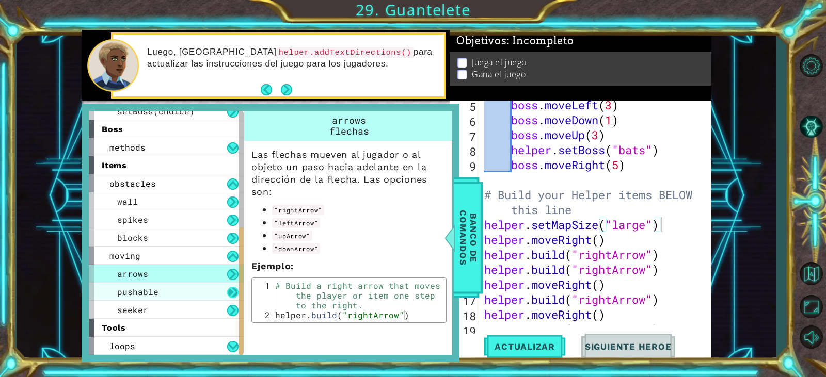
click at [229, 296] on button at bounding box center [232, 292] width 11 height 11
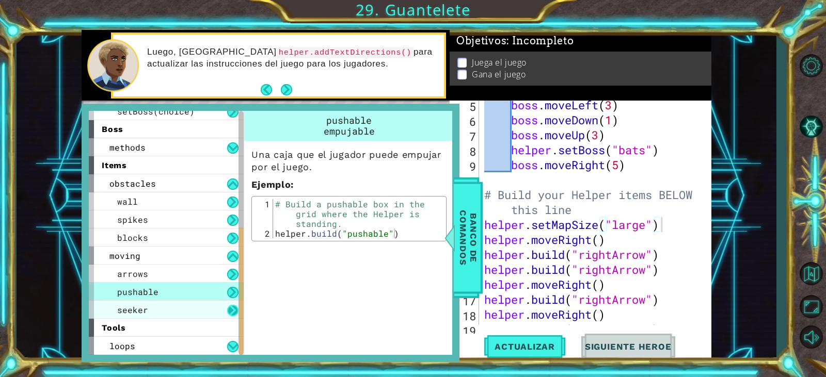
click at [235, 314] on button at bounding box center [232, 310] width 11 height 11
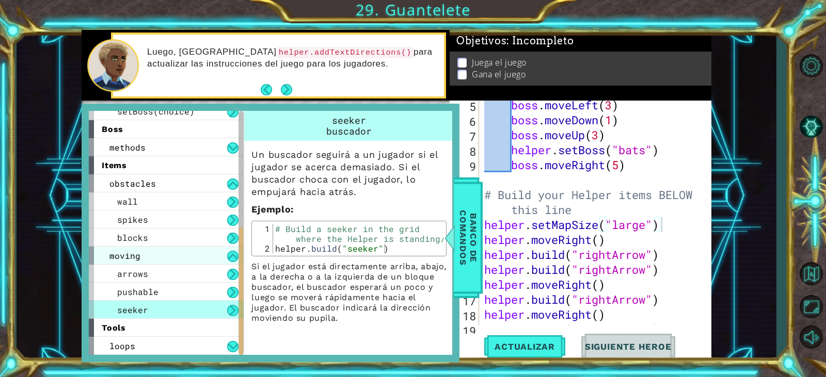
click at [163, 259] on div "moving" at bounding box center [166, 256] width 155 height 18
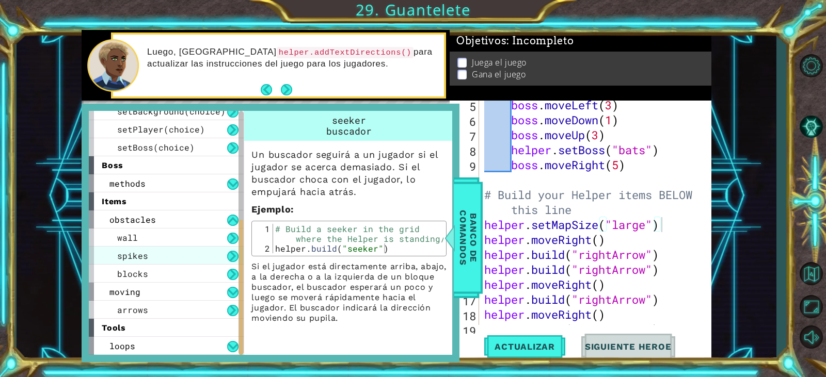
scroll to position [171, 0]
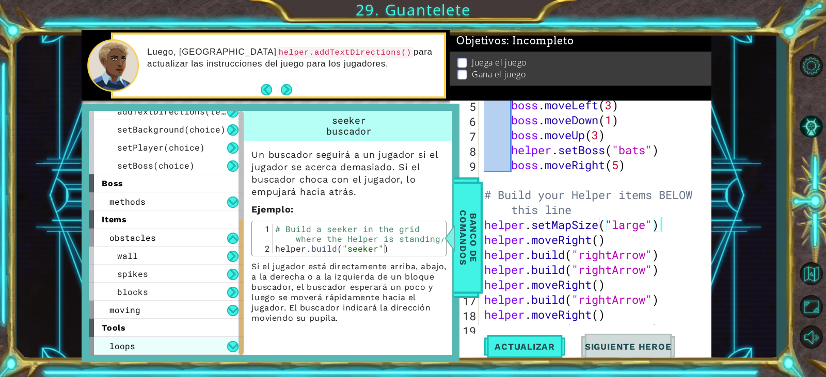
click at [183, 347] on div "loops" at bounding box center [166, 346] width 155 height 18
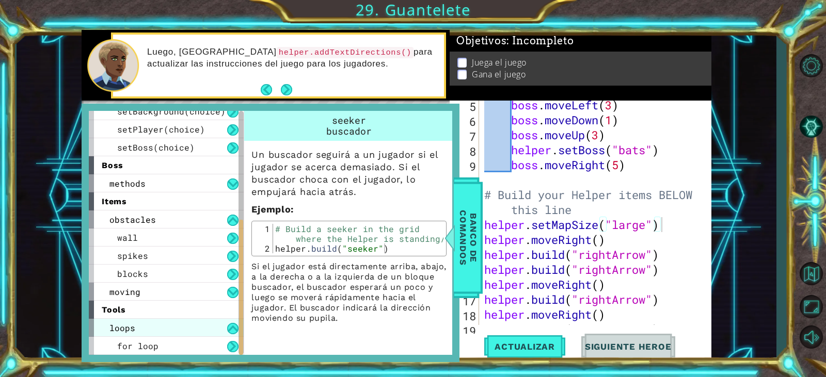
click at [178, 327] on div "loops" at bounding box center [166, 328] width 155 height 18
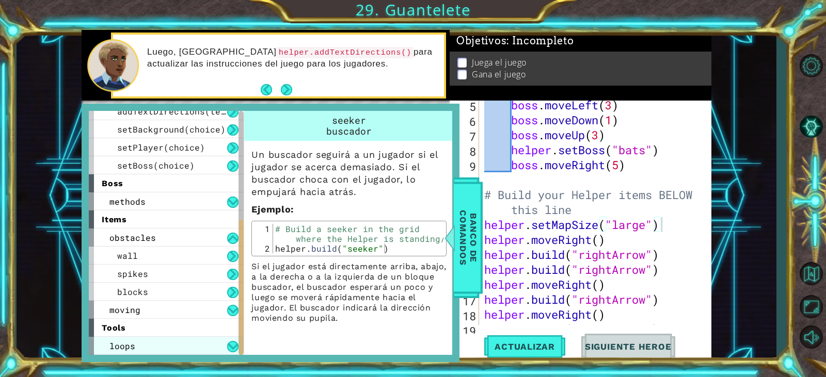
scroll to position [171, 0]
click at [178, 327] on div "tools" at bounding box center [166, 328] width 155 height 18
click at [173, 341] on div "loops" at bounding box center [166, 346] width 155 height 18
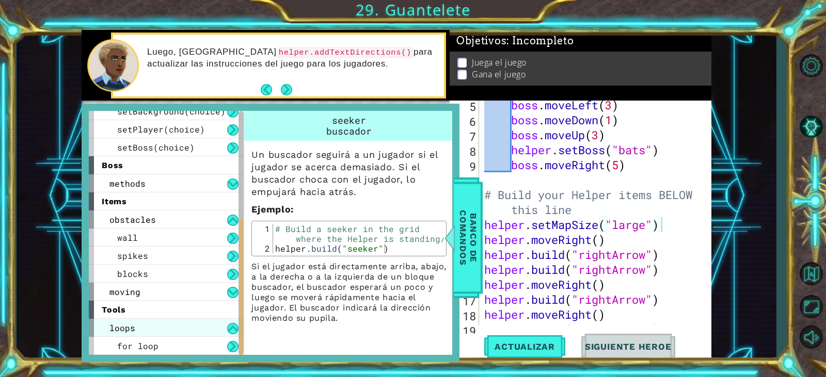
click at [173, 341] on div "for loop" at bounding box center [166, 346] width 155 height 18
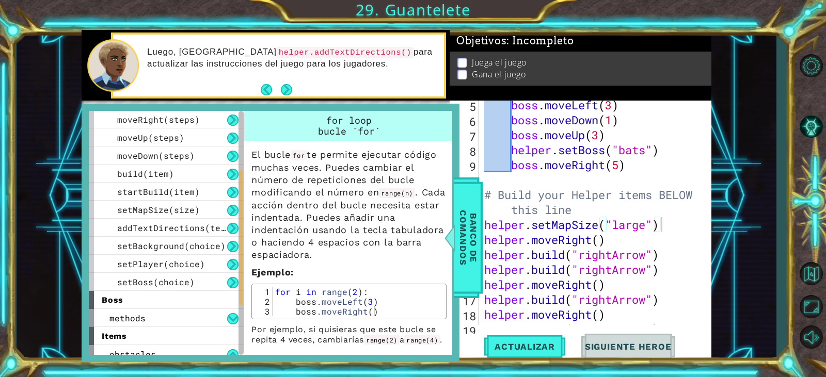
scroll to position [103, 0]
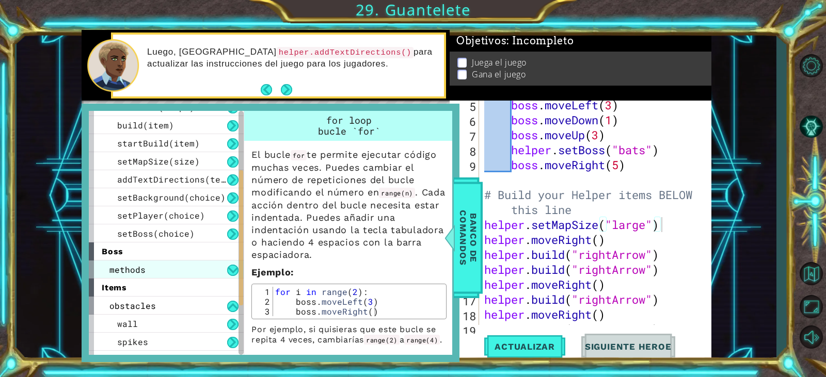
click at [166, 267] on div "methods" at bounding box center [166, 270] width 155 height 18
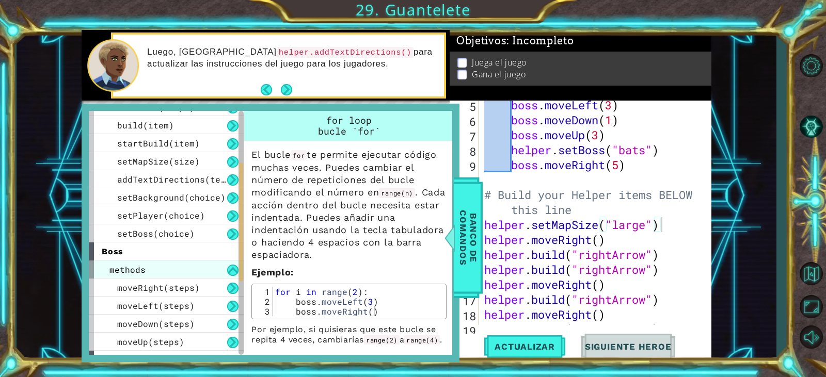
click at [166, 266] on div "methods" at bounding box center [166, 270] width 155 height 18
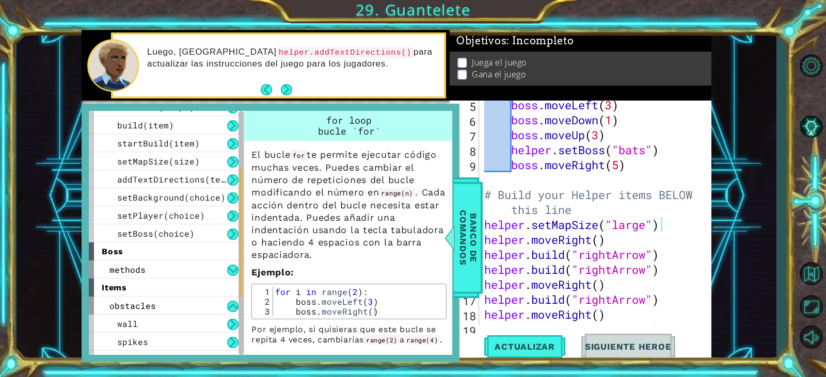
click at [163, 252] on div "boss" at bounding box center [166, 252] width 155 height 18
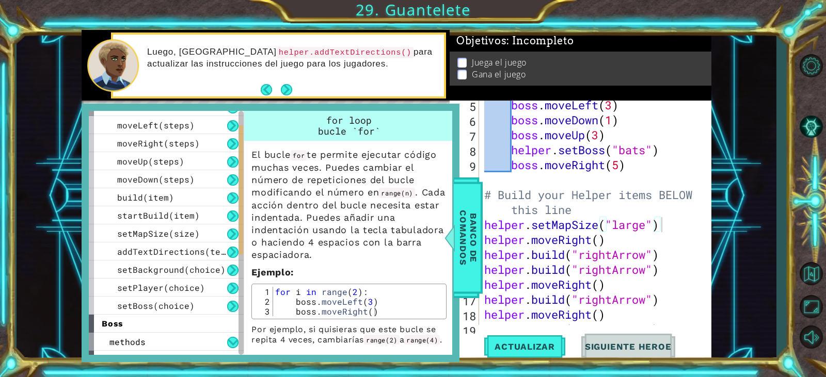
scroll to position [0, 0]
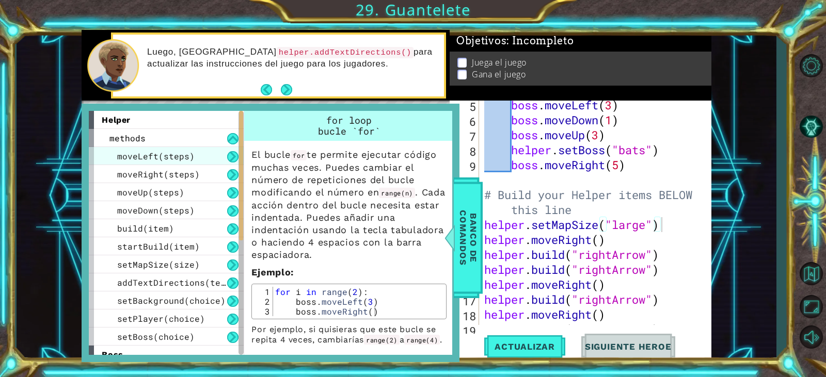
click at [198, 153] on div "moveLeft(steps)" at bounding box center [166, 156] width 155 height 18
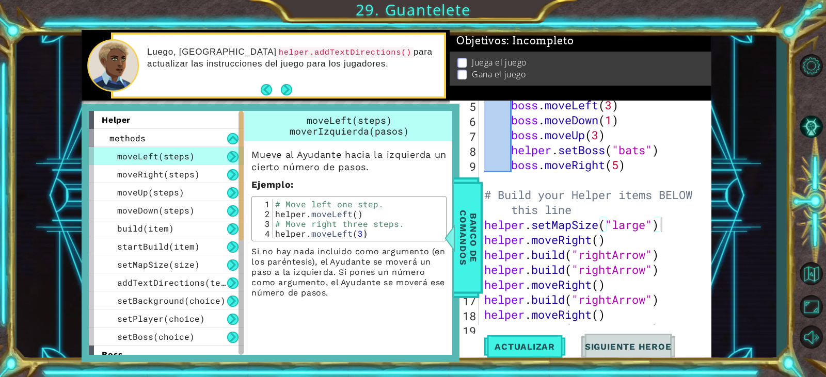
click at [198, 153] on div "moveLeft(steps)" at bounding box center [166, 156] width 155 height 18
click at [281, 90] on button "Next" at bounding box center [287, 90] width 18 height 18
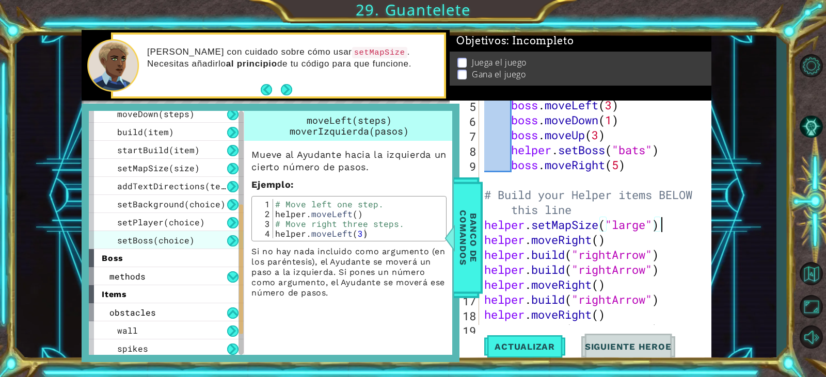
scroll to position [155, 0]
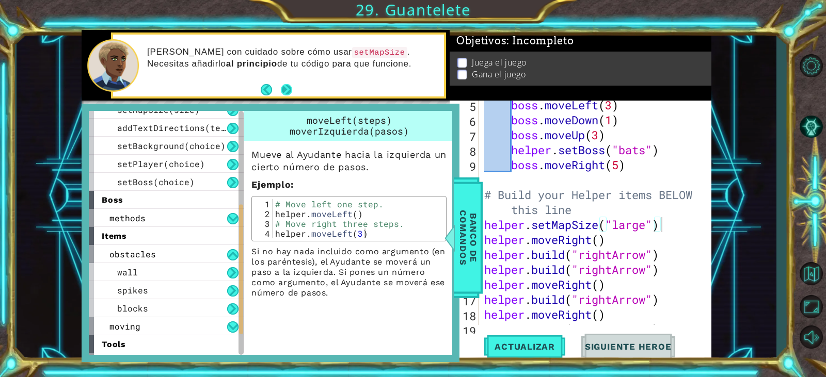
click at [291, 91] on button "Next" at bounding box center [286, 89] width 11 height 11
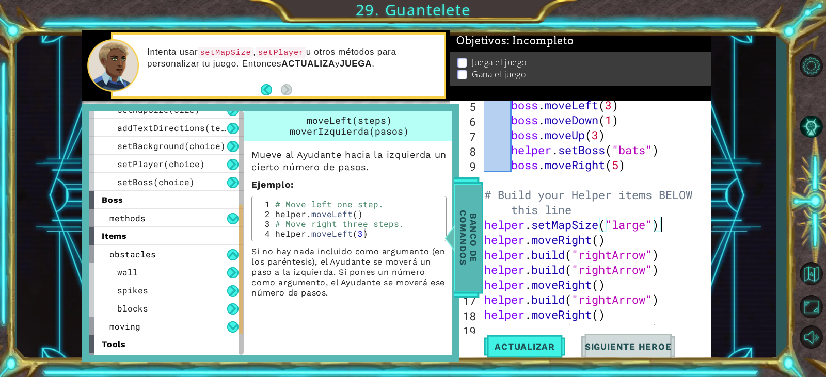
click at [471, 241] on span "Banco de comandos" at bounding box center [468, 238] width 27 height 107
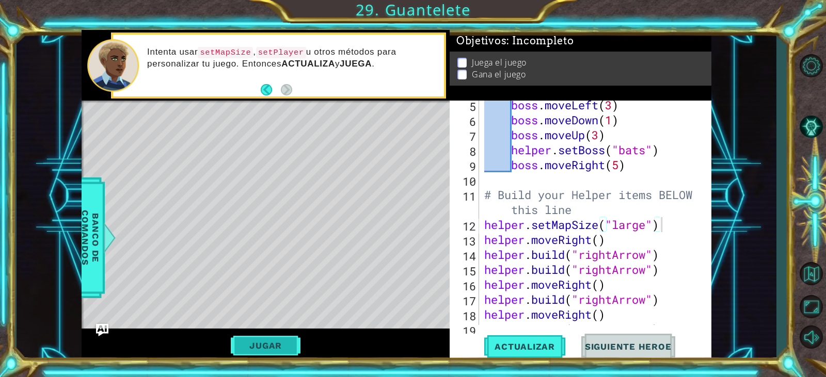
click at [240, 342] on button "Jugar" at bounding box center [266, 346] width 70 height 20
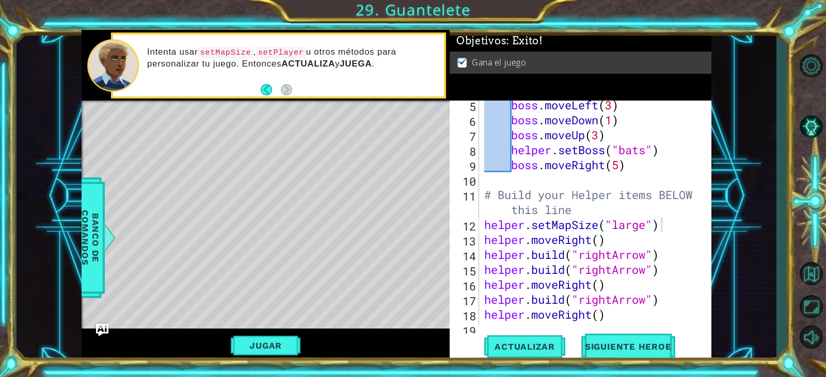
click at [665, 222] on div "boss . moveLeft ( 3 ) boss . moveDown ( 1 ) boss . moveUp ( 3 ) helper . setBos…" at bounding box center [594, 225] width 224 height 255
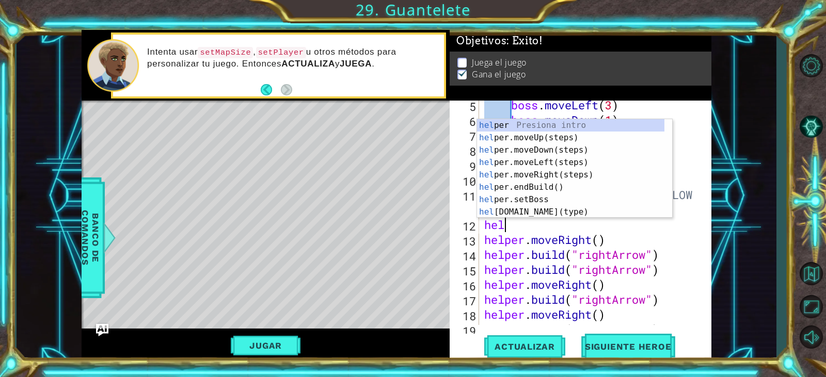
scroll to position [0, 0]
type textarea "h"
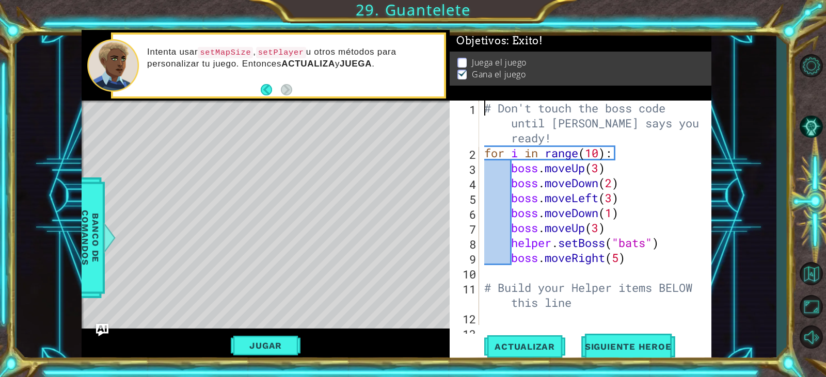
click at [483, 107] on div "# Don't touch the boss code until [PERSON_NAME] says you're ready! for i in ran…" at bounding box center [594, 243] width 224 height 284
type textarea "# Don't touch the boss code until [PERSON_NAME] says you're ready!"
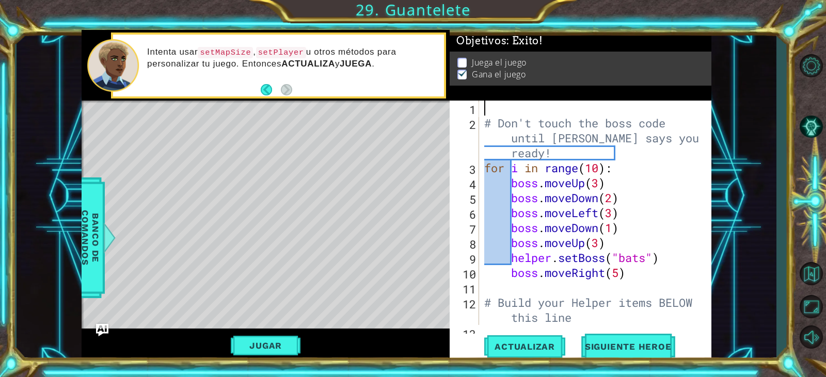
click at [483, 107] on div "# Don't touch the boss code until [PERSON_NAME] says you're ready! for i in ran…" at bounding box center [594, 228] width 224 height 255
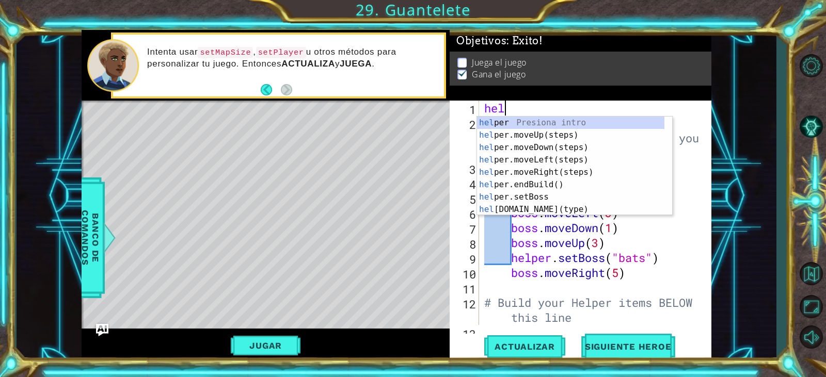
scroll to position [0, 1]
drag, startPoint x: 493, startPoint y: 271, endPoint x: 492, endPoint y: 277, distance: 6.4
click at [492, 276] on div "help # Don't touch the boss code until [PERSON_NAME] says you're ready! for i i…" at bounding box center [594, 228] width 224 height 255
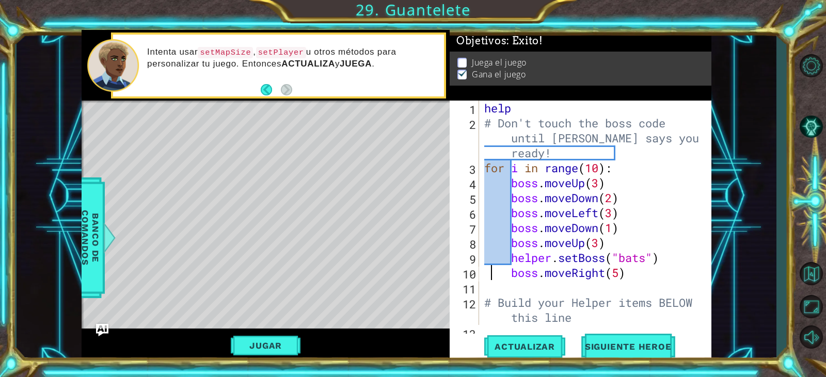
click at [523, 113] on div "help # Don't touch the boss code until [PERSON_NAME] says you're ready! for i i…" at bounding box center [594, 228] width 224 height 255
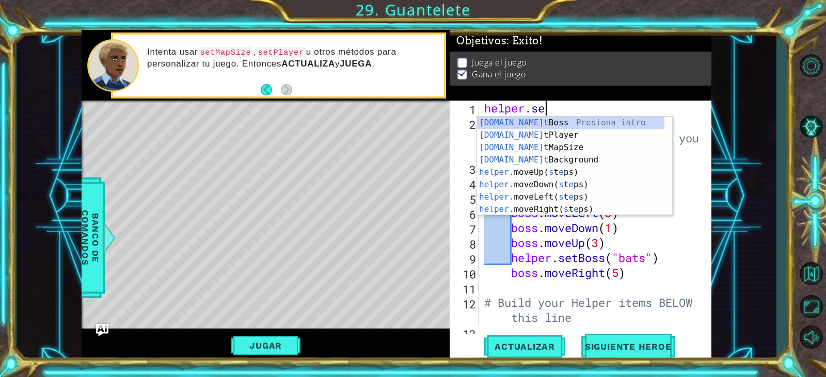
scroll to position [0, 3]
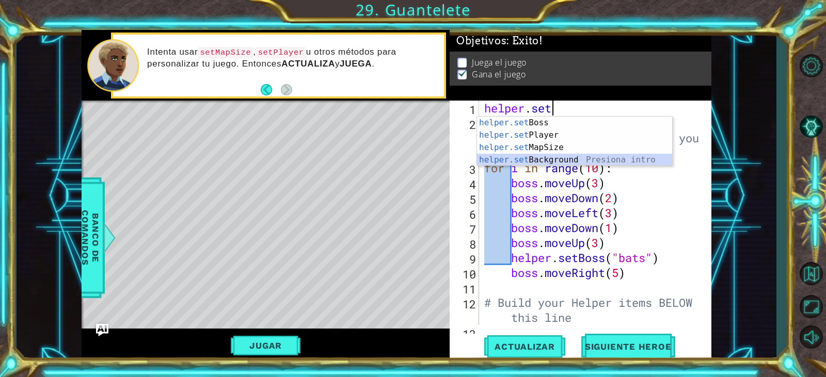
click at [600, 158] on div "helper.set Boss Presiona intro helper.set Player Presiona intro helper.set MapS…" at bounding box center [574, 154] width 195 height 74
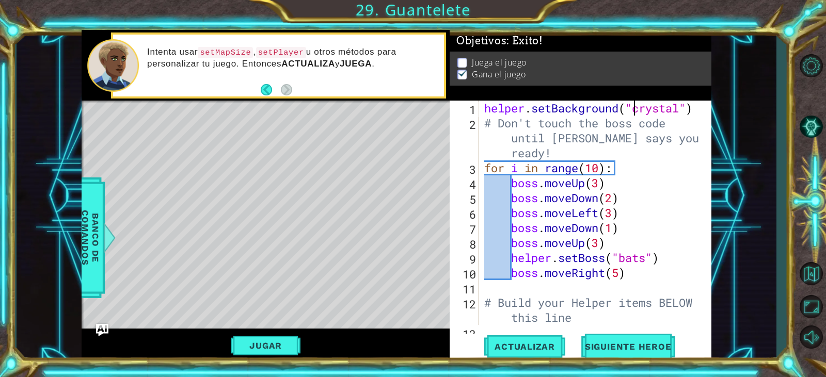
click at [483, 113] on div "helper . setBackground ( "crystal" ) # Don't touch the boss code until [PERSON_…" at bounding box center [594, 228] width 224 height 255
click at [484, 125] on div "helper . setBackground ( "crystal" ) # Don't touch the boss code until [PERSON_…" at bounding box center [594, 228] width 224 height 255
type textarea "# Don't touch the boss code until [PERSON_NAME] says you're ready!"
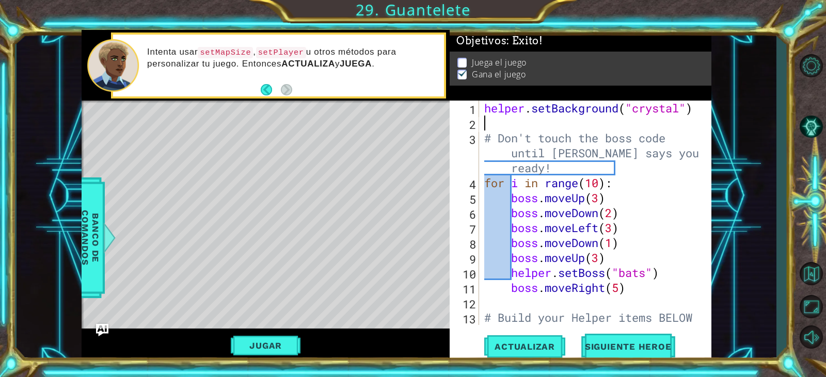
click at [521, 126] on div "helper . setBackground ( "crystal" ) # Don't touch the boss code until [PERSON_…" at bounding box center [594, 236] width 224 height 270
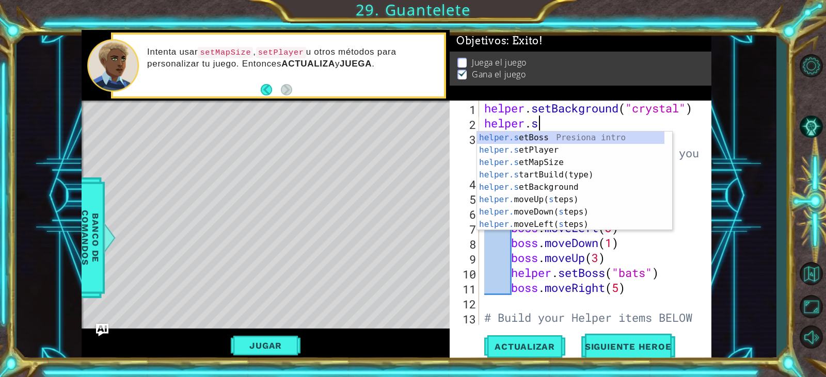
scroll to position [0, 2]
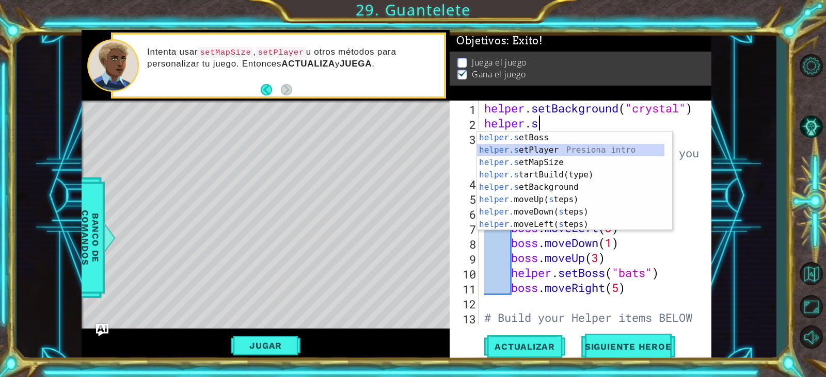
click at [532, 153] on div "helper.s etBoss Presiona intro helper.s etPlayer Presiona intro helper.s etMapS…" at bounding box center [570, 194] width 187 height 124
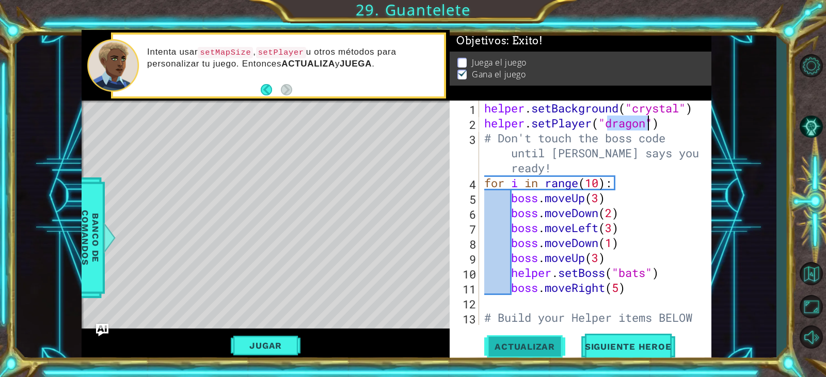
click at [558, 345] on span "Actualizar" at bounding box center [524, 347] width 81 height 10
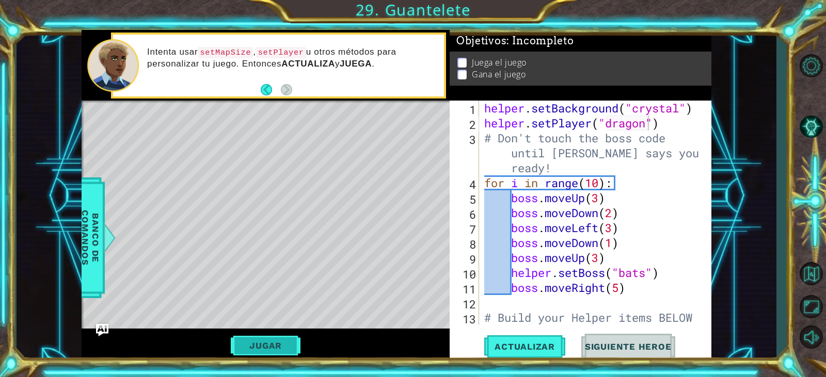
click at [262, 340] on button "Jugar" at bounding box center [266, 346] width 70 height 20
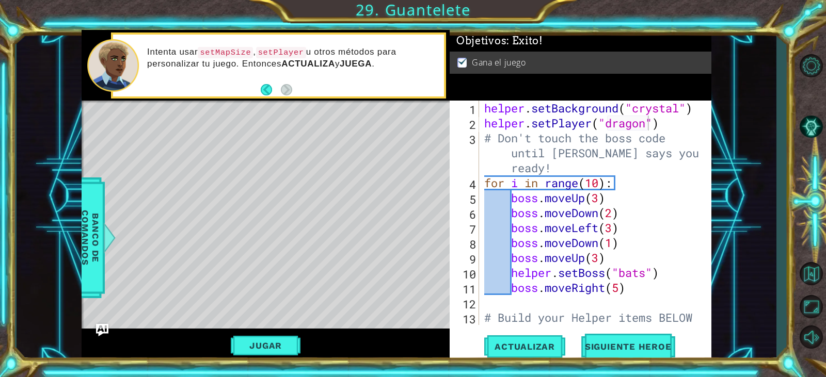
type textarea "# Don't touch the boss code until [PERSON_NAME] says you're ready!"
click at [482, 134] on div "helper . setBackground ( "crystal" ) helper . setPlayer ( "dragon" ) # Don't to…" at bounding box center [594, 236] width 224 height 270
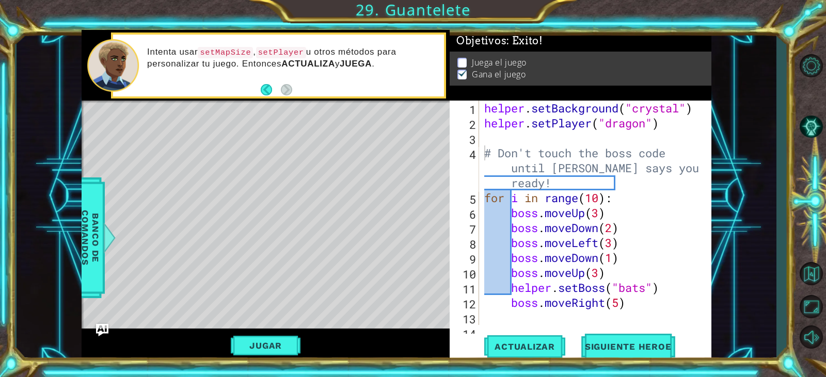
click at [480, 138] on div "# Don't touch the boss code until [PERSON_NAME] says you're ready! 1 2 3 4 5 6 …" at bounding box center [579, 213] width 259 height 225
click at [482, 137] on div "# Don't touch the boss code until [PERSON_NAME] says you're ready! 1 2 3 4 5 6 …" at bounding box center [579, 213] width 259 height 225
click at [485, 135] on div "helper . setBackground ( "crystal" ) helper . setPlayer ( "dragon" ) # Don't to…" at bounding box center [594, 236] width 224 height 270
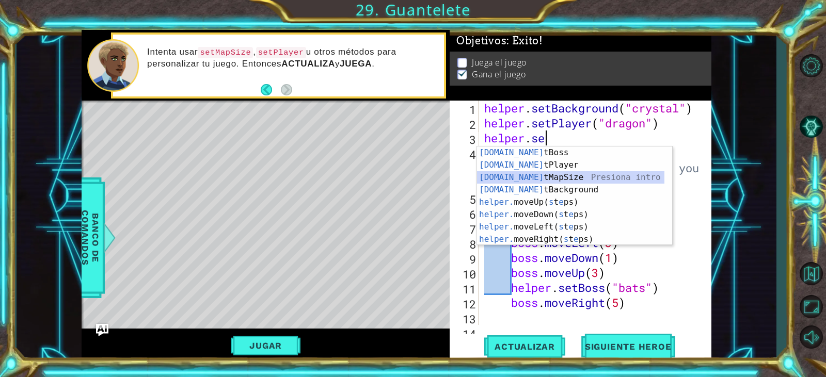
click at [589, 178] on div "[DOMAIN_NAME] tBoss Presiona intro [DOMAIN_NAME] tPlayer Presiona intro [DOMAIN…" at bounding box center [570, 209] width 187 height 124
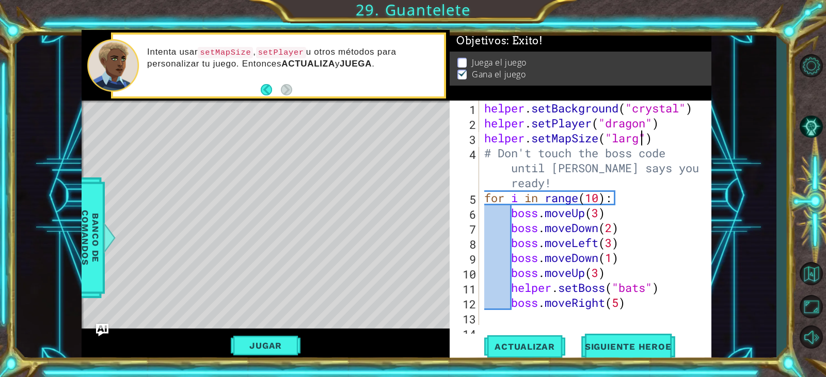
scroll to position [0, 8]
click at [531, 342] on span "Actualizar" at bounding box center [524, 347] width 81 height 10
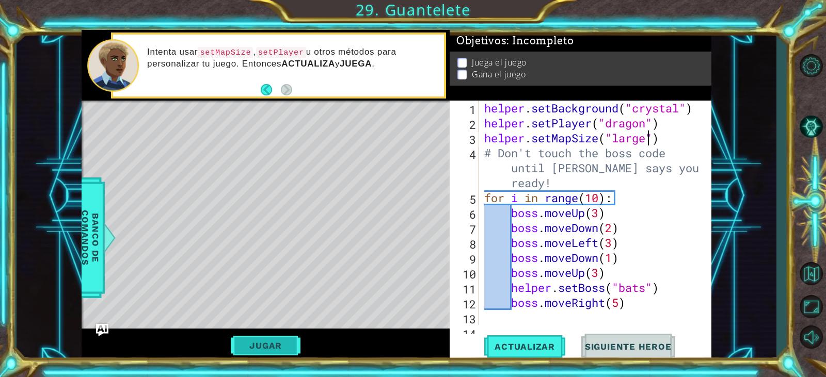
click at [298, 346] on button "Jugar" at bounding box center [266, 346] width 70 height 20
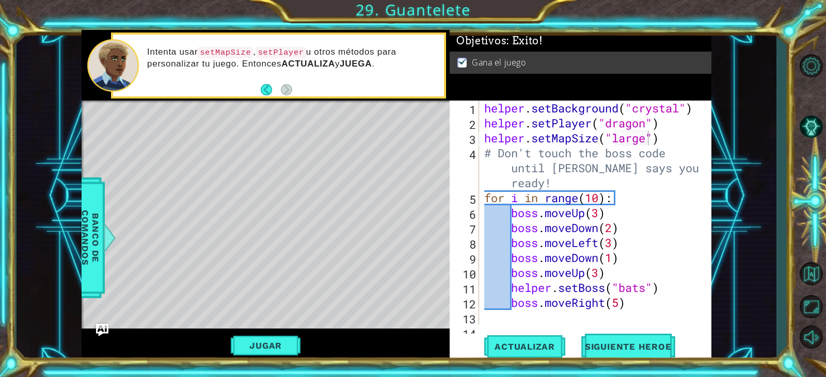
scroll to position [0, 5]
click at [598, 196] on div "helper . setBackground ( "crystal" ) helper . setPlayer ( "dragon" ) helper . s…" at bounding box center [594, 236] width 224 height 270
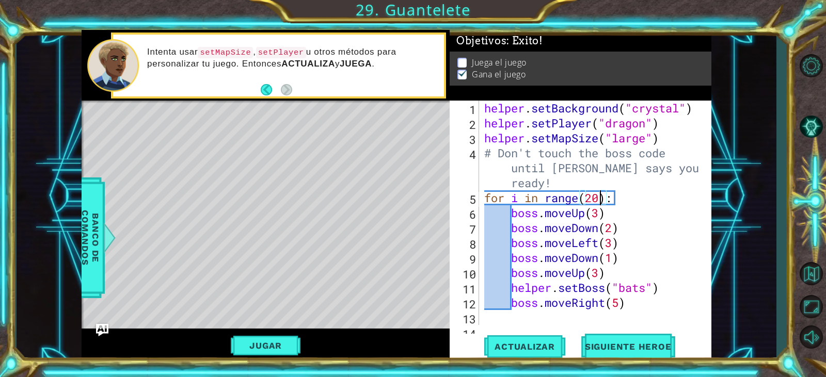
scroll to position [0, 6]
type textarea "for i in range(200):"
click at [651, 347] on span "Siguiente Heroe" at bounding box center [628, 347] width 107 height 10
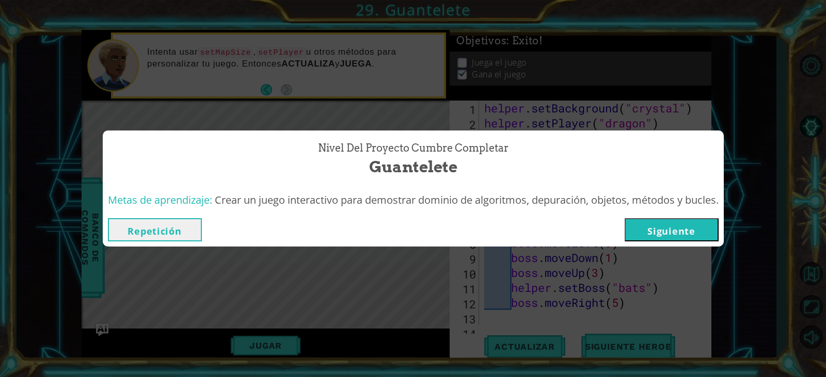
click at [669, 231] on button "Siguiente" at bounding box center [672, 229] width 94 height 23
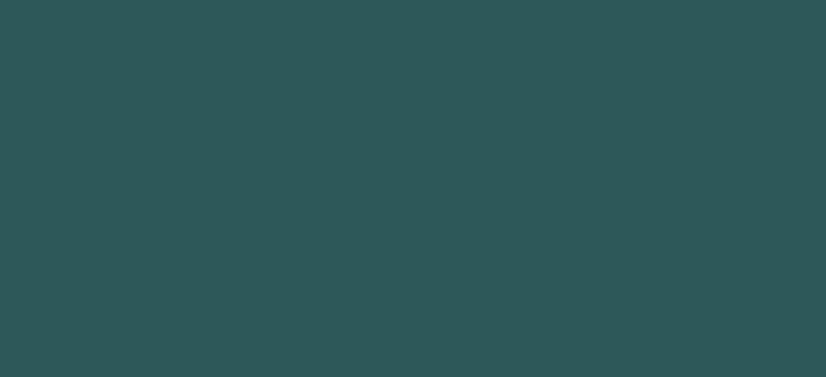
click at [669, 231] on body "1 2 3 4 5 6 7 8 9 " rightArrow" Presiona intro הההההההההההההההההההההההההההההההה…" at bounding box center [413, 188] width 826 height 377
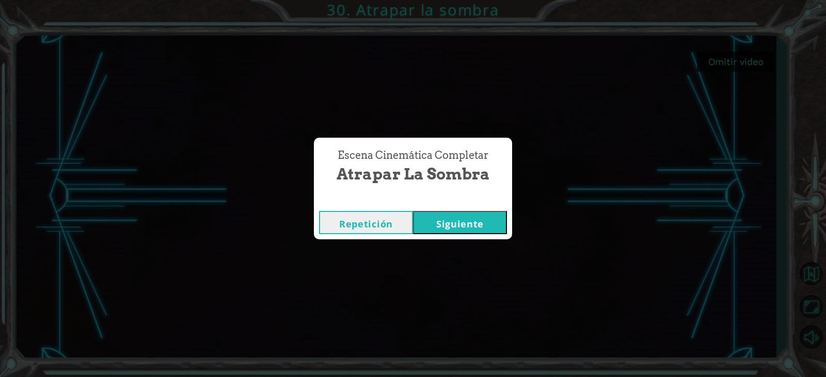
click button "Siguiente" at bounding box center [460, 222] width 94 height 23
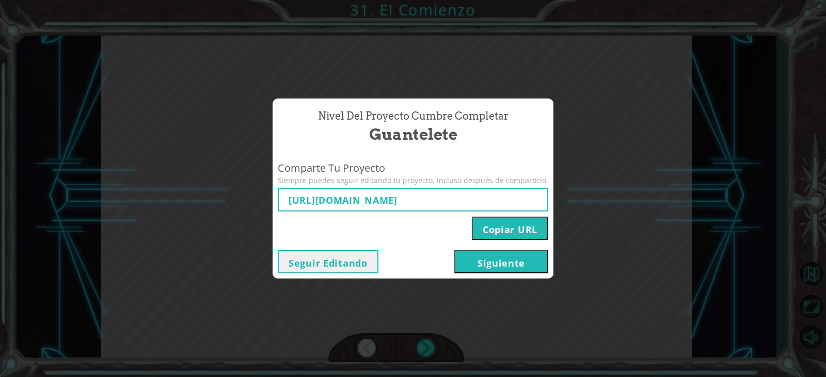
type input "[URL][DOMAIN_NAME]"
click at [482, 260] on button "Siguiente" at bounding box center [501, 261] width 94 height 23
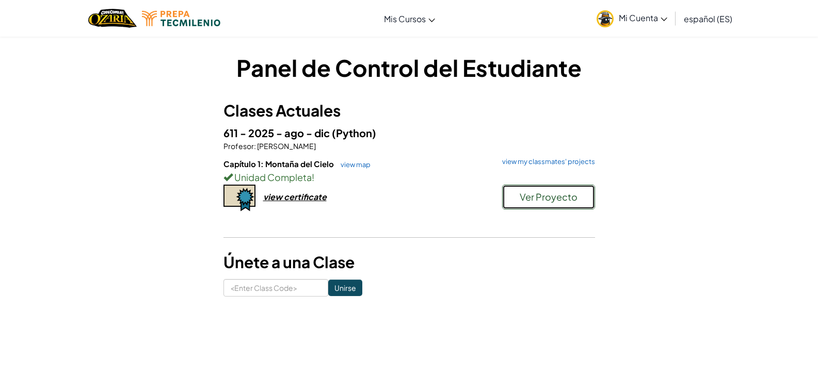
click at [527, 205] on button "Ver Proyecto" at bounding box center [548, 197] width 93 height 25
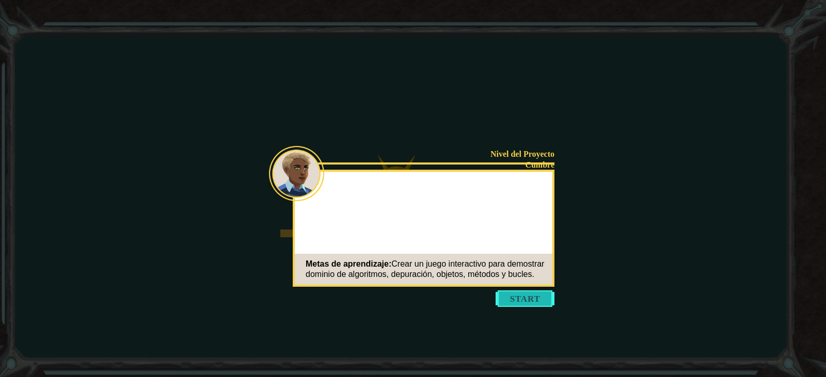
click at [551, 297] on button "Start" at bounding box center [525, 299] width 59 height 17
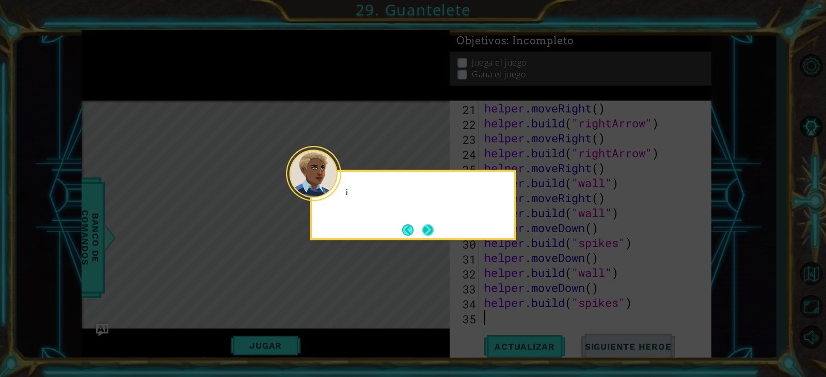
scroll to position [344, 0]
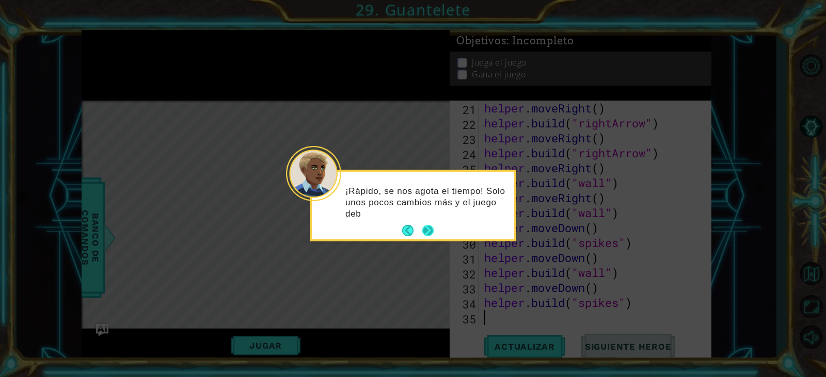
click at [427, 229] on button "Next" at bounding box center [428, 231] width 19 height 19
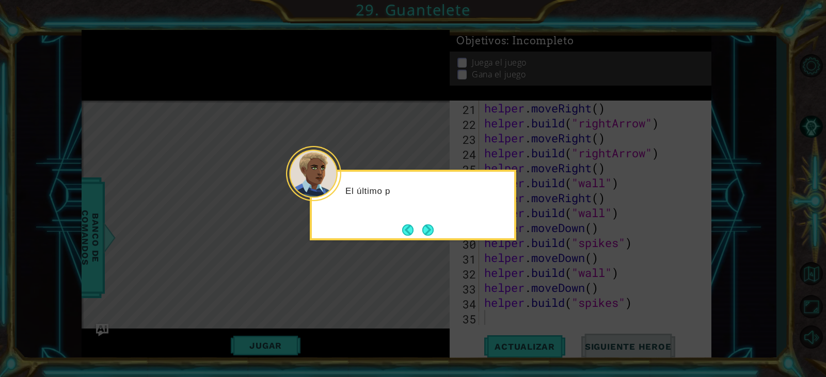
click at [427, 229] on button "Next" at bounding box center [427, 230] width 11 height 11
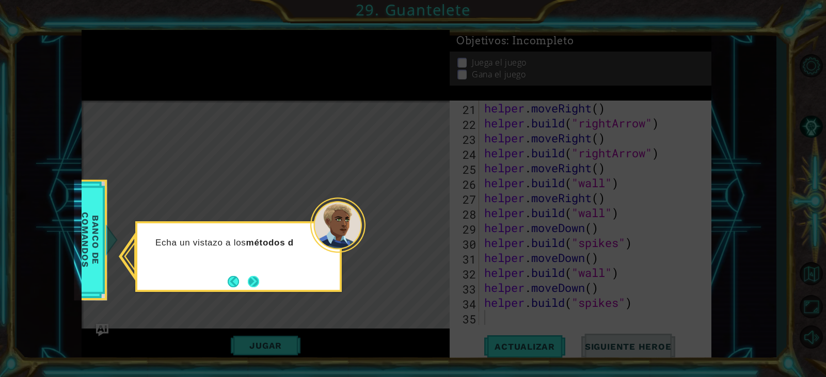
click at [256, 283] on button "Next" at bounding box center [253, 282] width 19 height 19
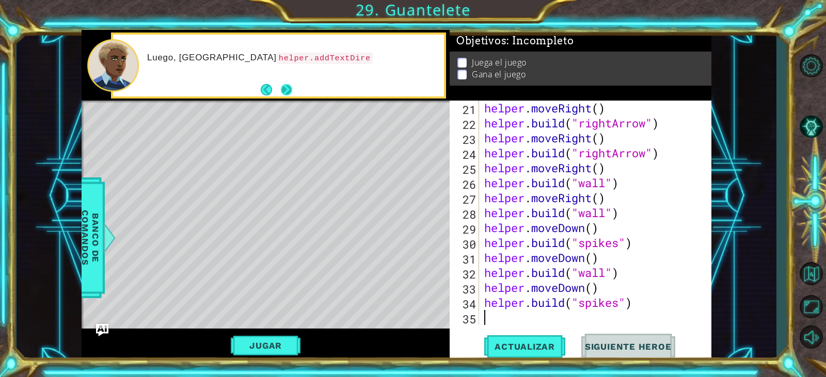
click at [283, 88] on button "Next" at bounding box center [286, 89] width 19 height 19
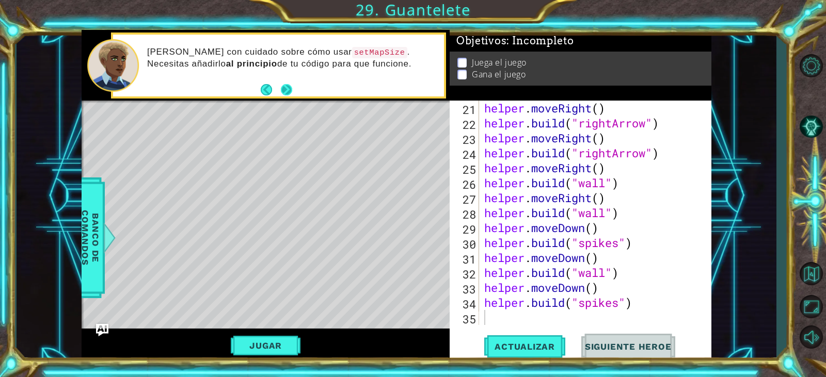
click at [290, 92] on button "Next" at bounding box center [286, 90] width 12 height 12
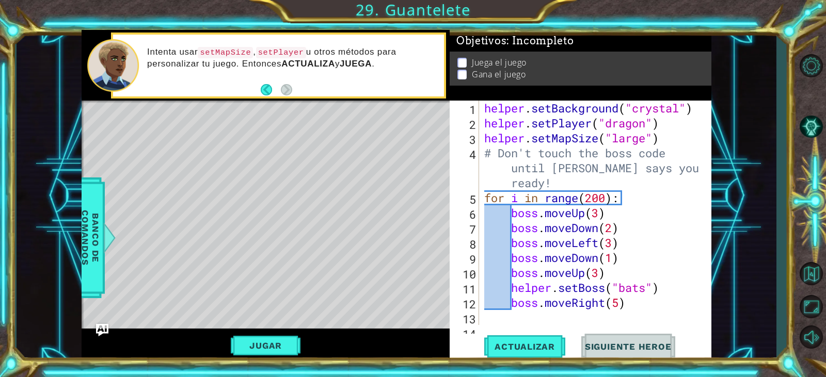
scroll to position [0, 0]
click at [558, 356] on button "Actualizar" at bounding box center [524, 347] width 81 height 26
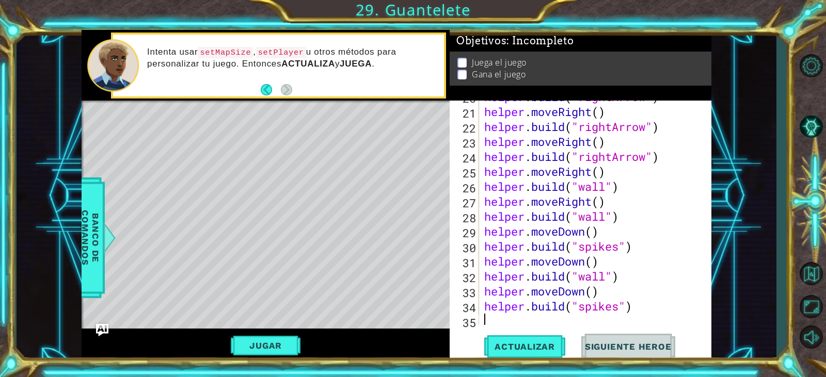
scroll to position [344, 0]
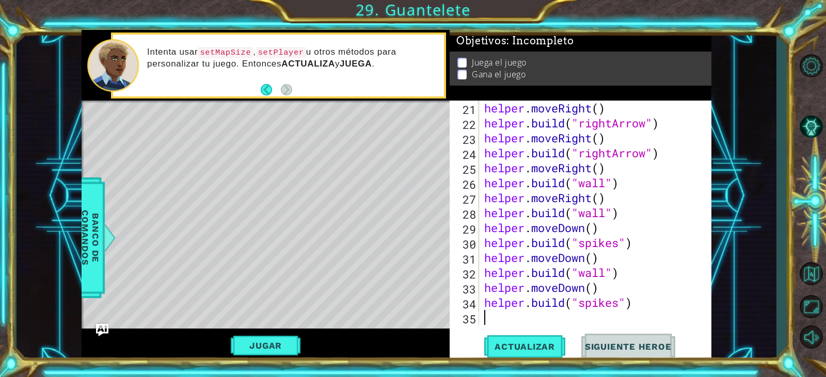
click at [647, 299] on div "helper . moveRight ( ) helper . build ( "rightArrow" ) helper . moveRight ( ) h…" at bounding box center [594, 228] width 224 height 255
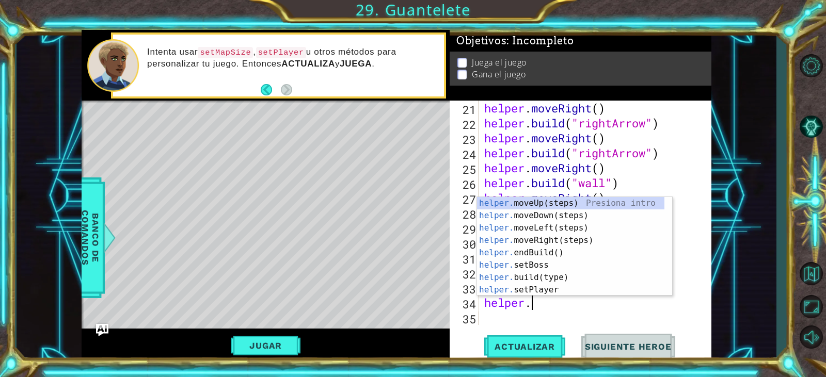
type textarea "h"
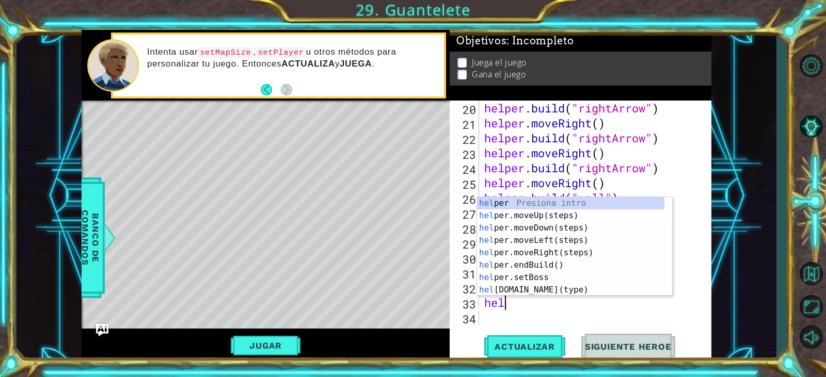
type textarea "h"
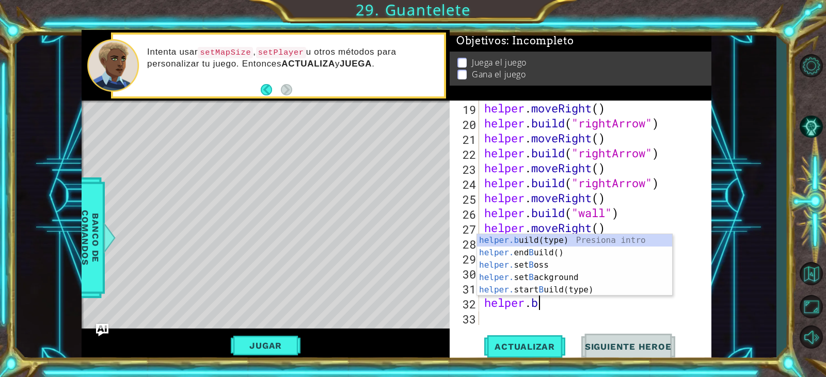
type textarea "h"
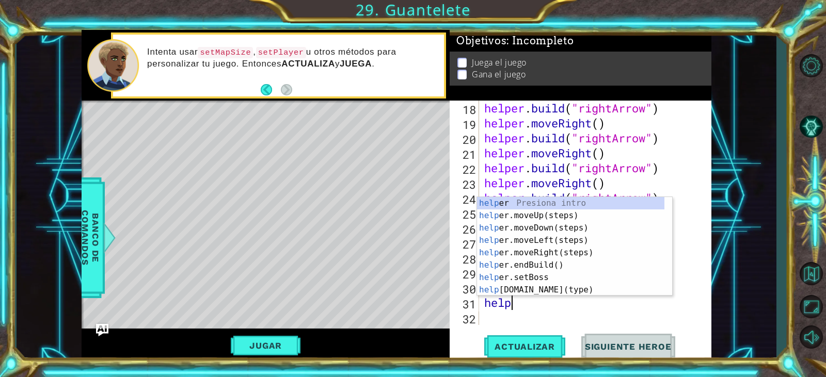
type textarea "h"
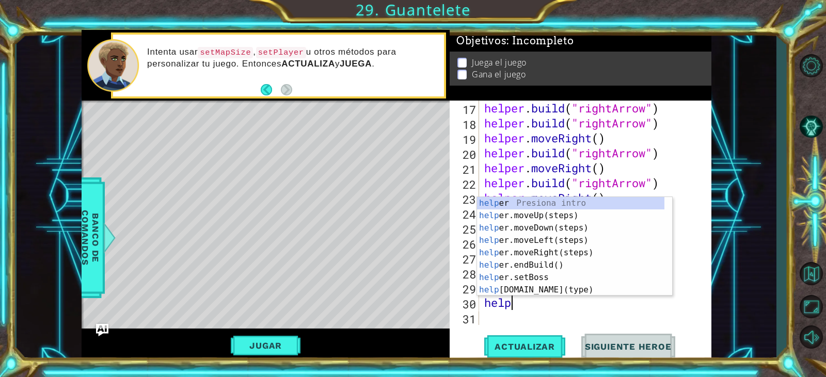
type textarea "h"
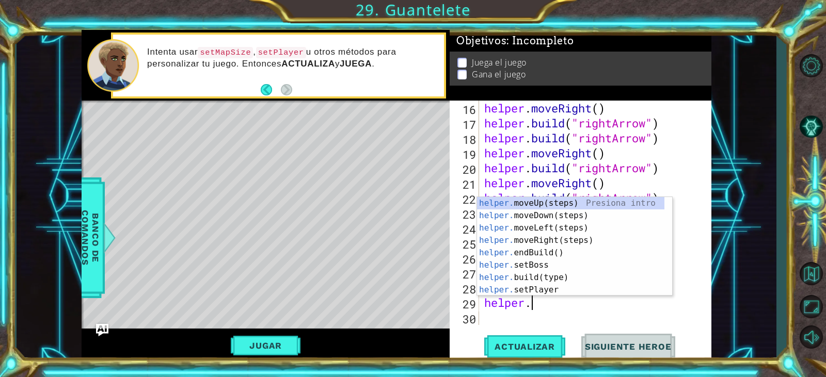
type textarea "h"
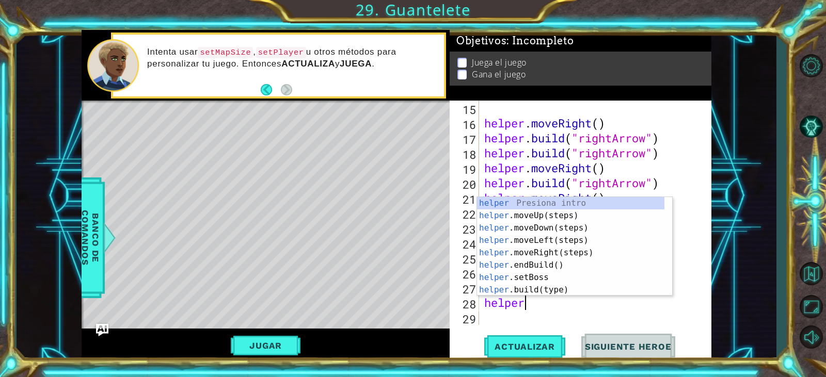
type textarea "h"
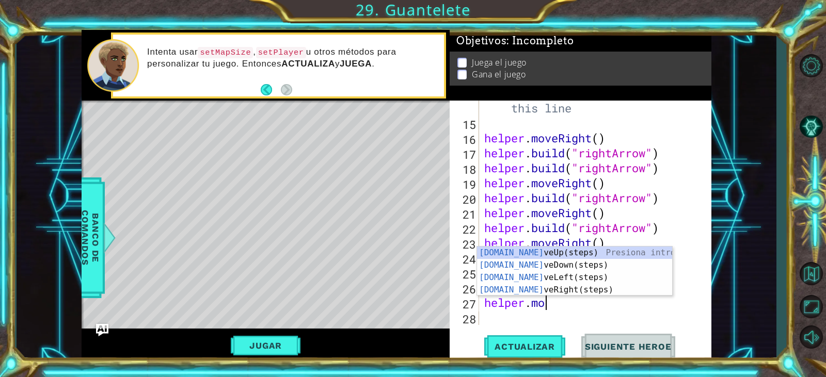
type textarea "h"
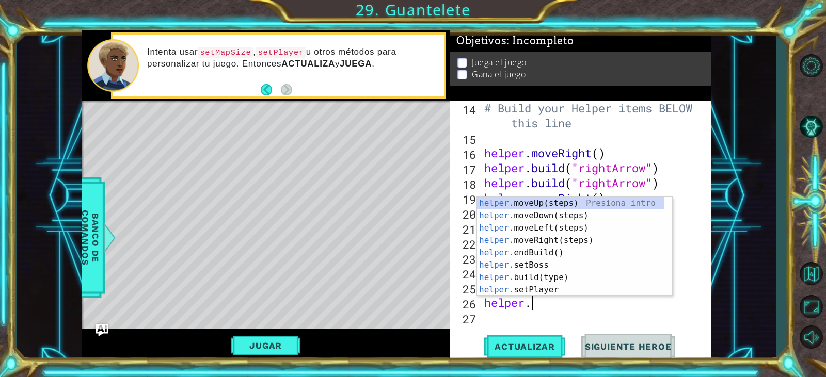
type textarea "h"
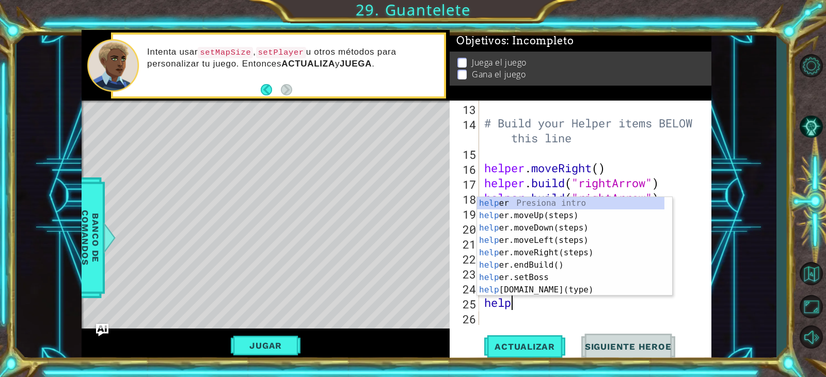
type textarea "h"
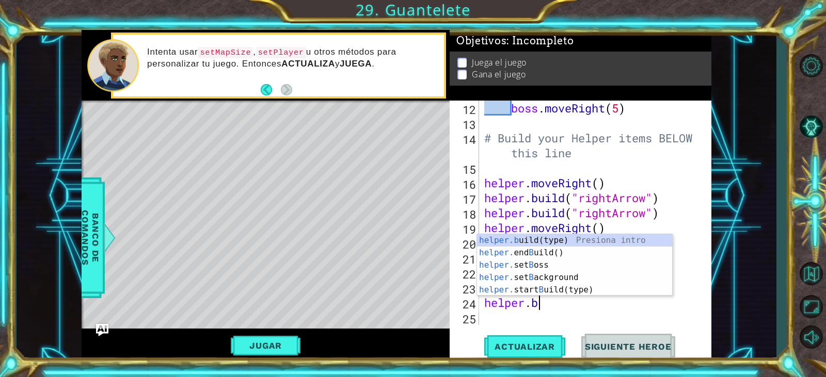
type textarea "h"
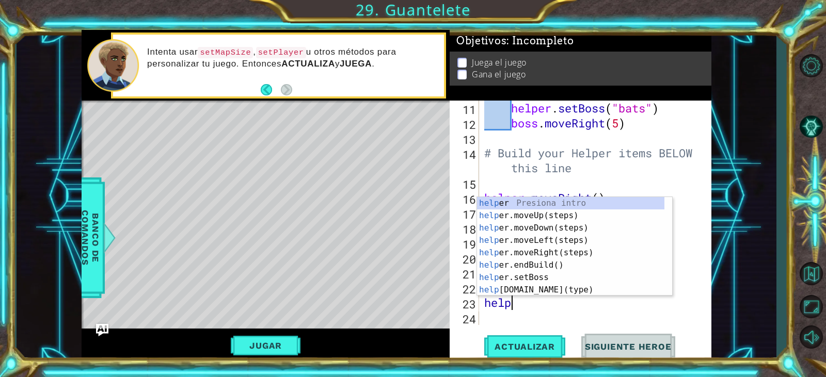
type textarea "h"
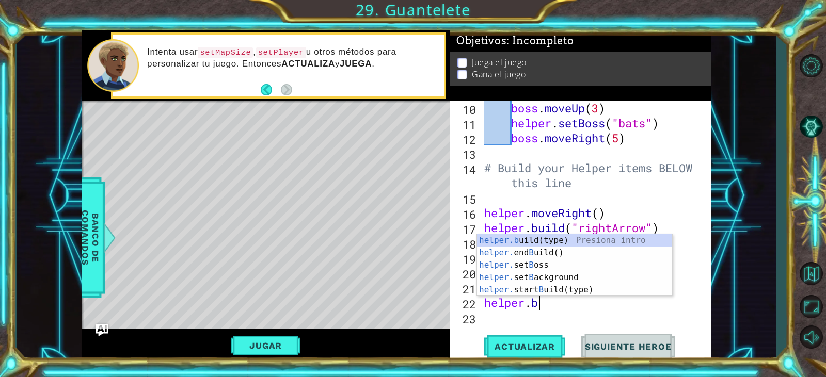
type textarea "h"
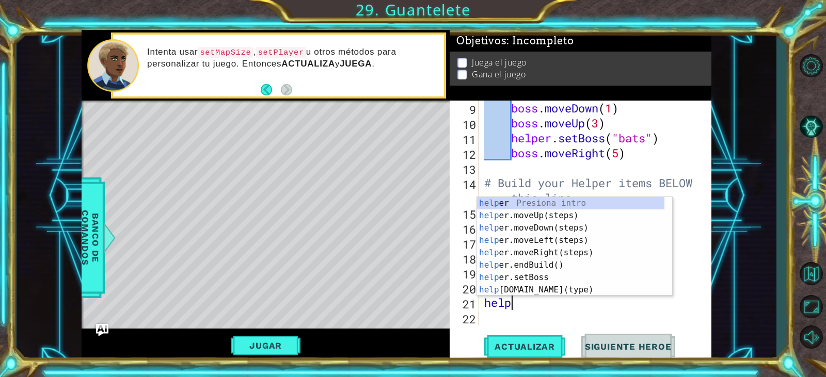
type textarea "h"
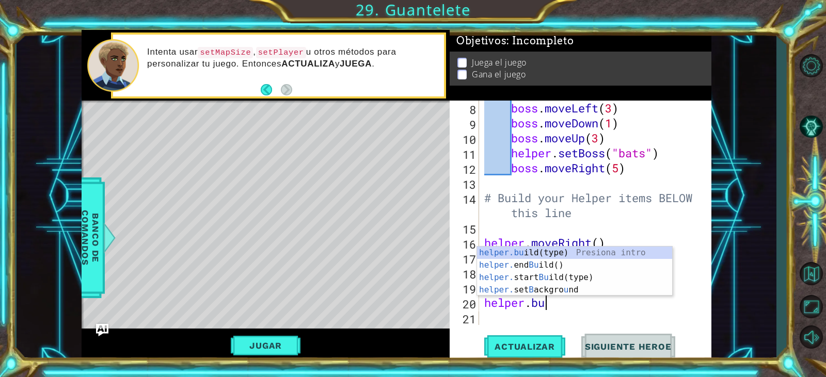
type textarea "h"
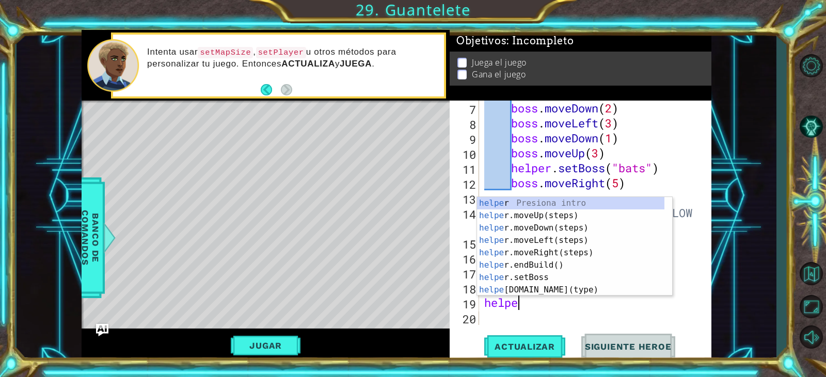
type textarea "h"
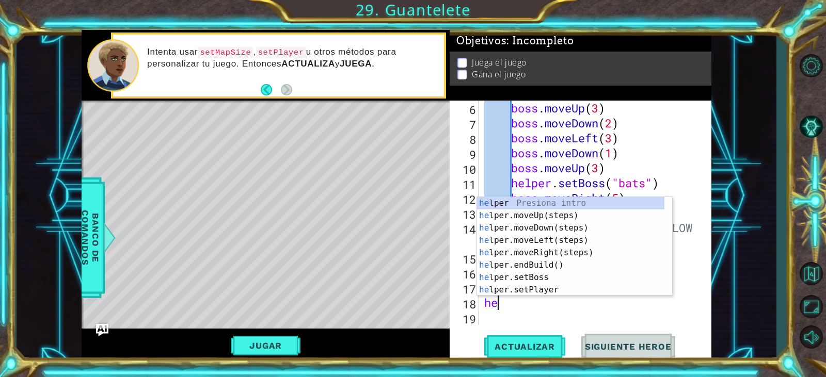
type textarea "h"
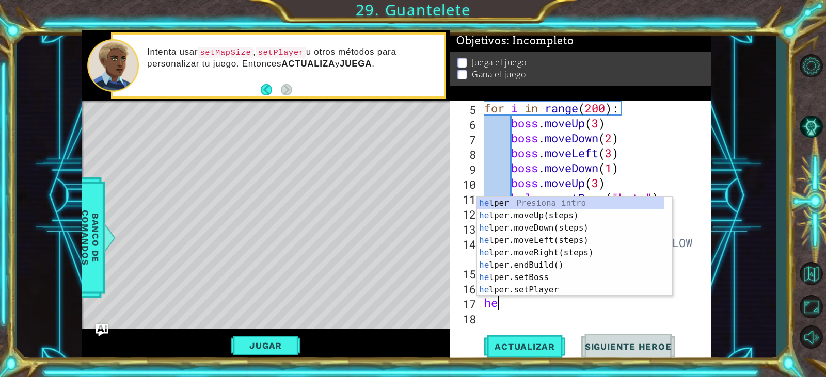
type textarea "h"
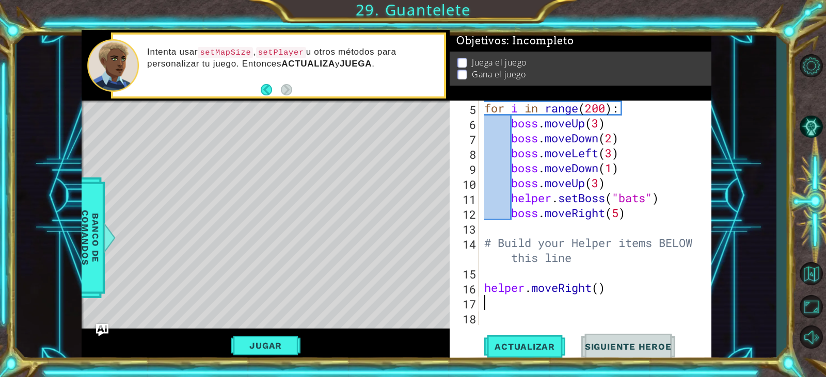
scroll to position [75, 0]
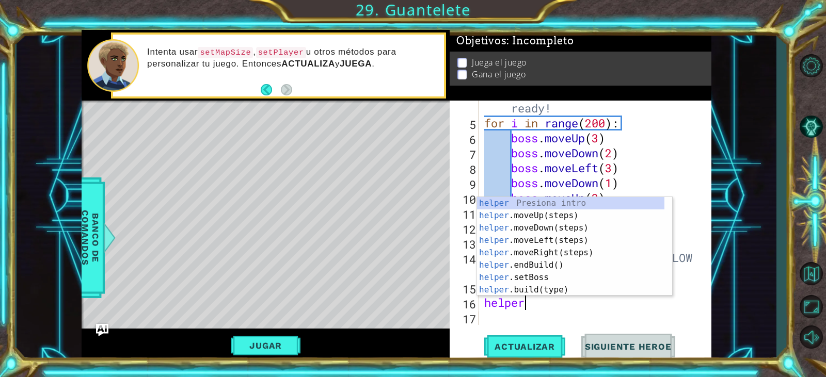
type textarea "h"
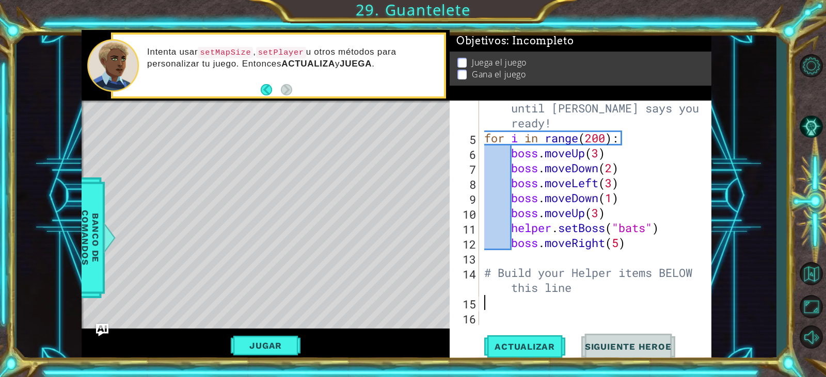
scroll to position [60, 0]
click at [512, 348] on span "Actualizar" at bounding box center [524, 347] width 81 height 10
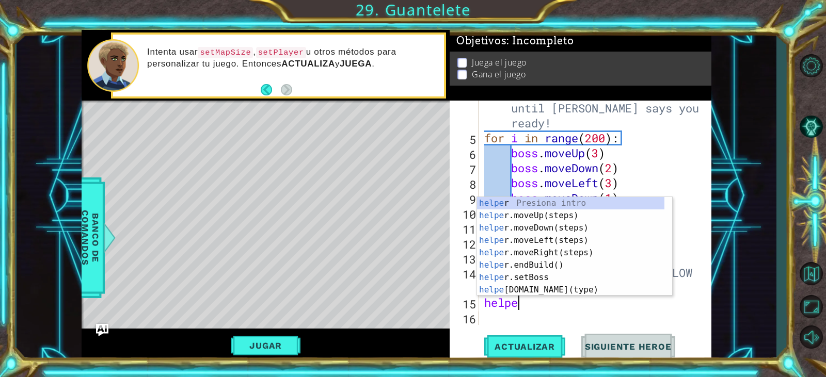
type textarea "helper"
click at [540, 231] on div "helper Presiona intro helper .moveUp(steps) Presiona intro helper .moveDown(ste…" at bounding box center [570, 259] width 187 height 124
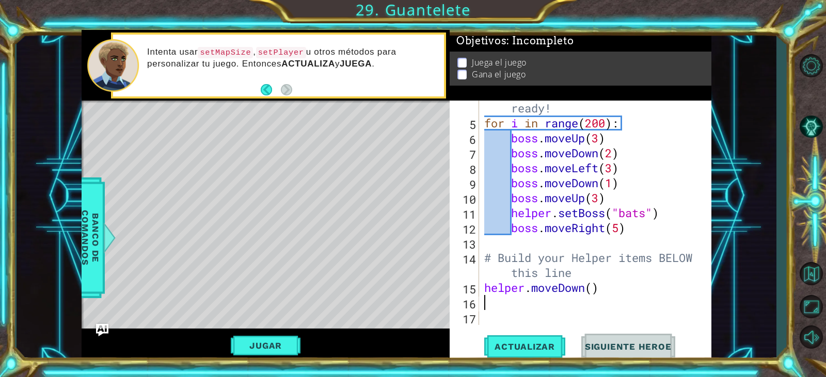
scroll to position [75, 0]
click at [549, 345] on span "Actualizar" at bounding box center [524, 347] width 81 height 10
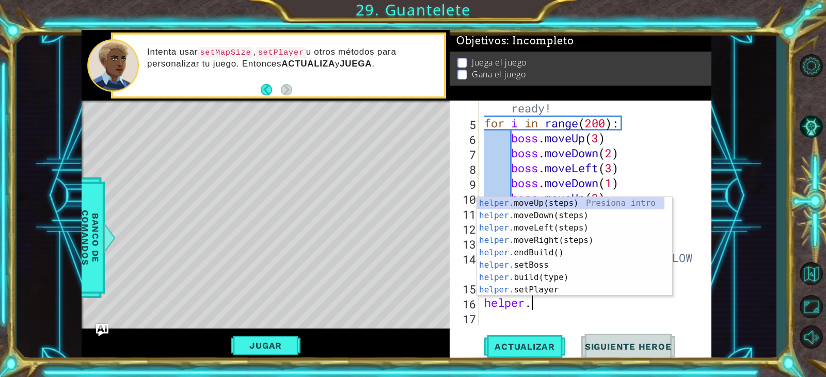
scroll to position [0, 2]
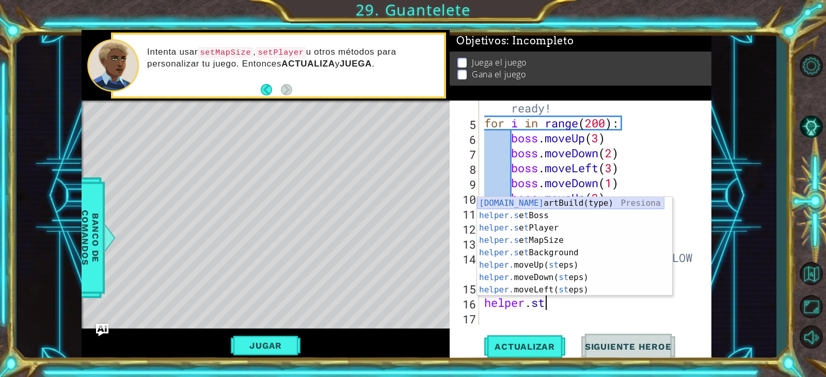
click at [536, 198] on div "[DOMAIN_NAME] artBuild(type) Presiona intro helper.s e t Boss Presiona intro he…" at bounding box center [570, 259] width 187 height 124
type textarea "helper.startBuild("wall")"
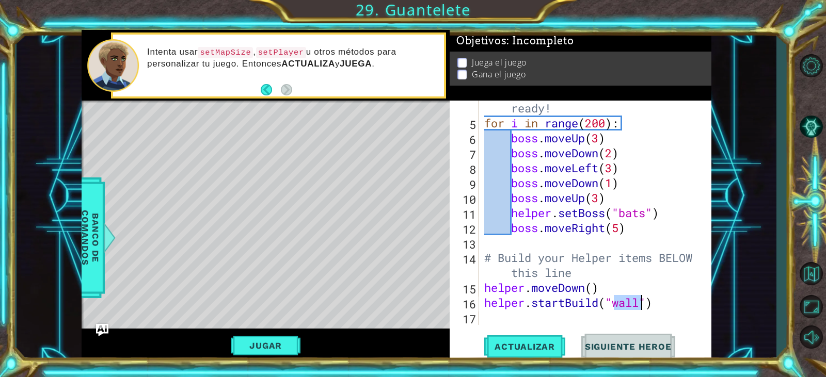
click at [489, 321] on div "# Don't touch the boss code until [PERSON_NAME] says you're ready! for i in ran…" at bounding box center [594, 213] width 224 height 284
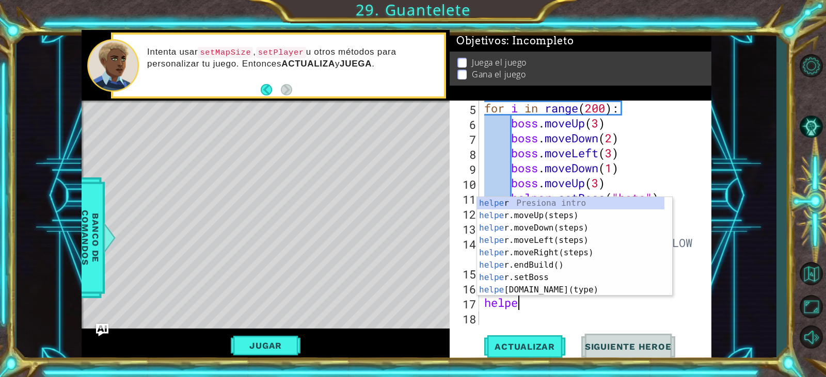
scroll to position [0, 2]
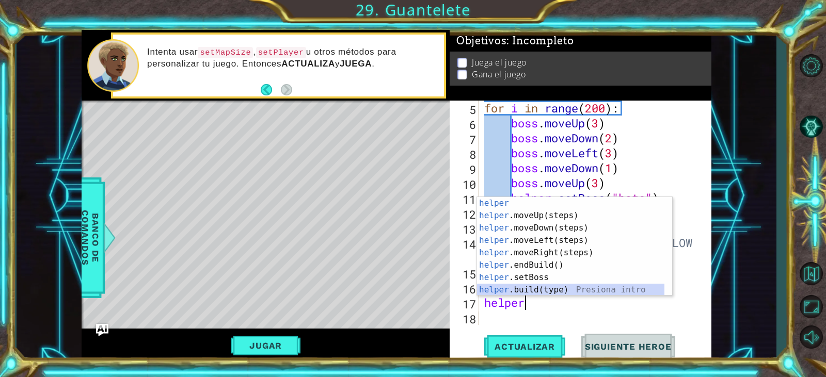
click at [514, 288] on div "helper Presiona intro helper .moveUp(steps) Presiona intro helper .moveDown(ste…" at bounding box center [570, 259] width 187 height 124
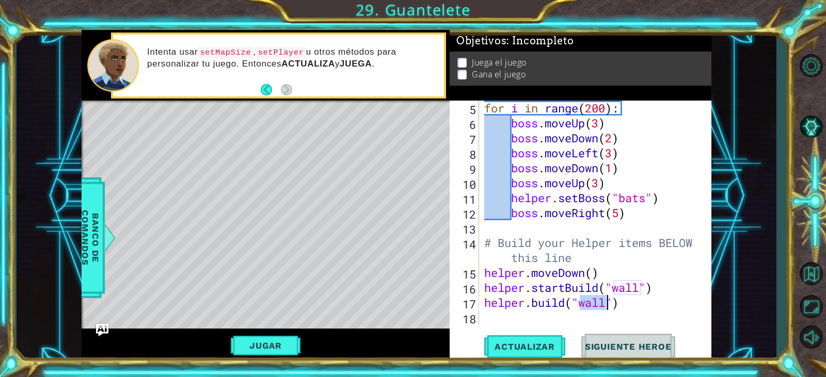
click at [638, 309] on div "for i in range ( 200 ) : boss . moveUp ( 3 ) boss . moveDown ( 2 ) boss . moveL…" at bounding box center [594, 228] width 224 height 255
click at [592, 301] on div "for i in range ( 200 ) : boss . moveUp ( 3 ) boss . moveDown ( 2 ) boss . moveL…" at bounding box center [594, 228] width 224 height 255
click at [578, 299] on div "for i in range ( 200 ) : boss . moveUp ( 3 ) boss . moveDown ( 2 ) boss . moveL…" at bounding box center [594, 228] width 224 height 255
type textarea "[DOMAIN_NAME](4)"
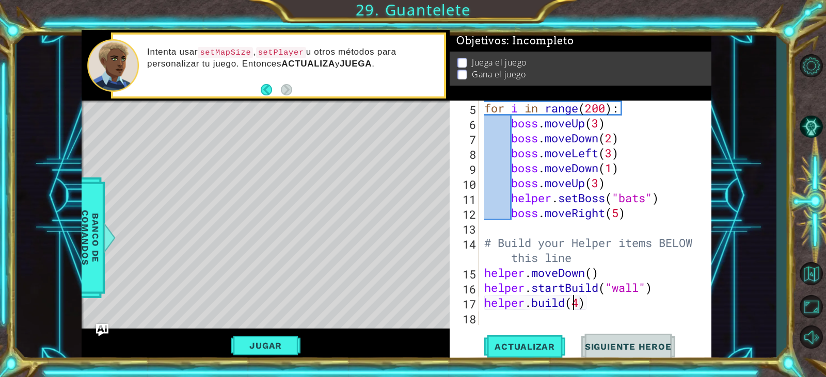
scroll to position [0, 4]
click at [508, 318] on div "for i in range ( 200 ) : boss . moveUp ( 3 ) boss . moveDown ( 2 ) boss . moveL…" at bounding box center [594, 228] width 224 height 255
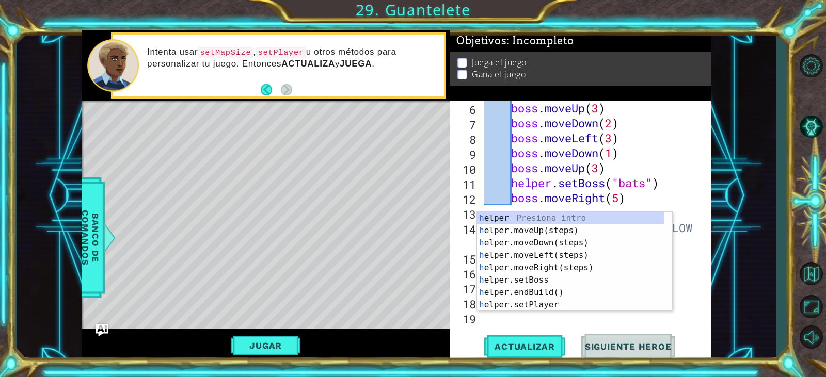
scroll to position [105, 0]
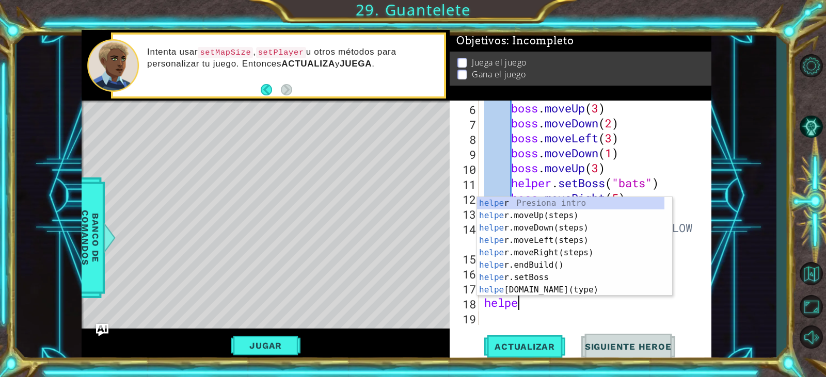
type textarea "helper"
click at [530, 266] on div "helper Presiona intro helper .moveUp(steps) Presiona intro helper .moveDown(ste…" at bounding box center [570, 259] width 187 height 124
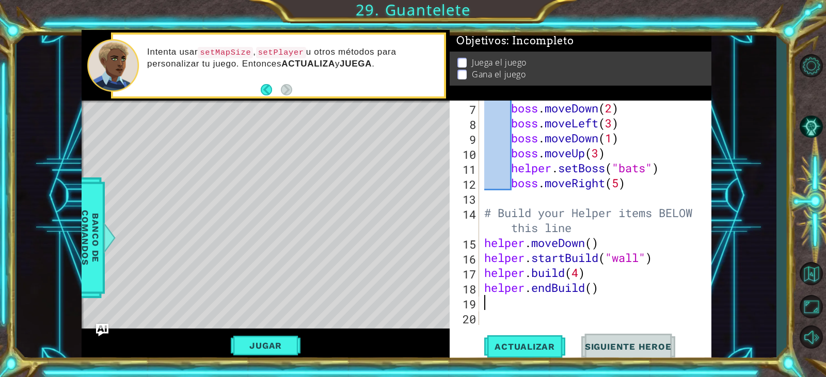
scroll to position [120, 0]
click at [544, 342] on span "Actualizar" at bounding box center [524, 347] width 81 height 10
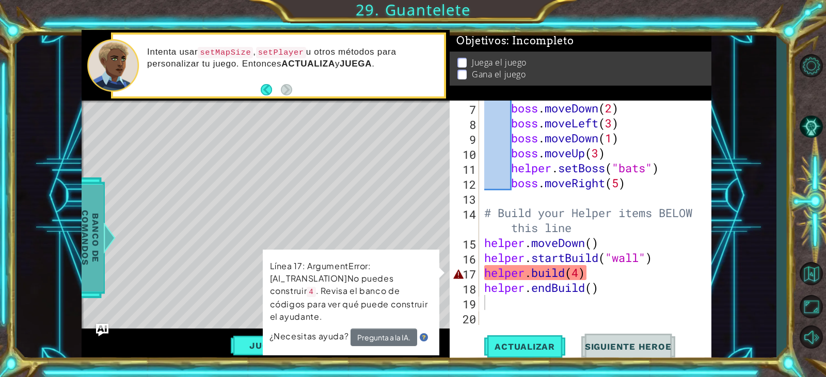
click at [88, 249] on span "Banco de comandos" at bounding box center [90, 238] width 27 height 107
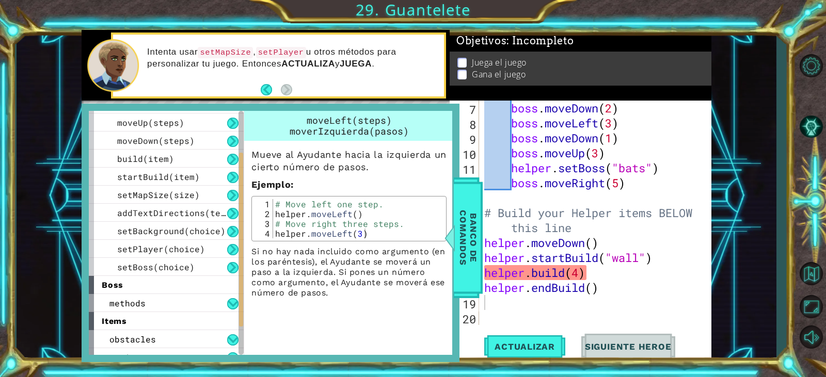
scroll to position [117, 0]
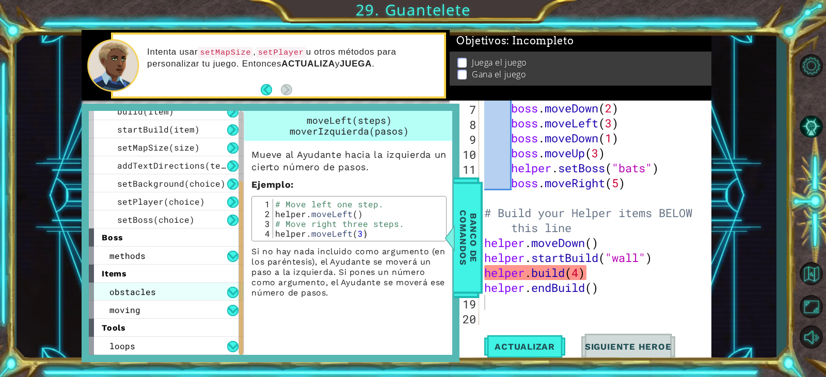
click at [180, 292] on div "obstacles" at bounding box center [166, 292] width 155 height 18
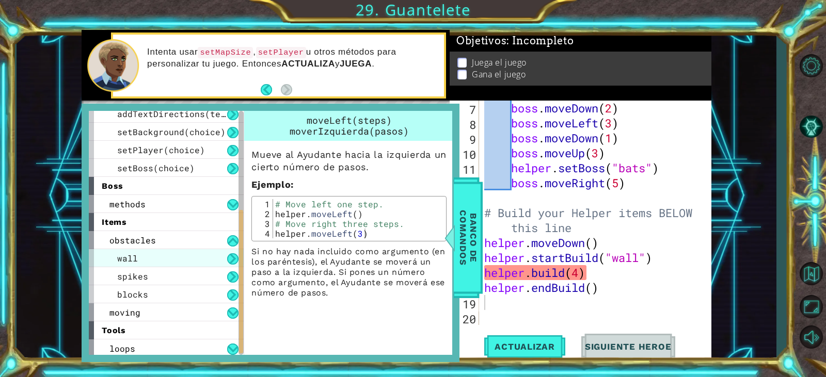
click at [195, 251] on div "wall" at bounding box center [166, 258] width 155 height 18
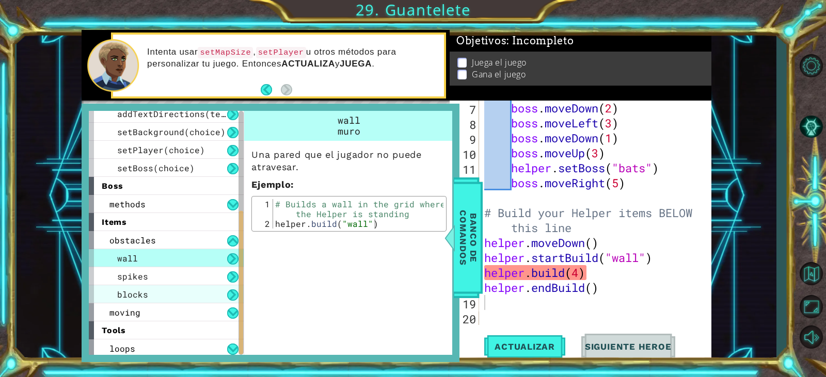
scroll to position [171, 0]
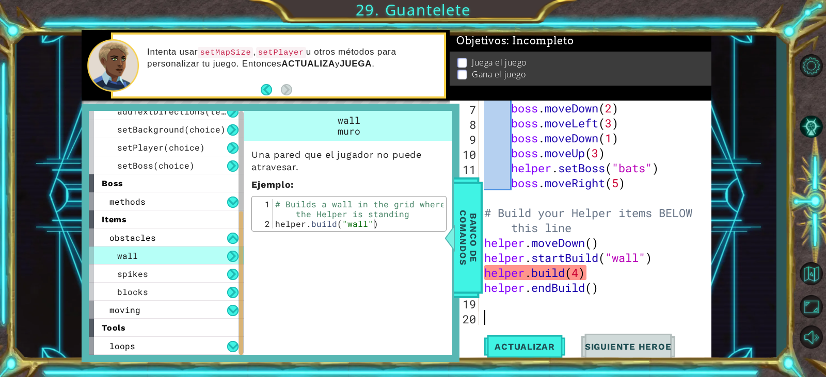
click at [523, 321] on div "boss . moveDown ( 2 ) boss . moveLeft ( 3 ) boss . moveDown ( 1 ) boss . moveUp…" at bounding box center [594, 228] width 224 height 255
click at [457, 266] on span "Banco de comandos" at bounding box center [468, 238] width 27 height 107
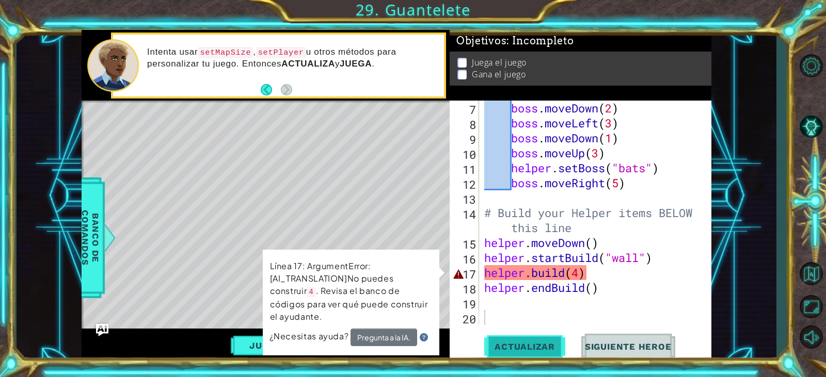
click at [493, 341] on button "Actualizar" at bounding box center [524, 347] width 81 height 26
click at [496, 344] on span "Actualizar" at bounding box center [524, 347] width 81 height 10
